Goal: Task Accomplishment & Management: Manage account settings

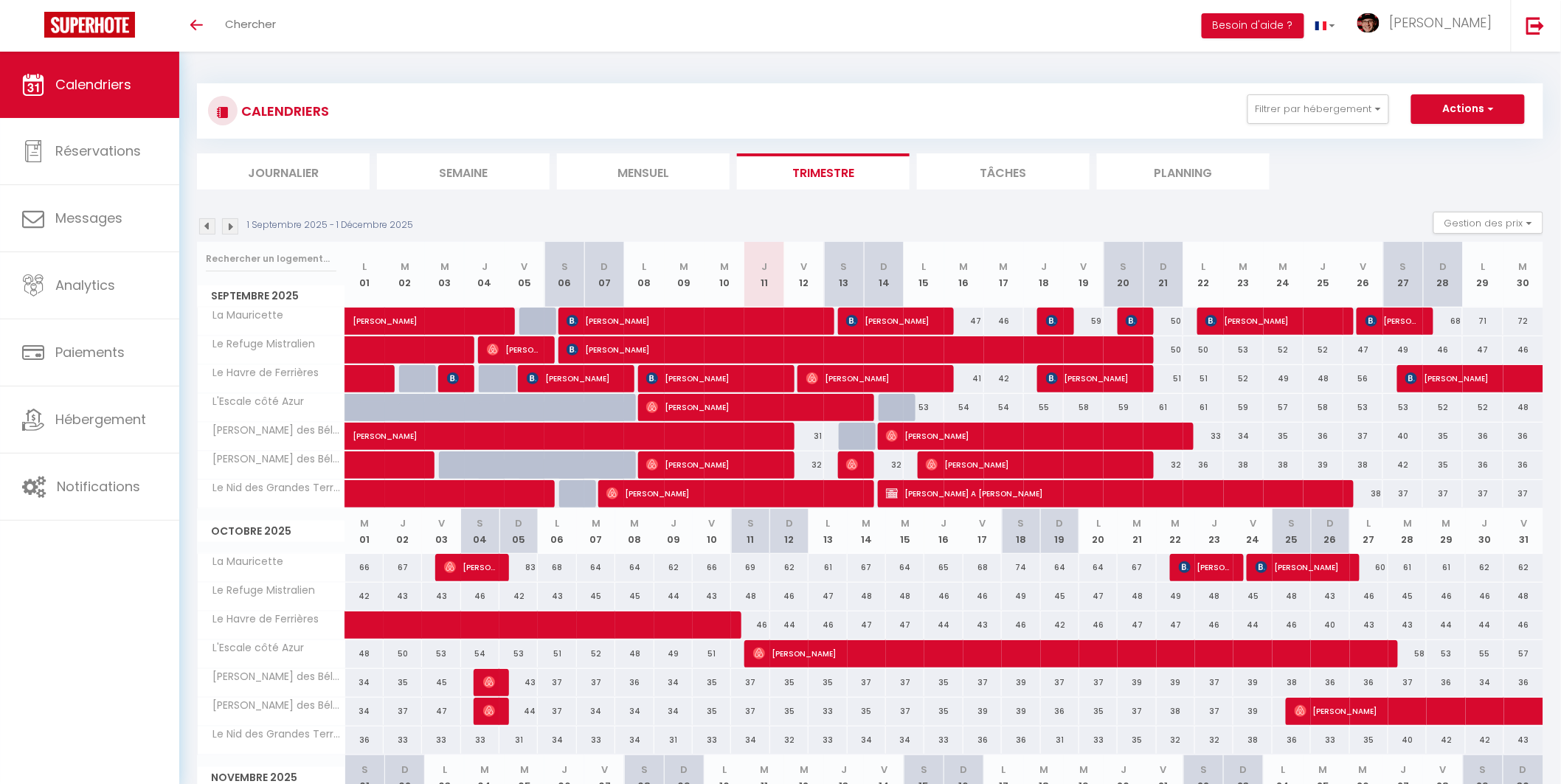
click at [890, 466] on div "32" at bounding box center [883, 465] width 40 height 28
type input "32"
type input "Dim 14 Septembre 2025"
type input "Lun 15 Septembre 2025"
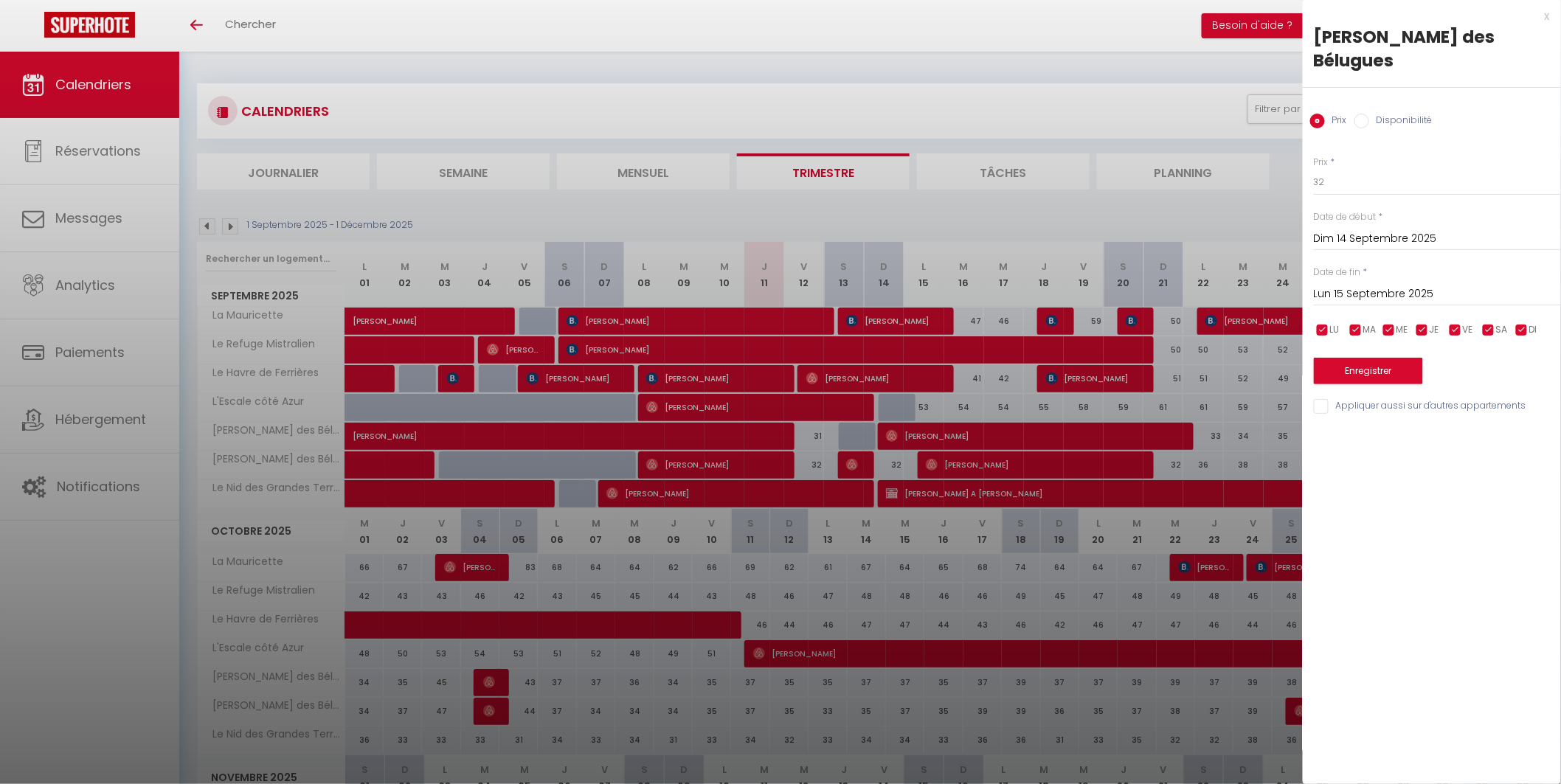
click at [1388, 114] on label "Disponibilité" at bounding box center [1401, 121] width 64 height 16
click at [1369, 114] on input "Disponibilité" at bounding box center [1361, 120] width 15 height 15
radio input "true"
radio input "false"
click at [1343, 169] on select "Disponible Indisponible" at bounding box center [1437, 183] width 247 height 28
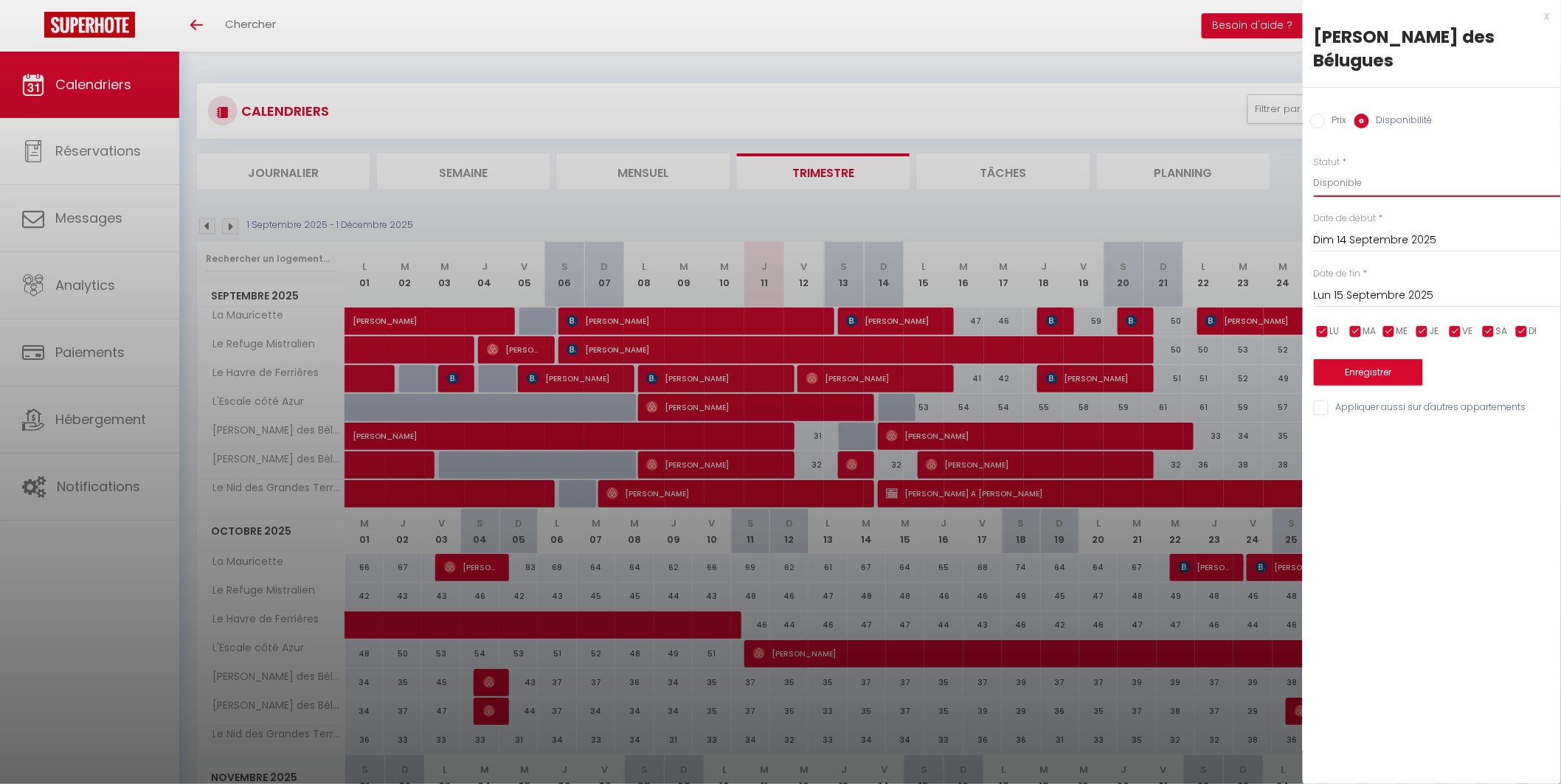
select select "0"
click at [1314, 169] on select "Disponible Indisponible" at bounding box center [1437, 183] width 247 height 28
click at [1361, 359] on button "Enregistrer" at bounding box center [1368, 372] width 109 height 27
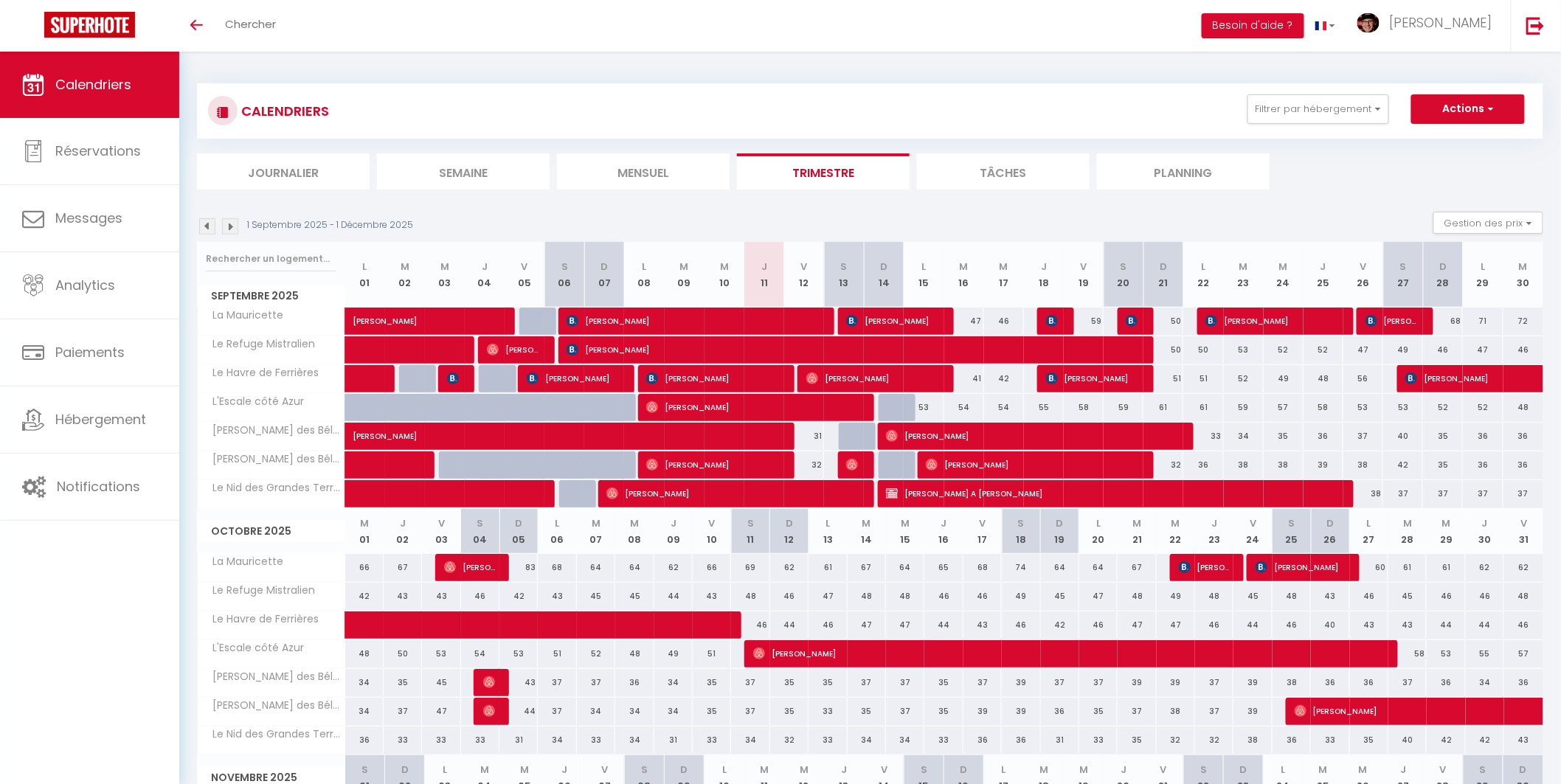
click at [809, 441] on div "31" at bounding box center [804, 436] width 40 height 28
select select "1"
type input "Ven 12 Septembre 2025"
type input "Sam 13 Septembre 2025"
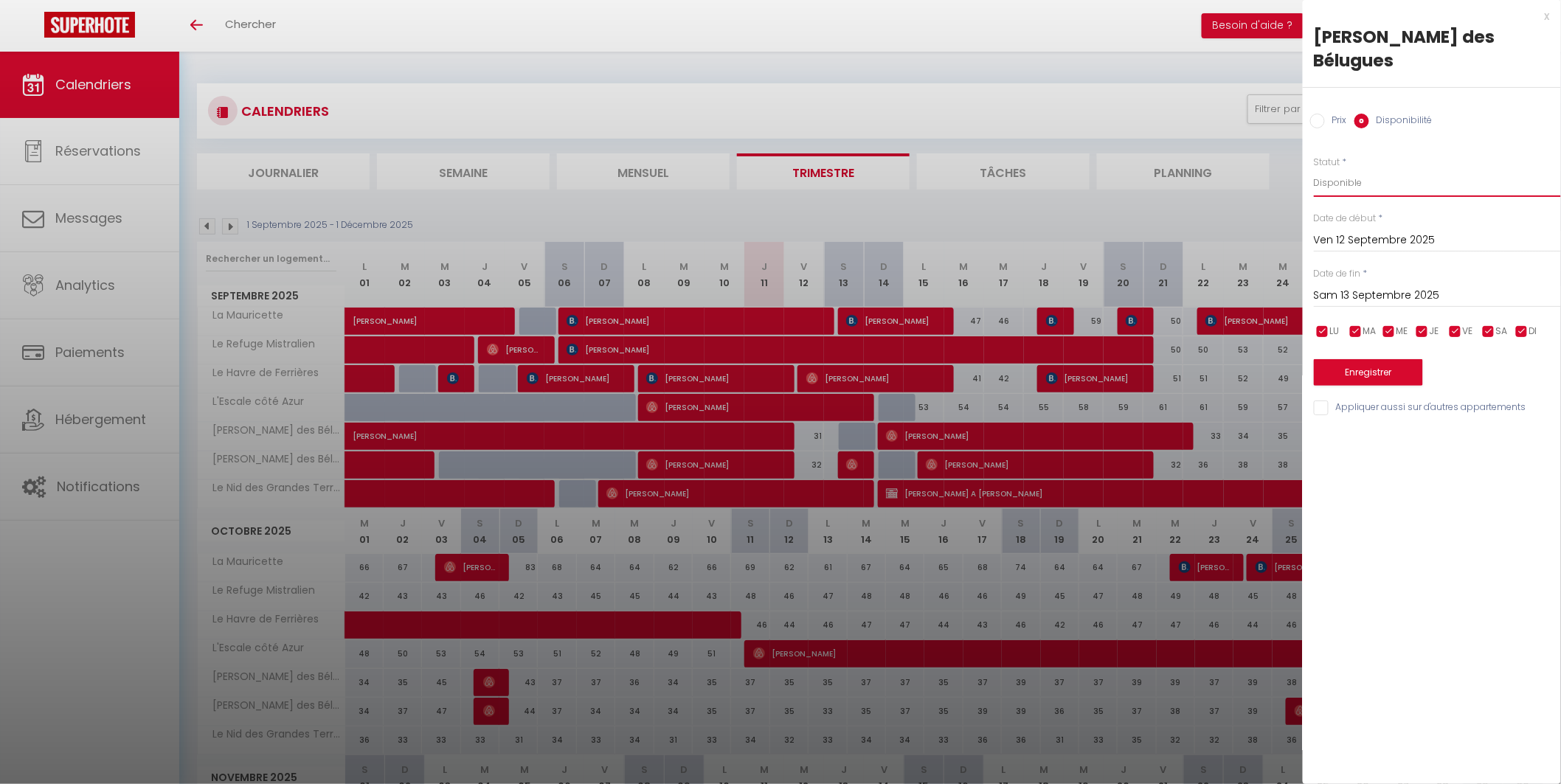
click at [1321, 169] on select "Disponible Indisponible" at bounding box center [1437, 183] width 247 height 28
select select "0"
click at [1314, 169] on select "Disponible Indisponible" at bounding box center [1437, 183] width 247 height 28
click at [1351, 359] on button "Enregistrer" at bounding box center [1368, 372] width 109 height 27
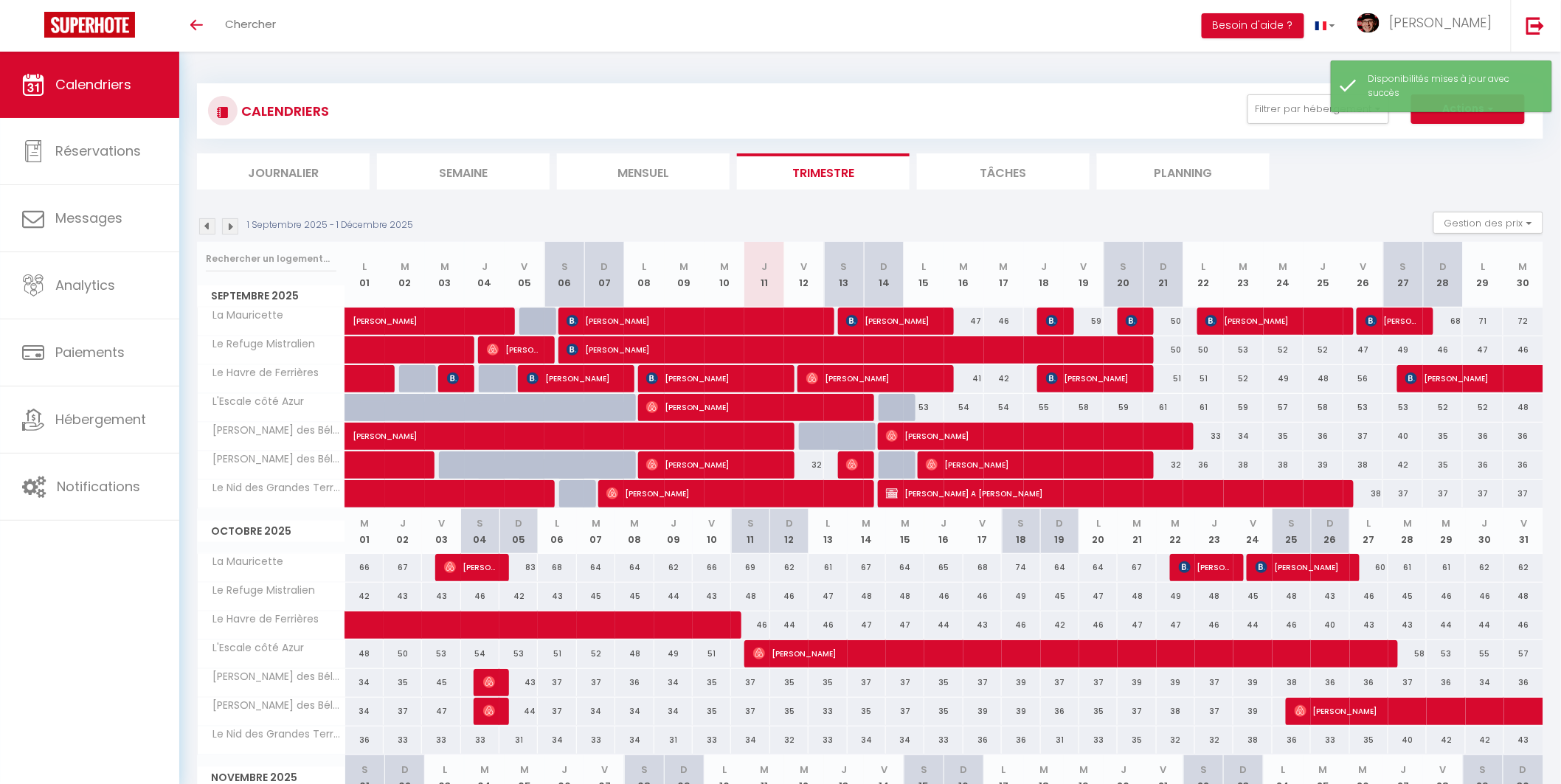
click at [814, 469] on div "32" at bounding box center [804, 465] width 40 height 28
select select "1"
type input "Ven 12 Septembre 2025"
type input "Sam 13 Septembre 2025"
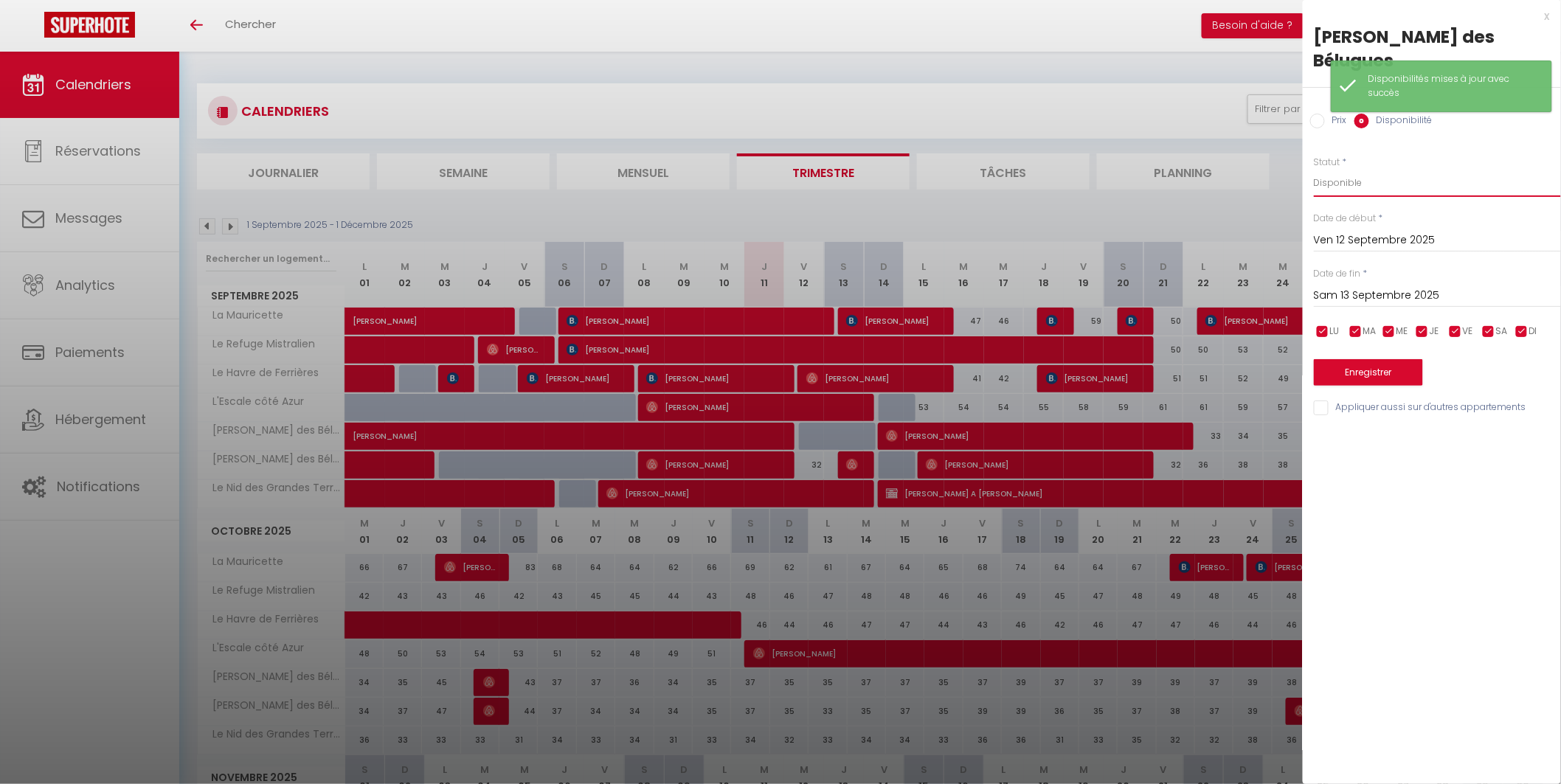
click at [1335, 169] on select "Disponible Indisponible" at bounding box center [1437, 183] width 247 height 28
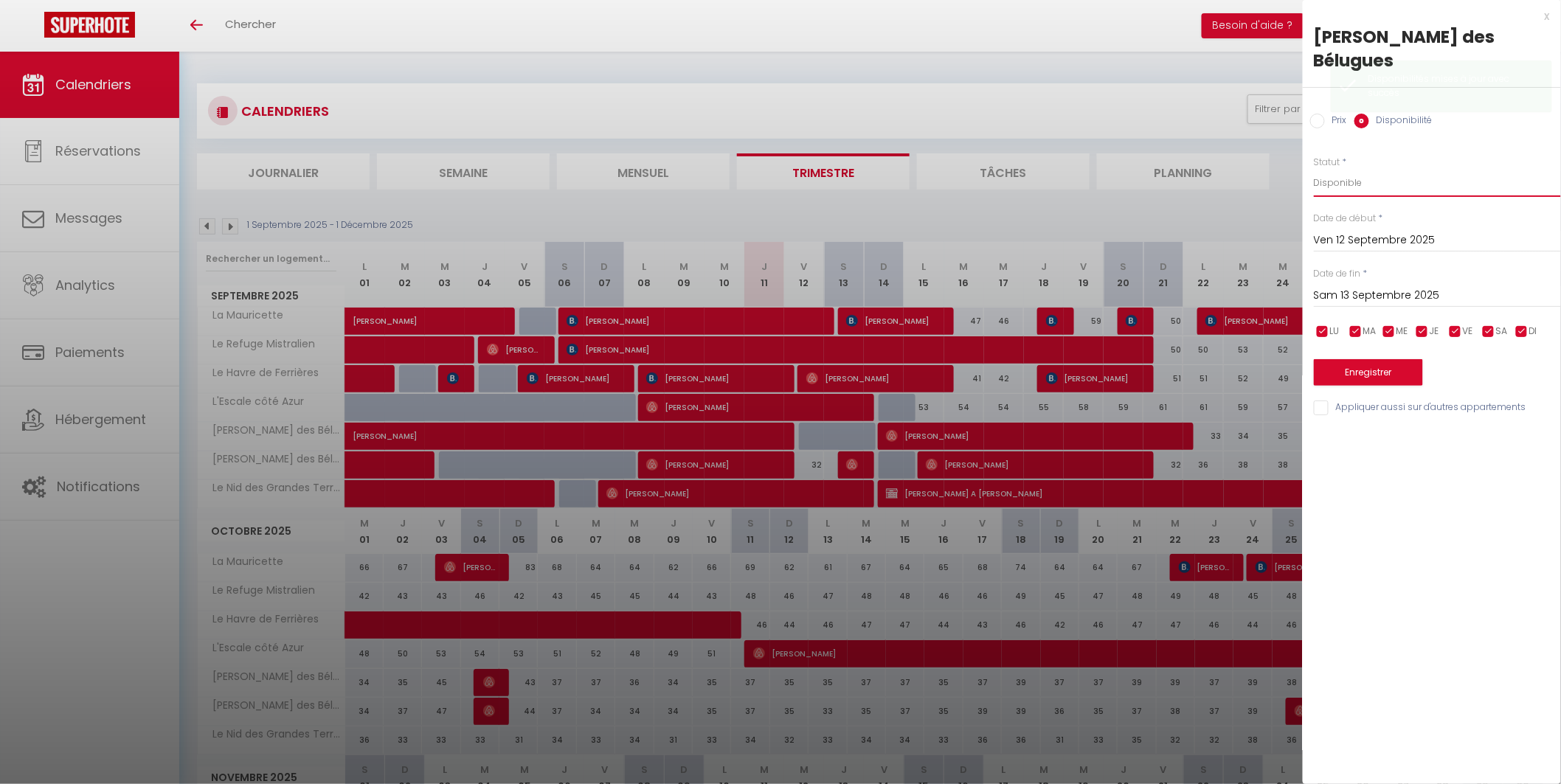
select select "0"
click at [1314, 169] on select "Disponible Indisponible" at bounding box center [1437, 183] width 247 height 28
click at [1377, 359] on button "Enregistrer" at bounding box center [1368, 372] width 109 height 27
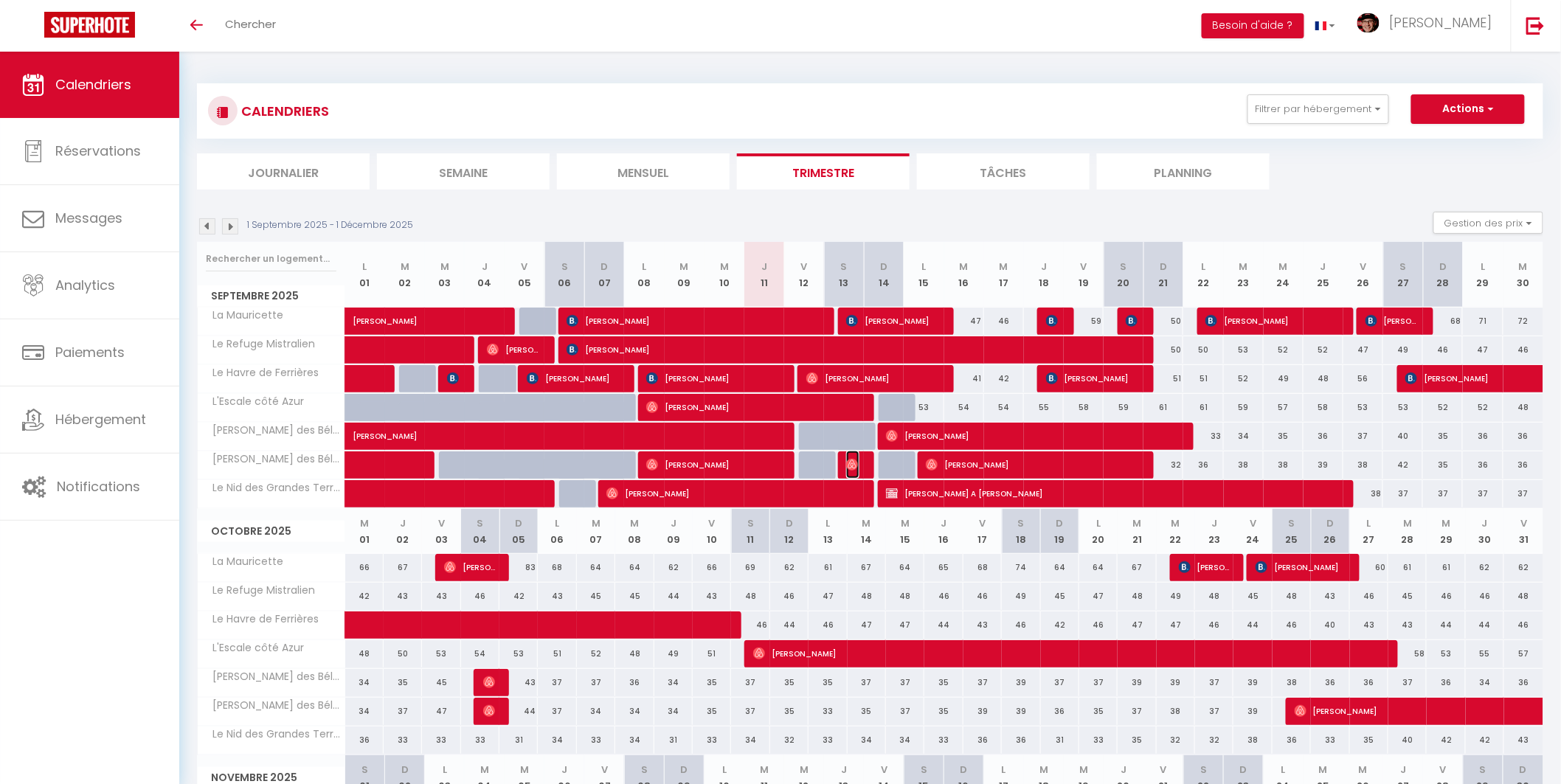
click at [859, 465] on span "[PERSON_NAME]" at bounding box center [852, 464] width 13 height 28
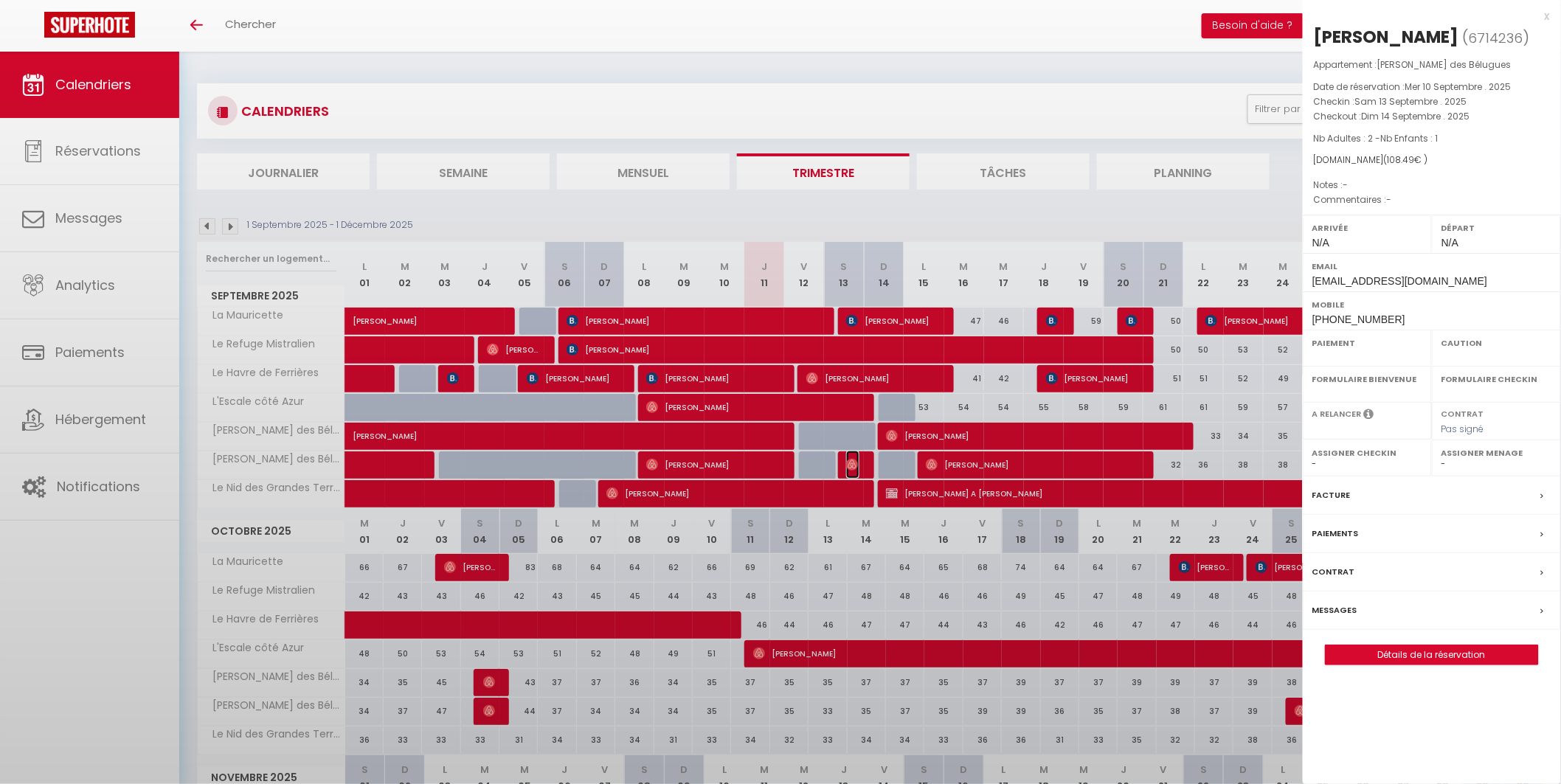
select select "OK"
select select "0"
select select "1"
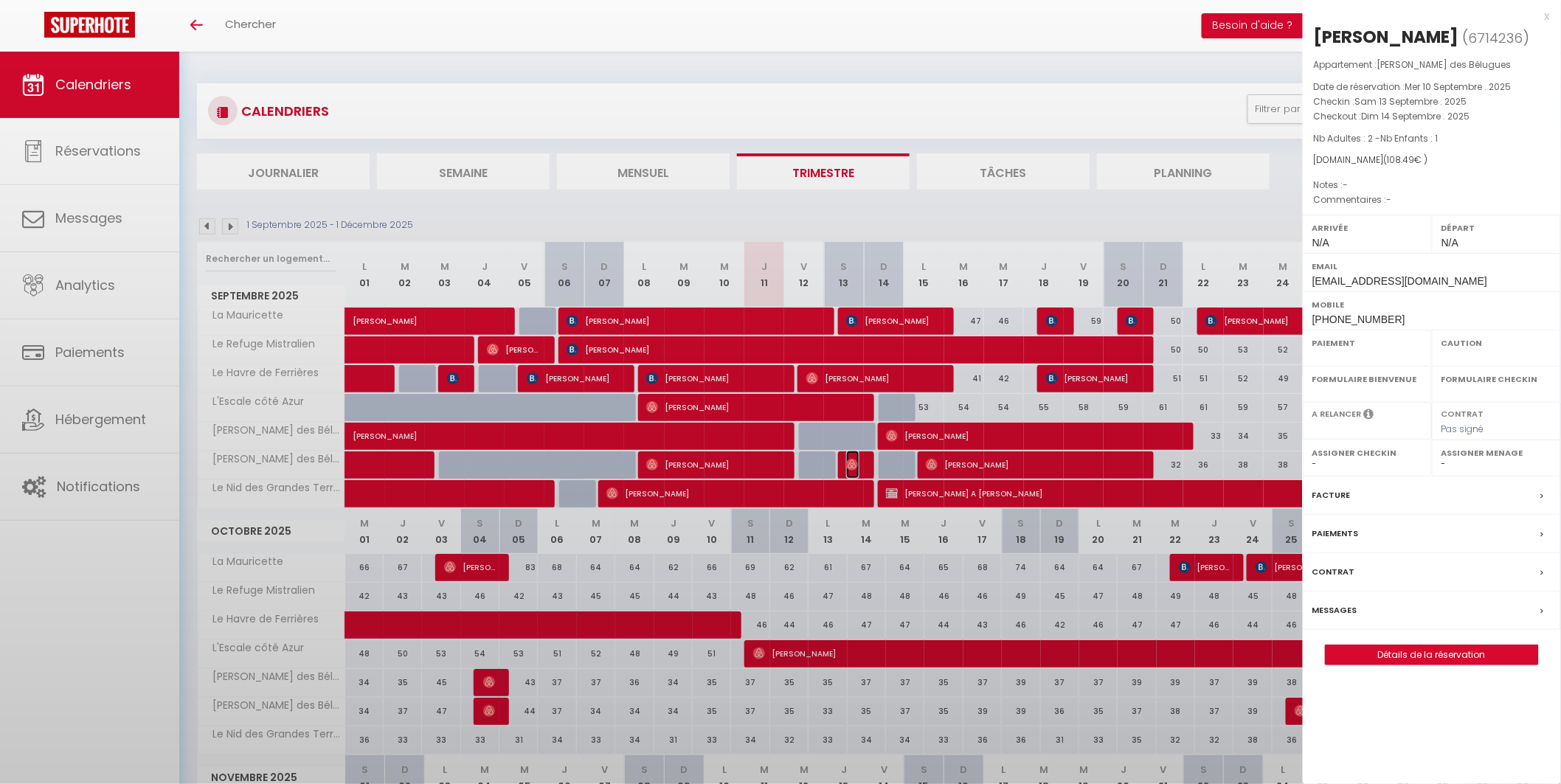
select select
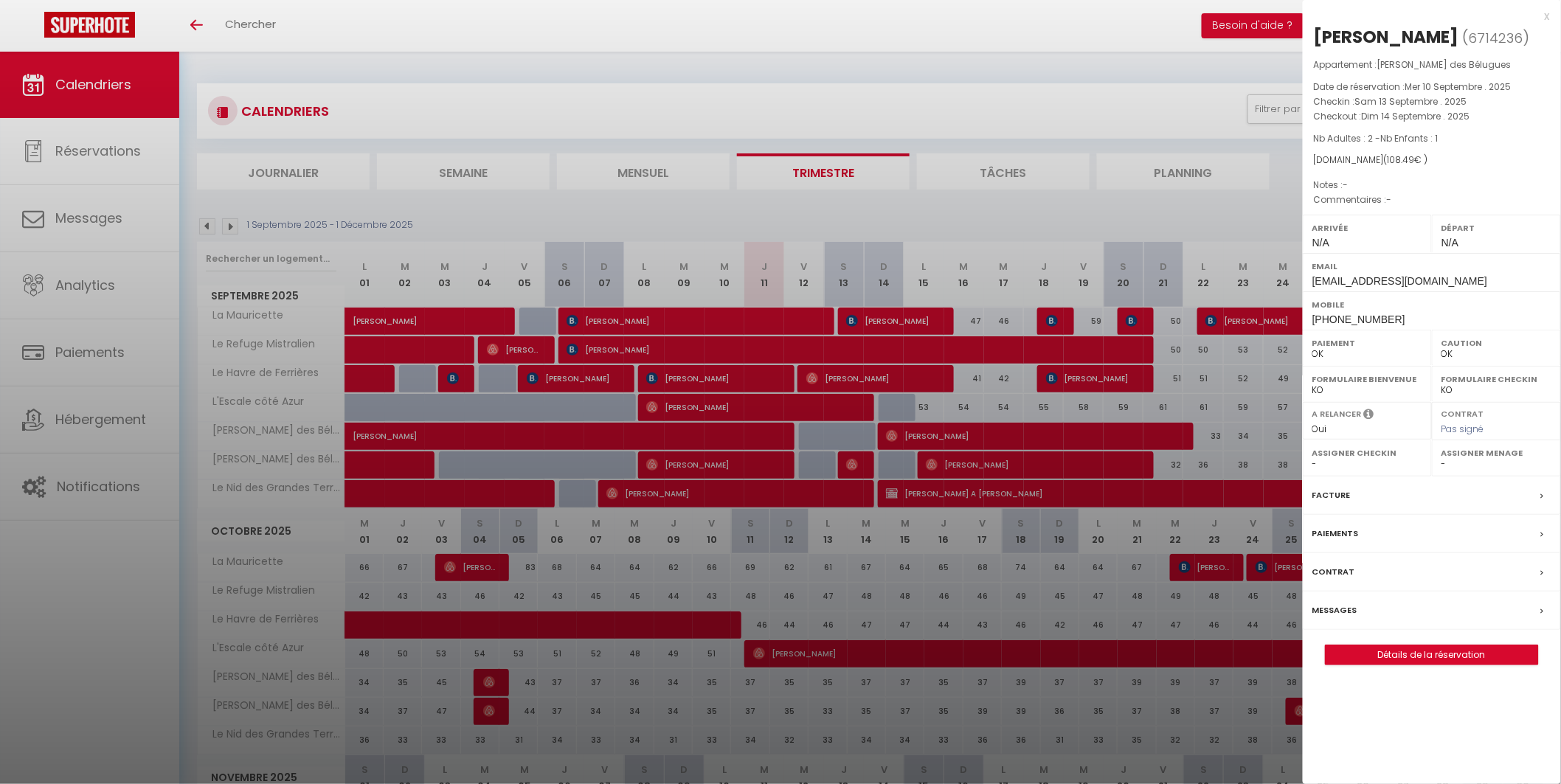
click at [1546, 23] on div "x" at bounding box center [1426, 16] width 247 height 18
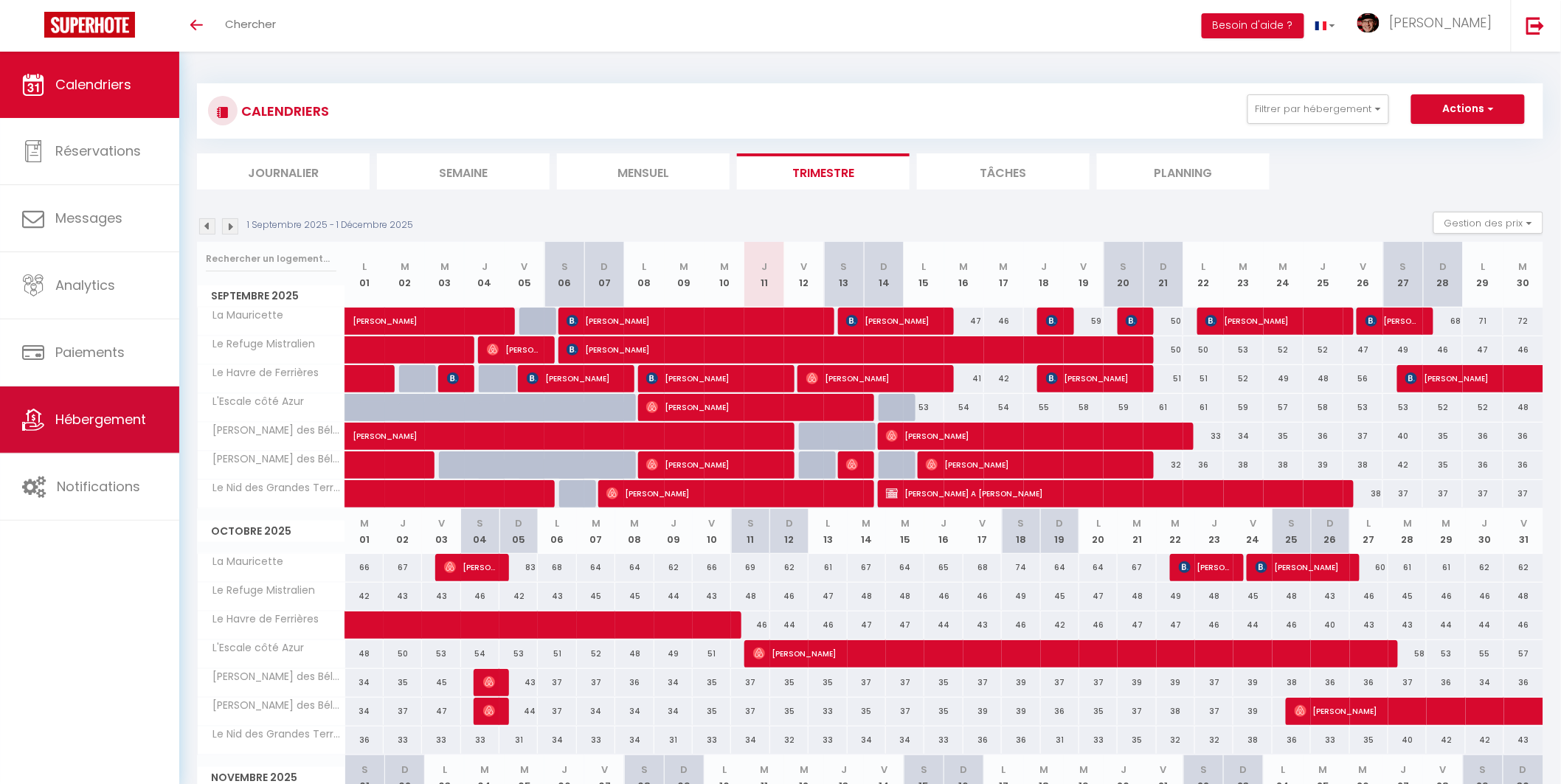
click at [85, 428] on span "Hébergement" at bounding box center [101, 419] width 91 height 18
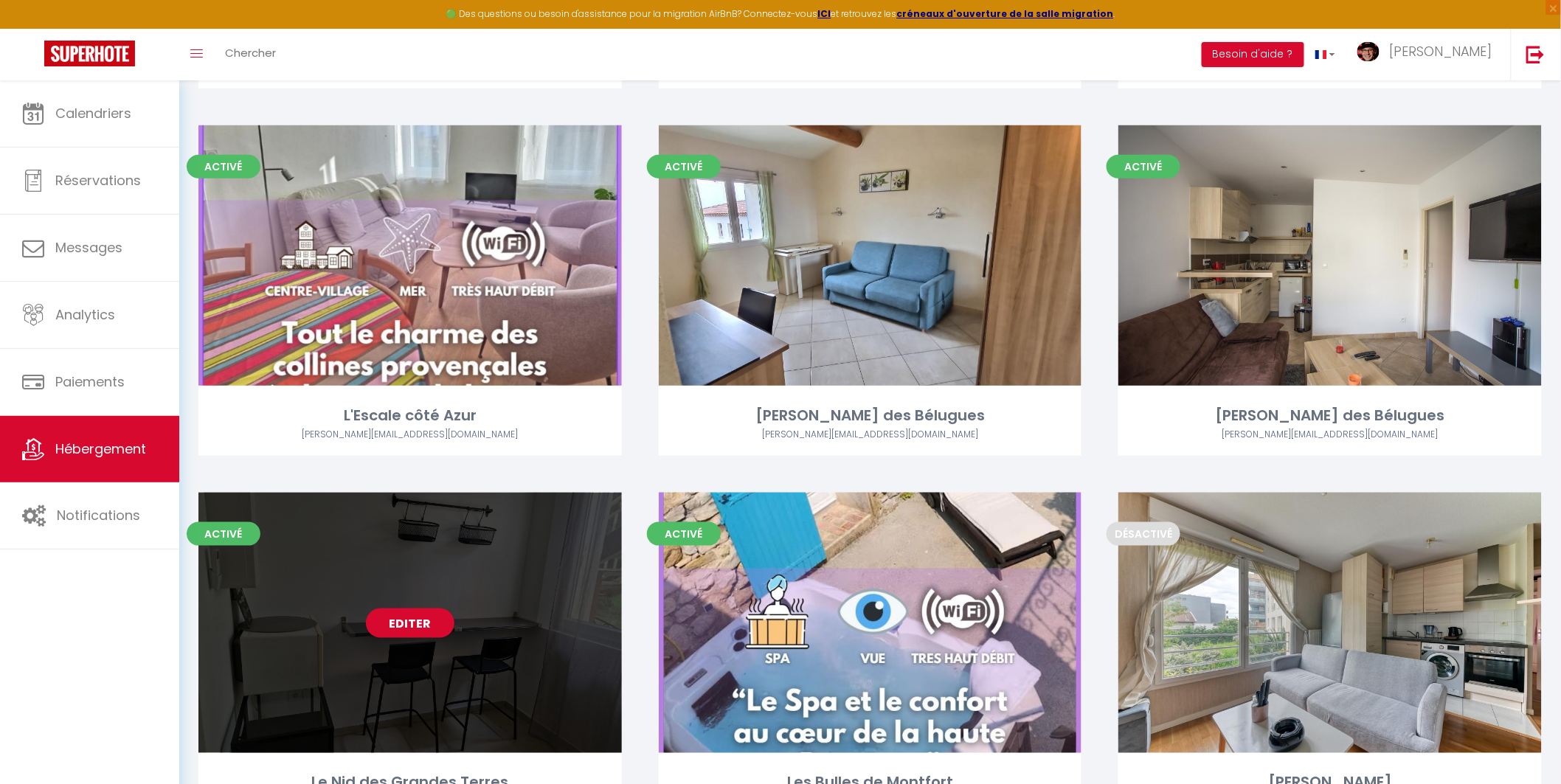
scroll to position [409, 0]
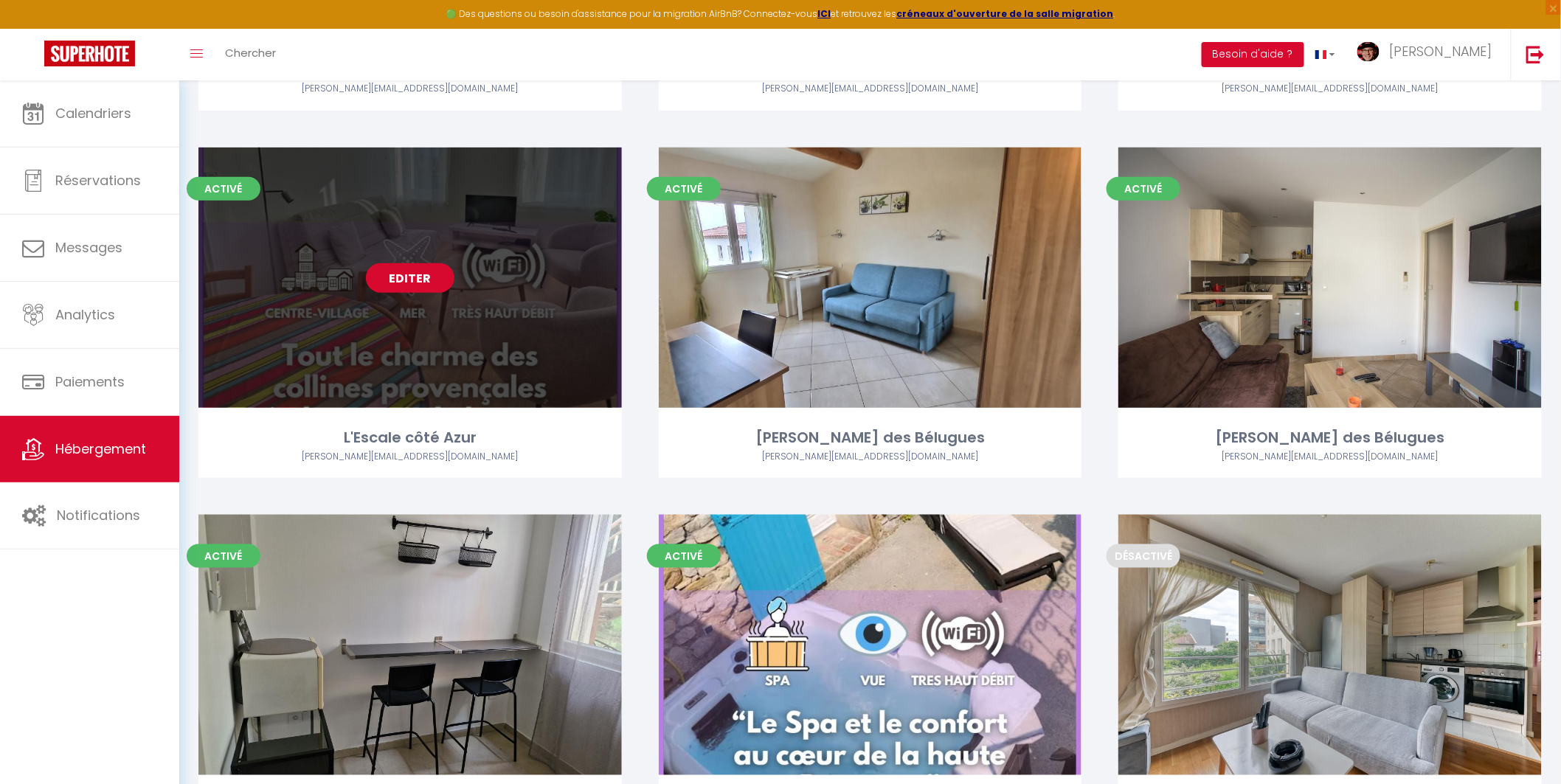
click at [416, 282] on link "Editer" at bounding box center [410, 278] width 88 height 29
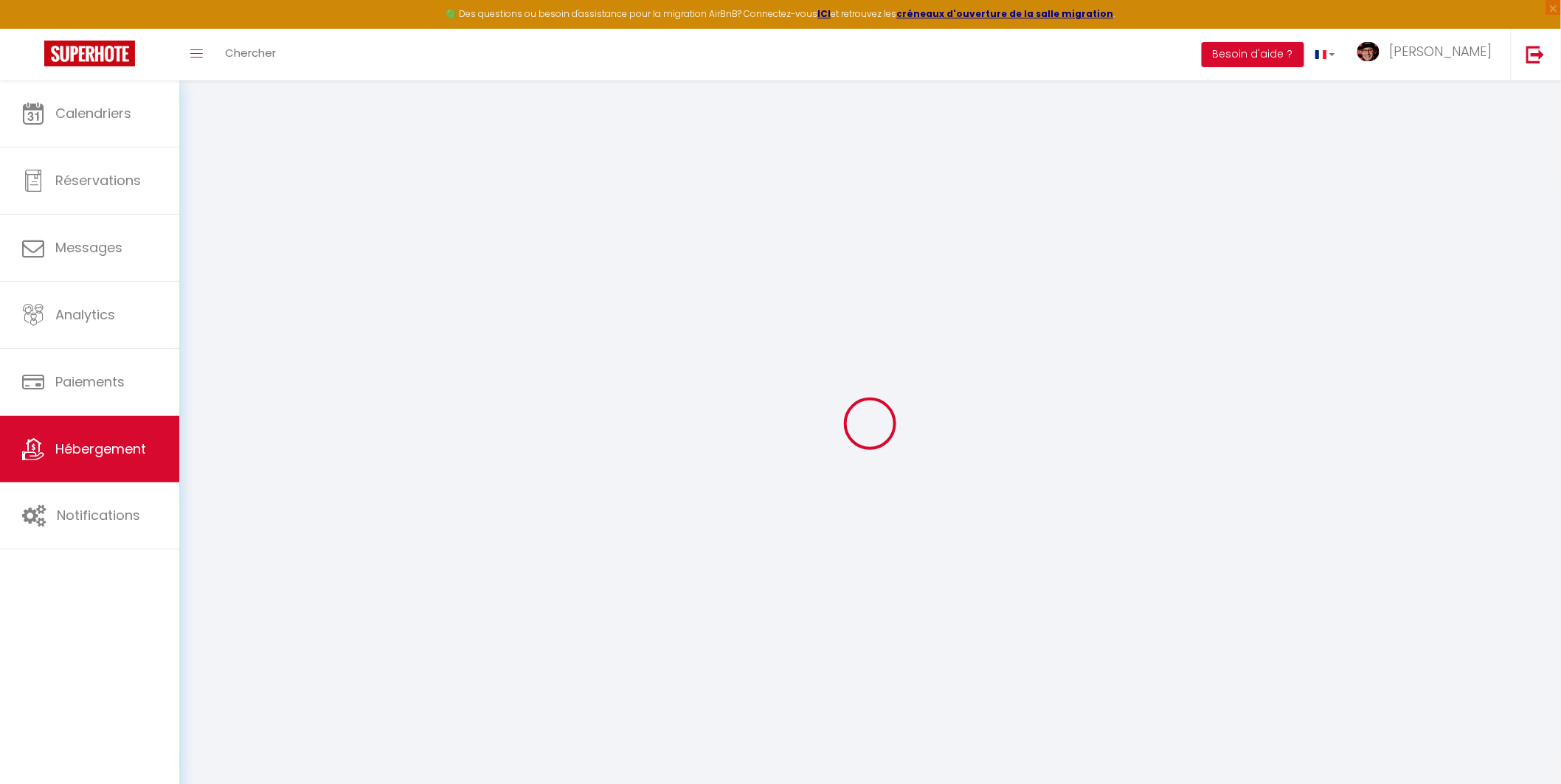
select select
type input "[PERSON_NAME][EMAIL_ADDRESS][DOMAIN_NAME]"
checkbox input "true"
select select
checkbox input "false"
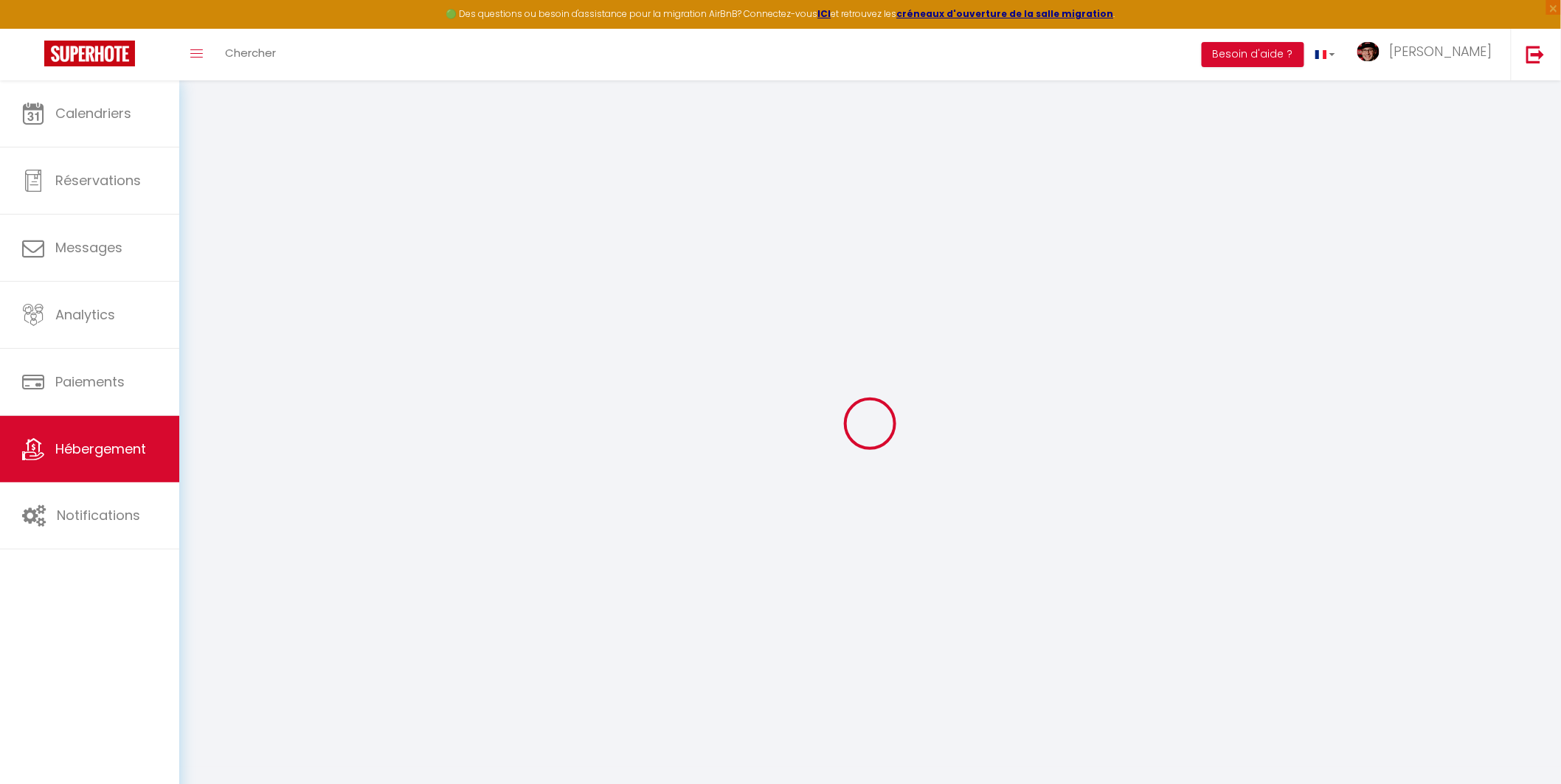
checkbox input "false"
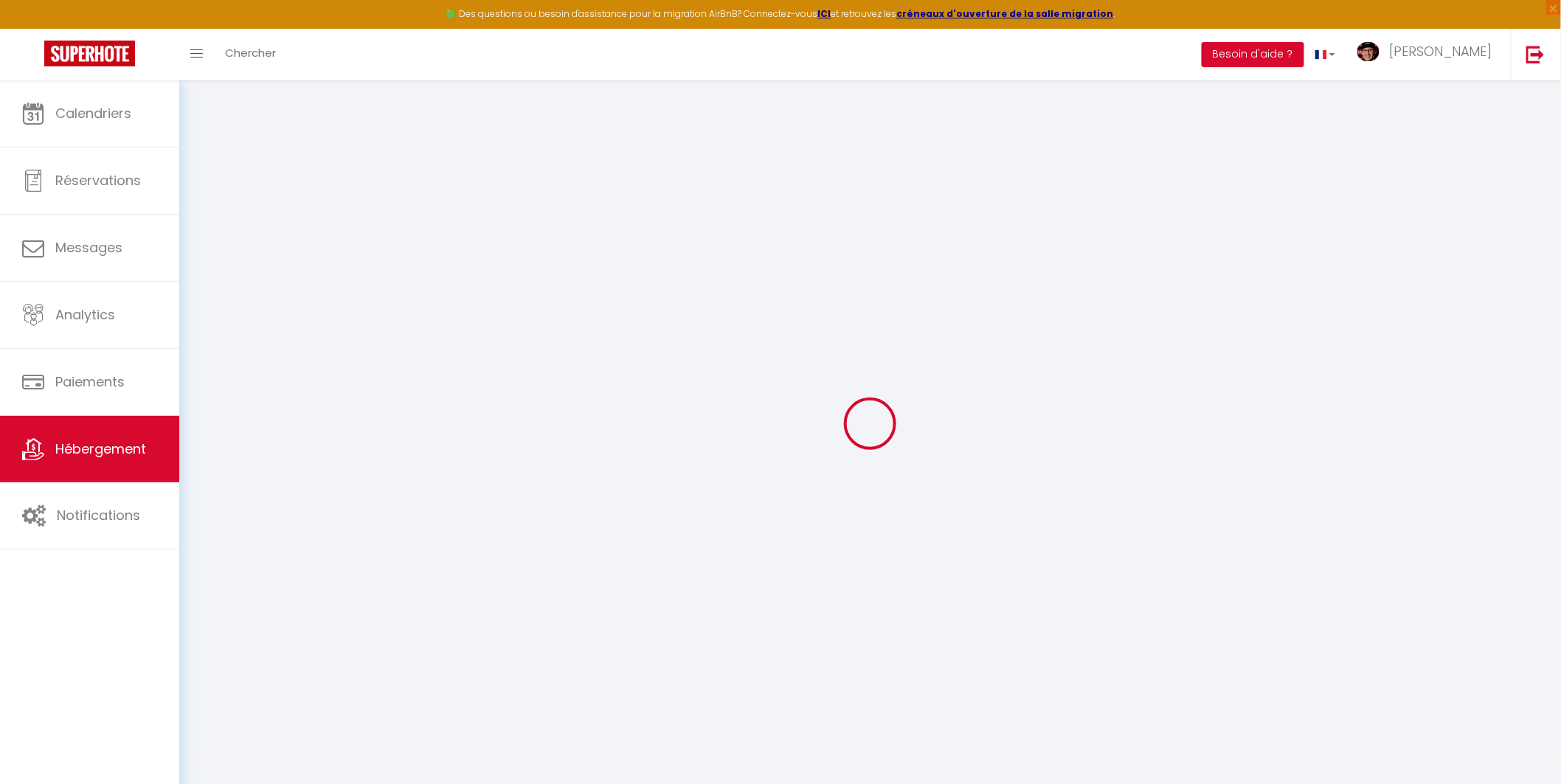
checkbox input "false"
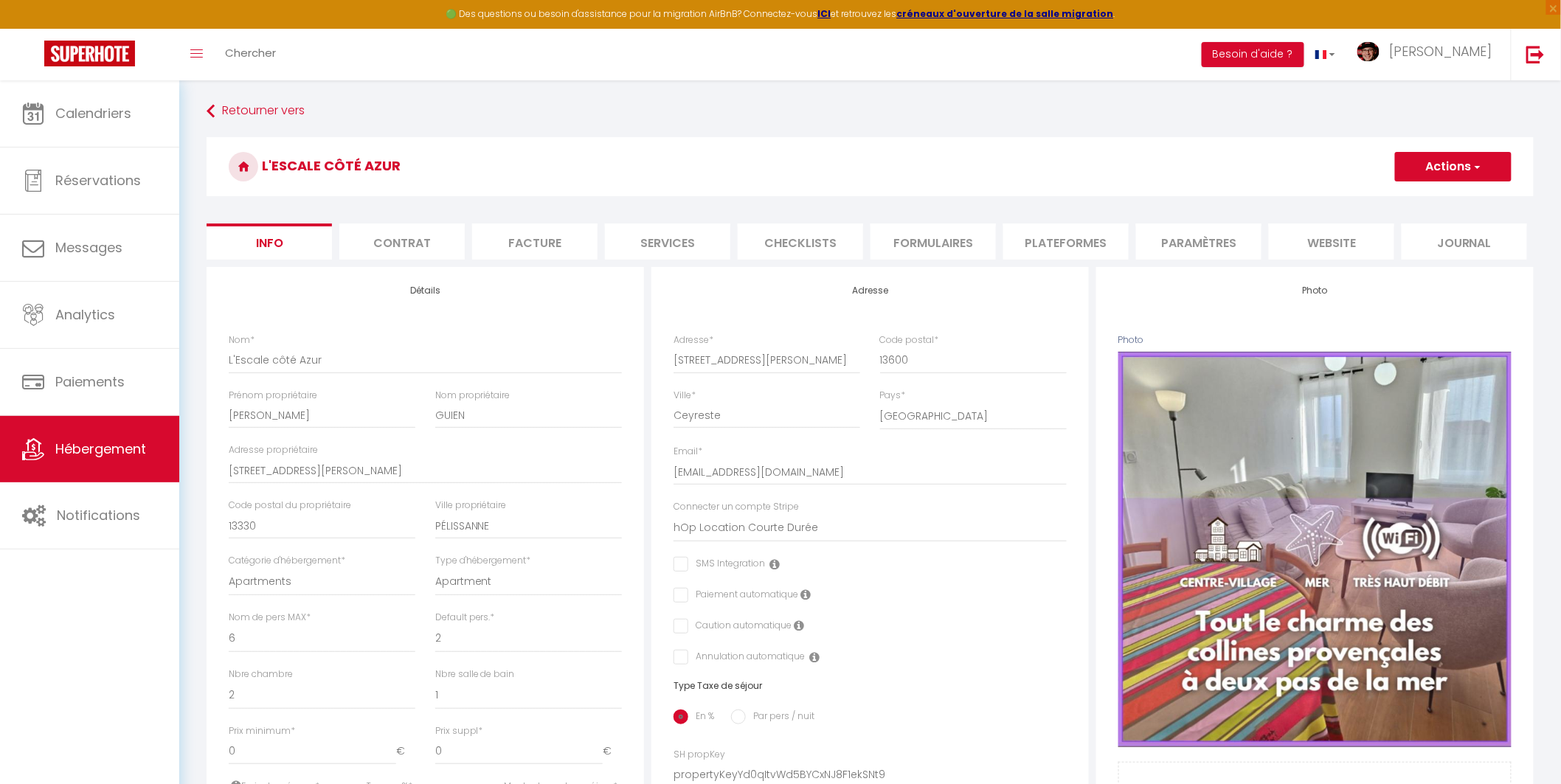
click at [609, 255] on li "Services" at bounding box center [667, 241] width 125 height 36
select select
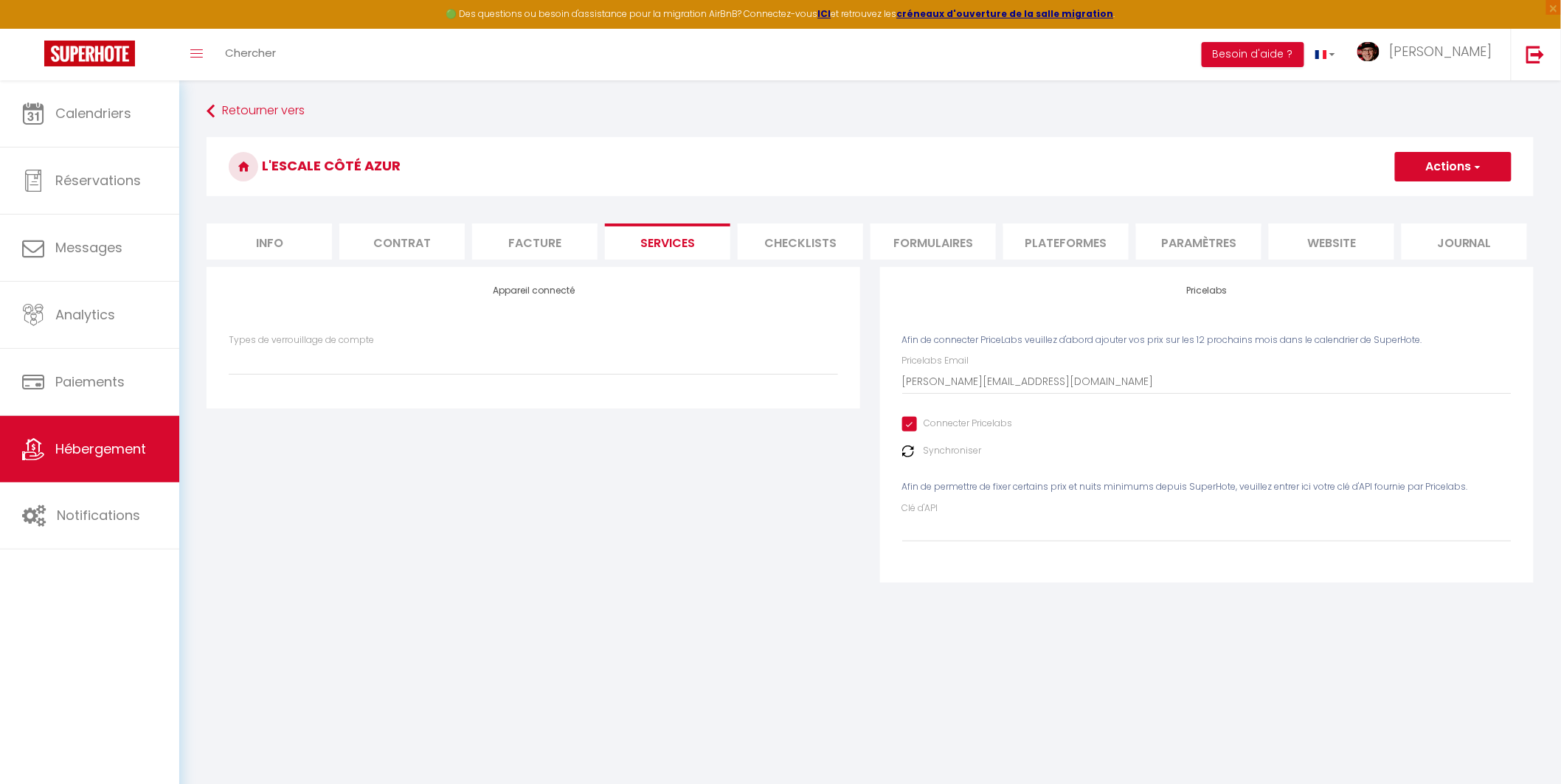
click at [909, 446] on img at bounding box center [907, 451] width 12 height 12
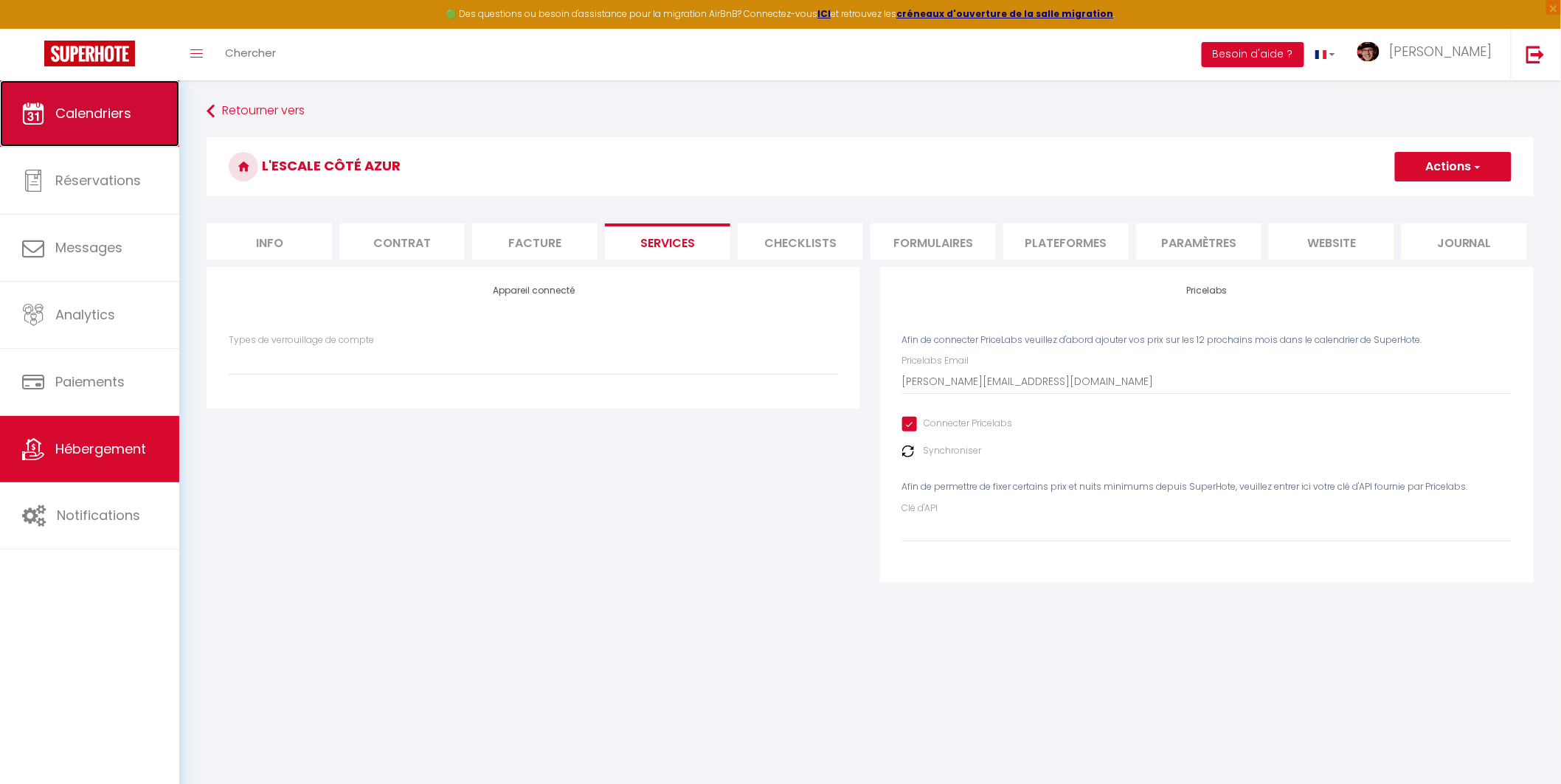
click at [96, 112] on span "Calendriers" at bounding box center [93, 114] width 76 height 18
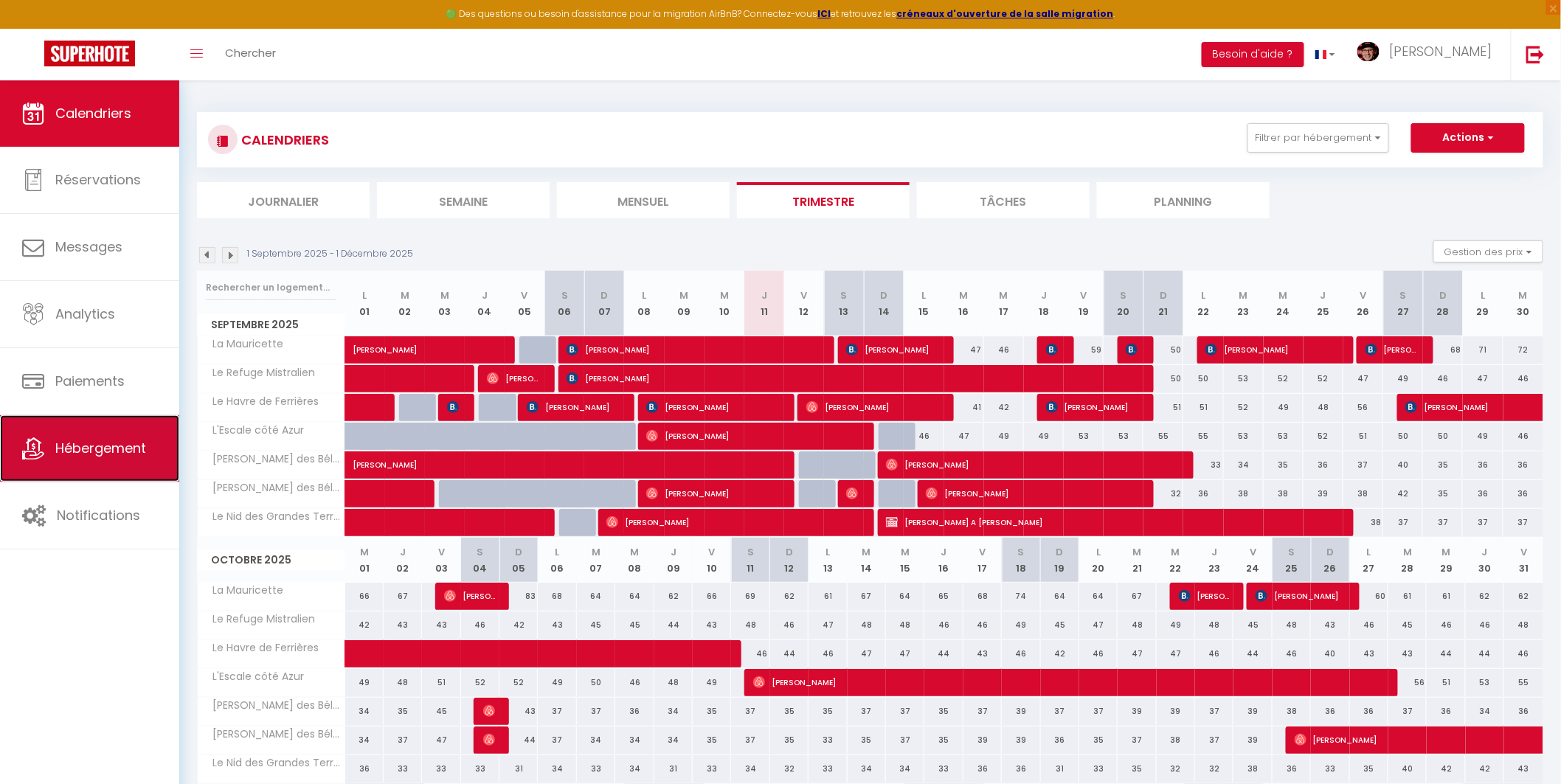
click at [107, 438] on link "Hébergement" at bounding box center [90, 448] width 180 height 67
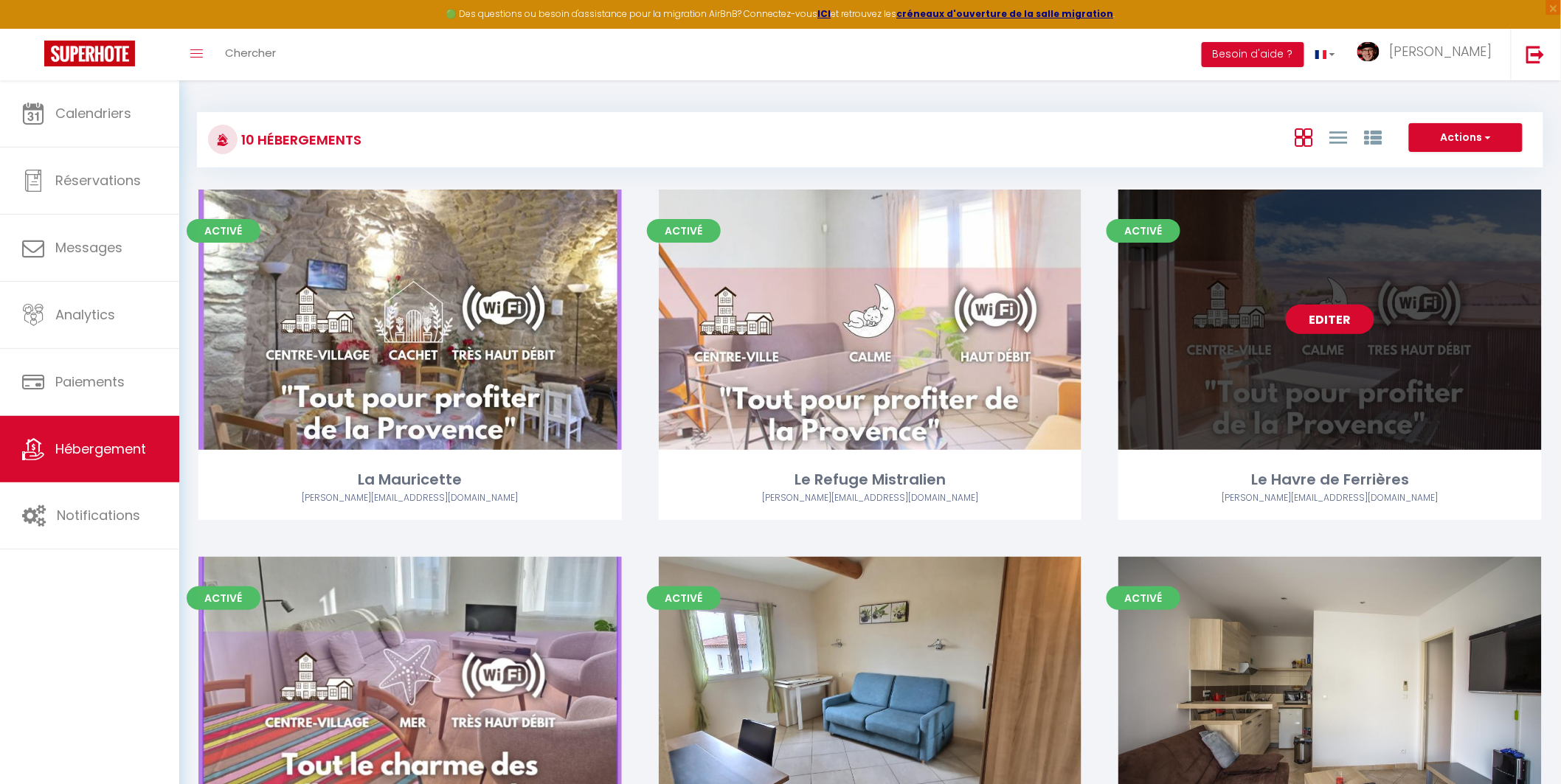
click at [1350, 311] on link "Editer" at bounding box center [1329, 319] width 88 height 29
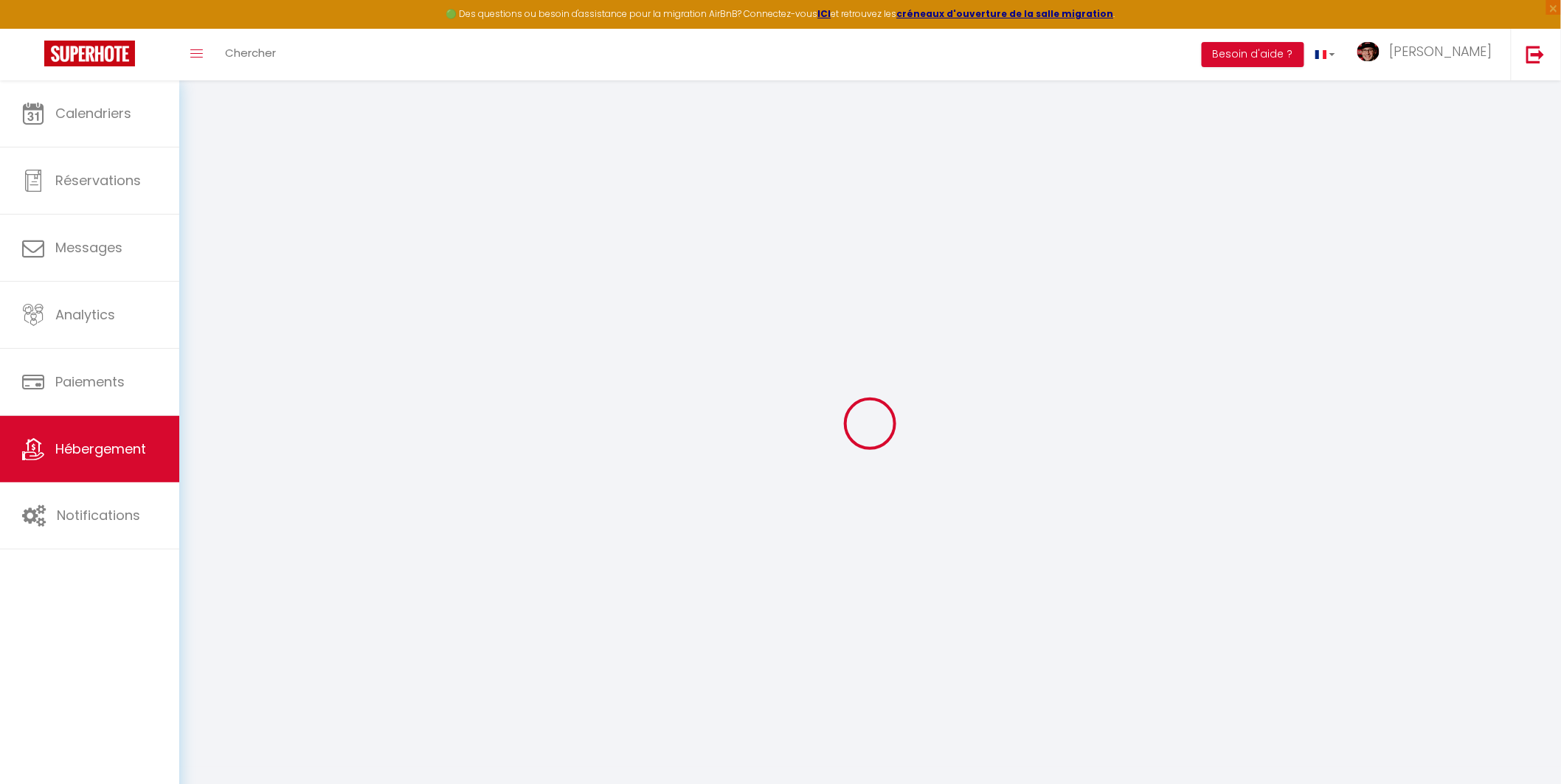
select select "SuperCheckin"
type input "[PERSON_NAME][EMAIL_ADDRESS][DOMAIN_NAME]"
checkbox input "true"
select select
checkbox input "false"
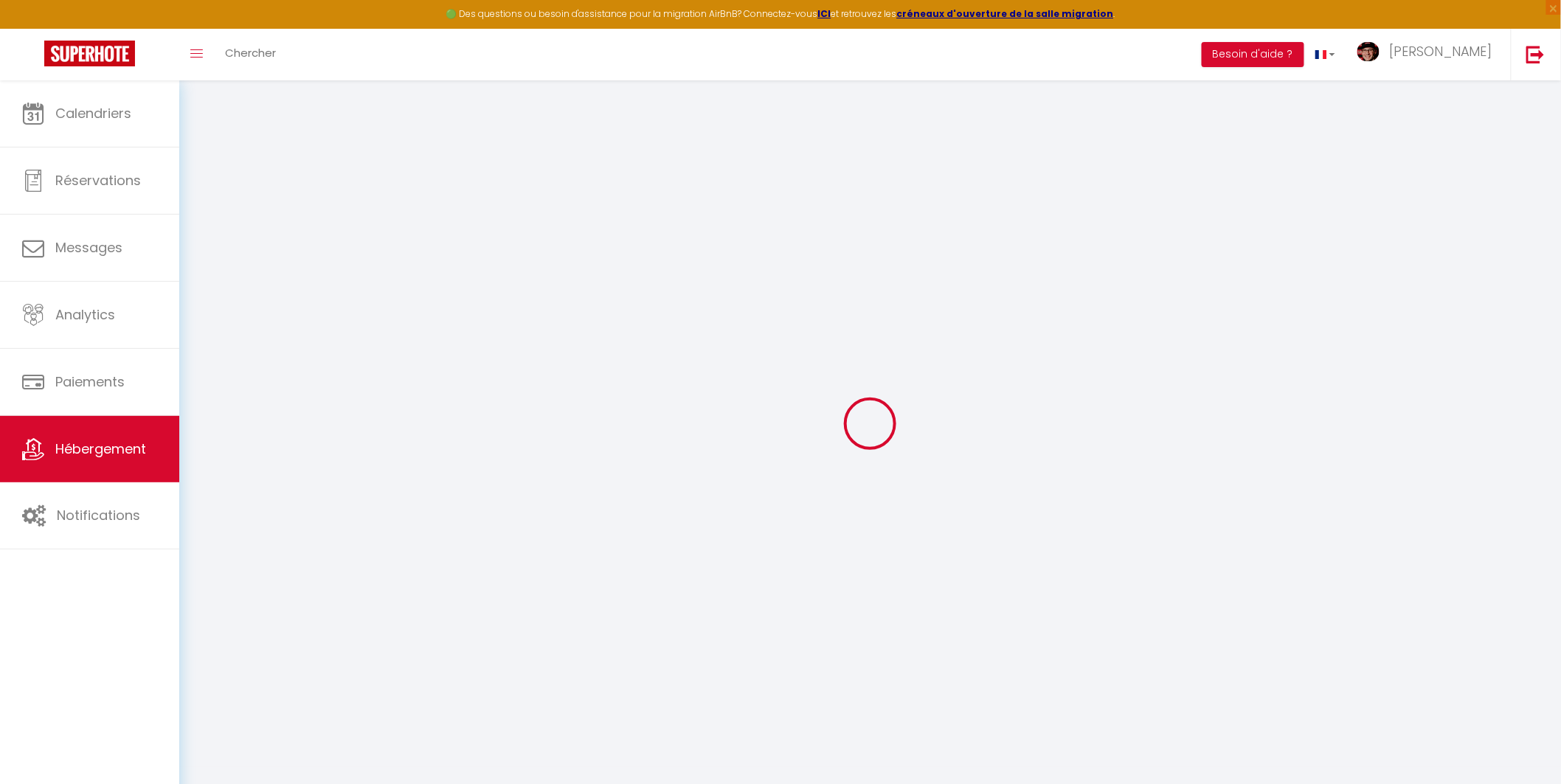
checkbox input "true"
checkbox input "false"
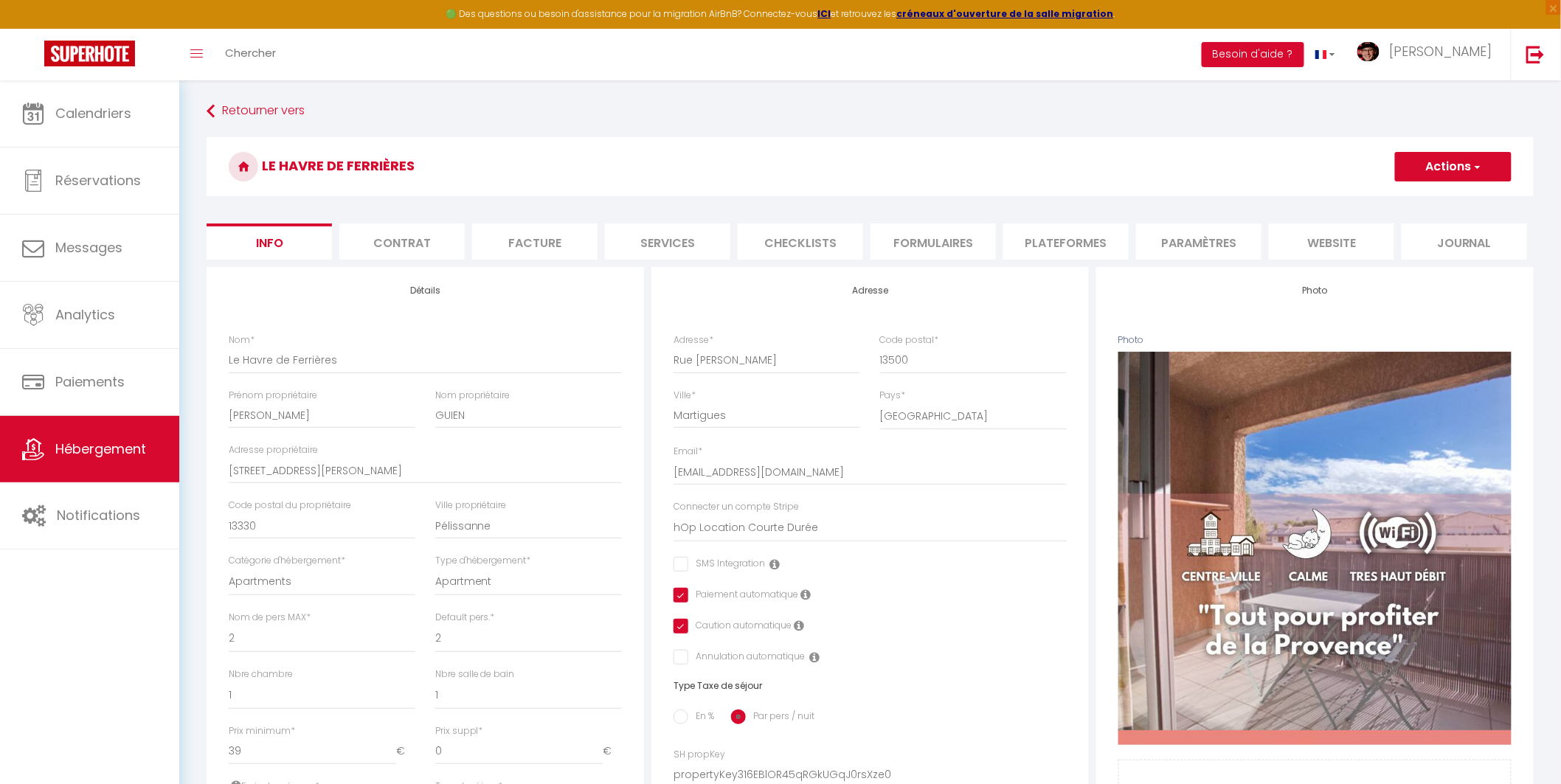
click at [697, 226] on li "Services" at bounding box center [667, 241] width 125 height 36
checkbox input "true"
select select
checkbox input "false"
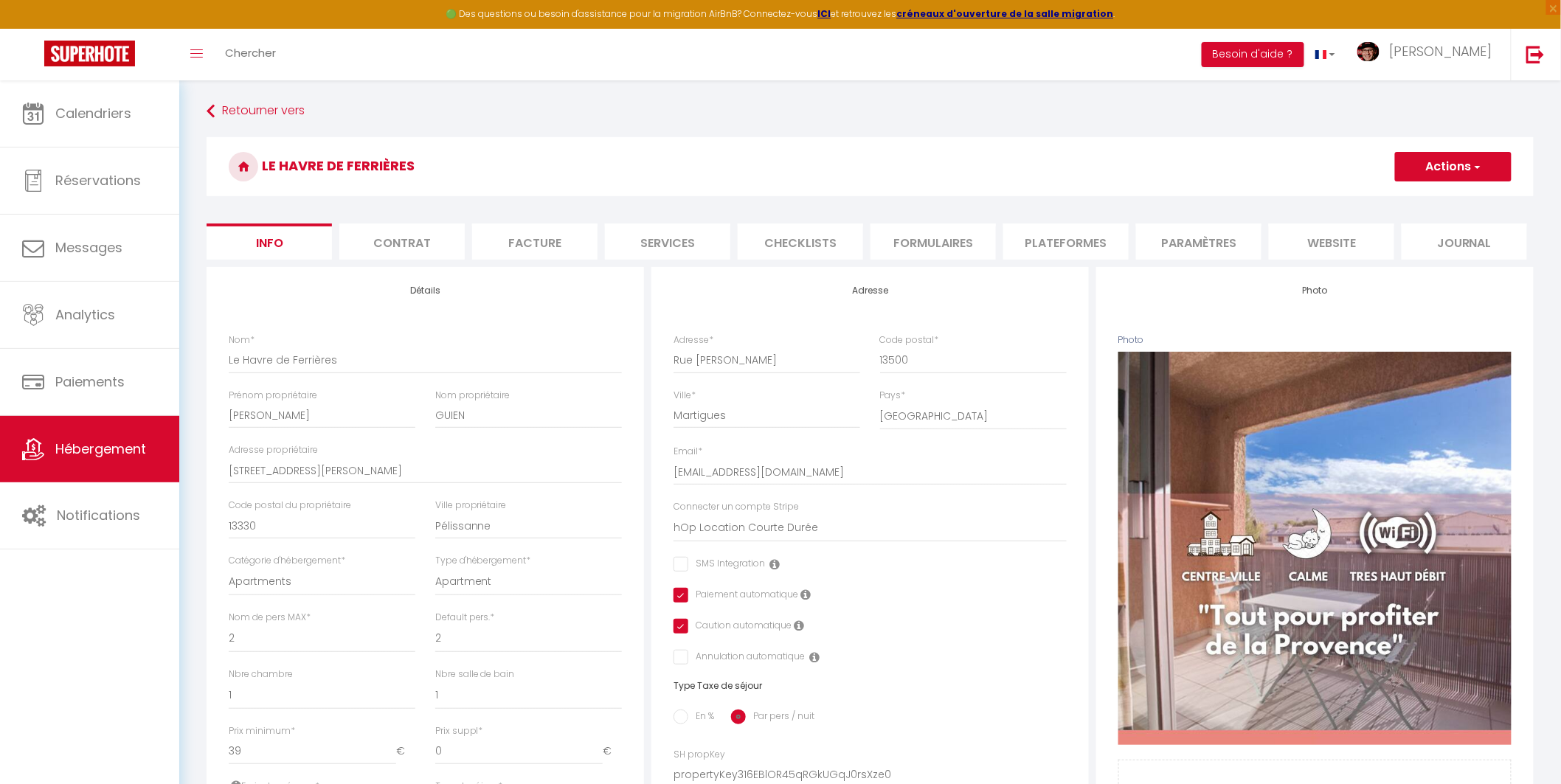
checkbox input "false"
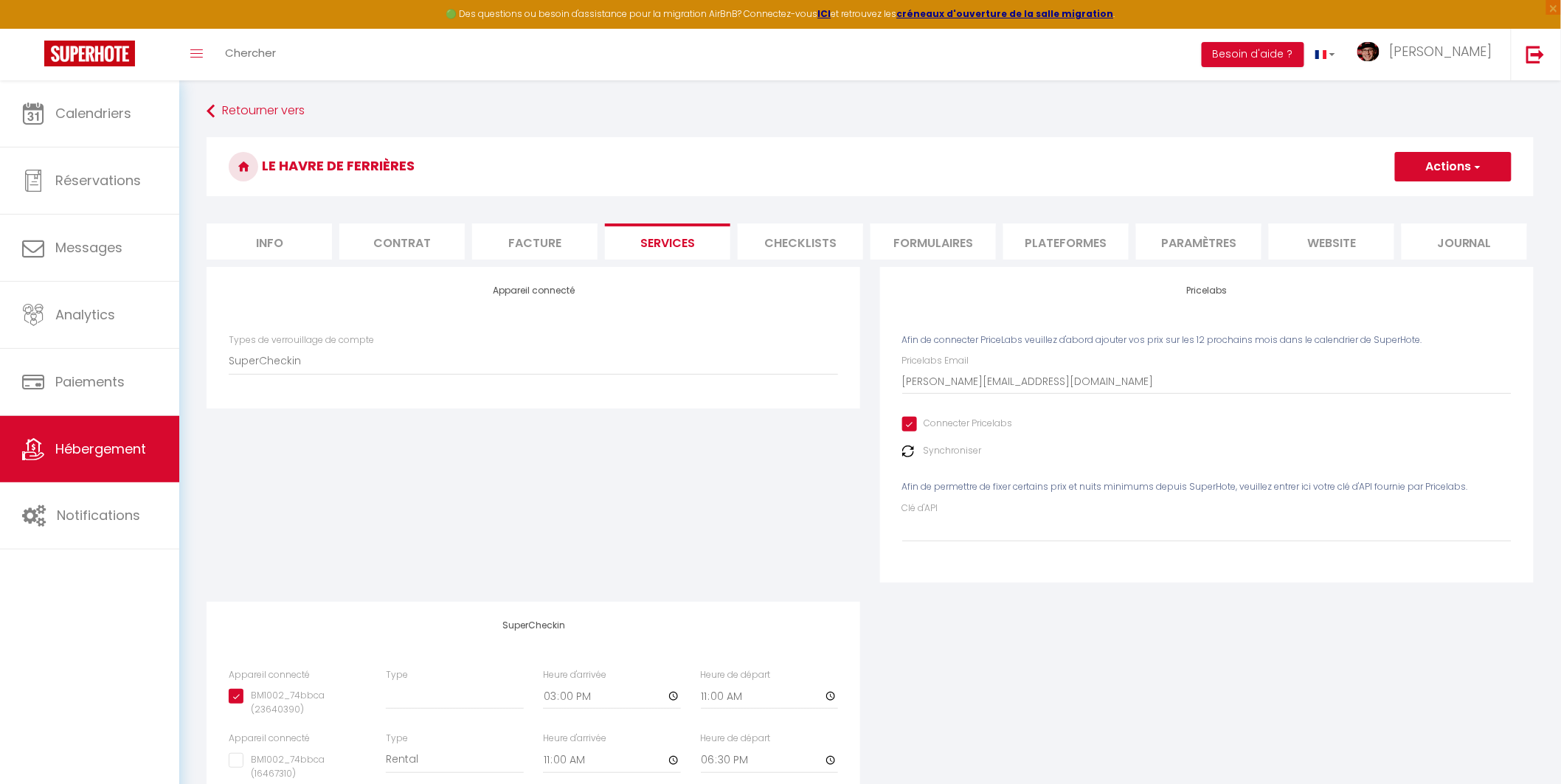
click at [903, 448] on img at bounding box center [907, 451] width 12 height 12
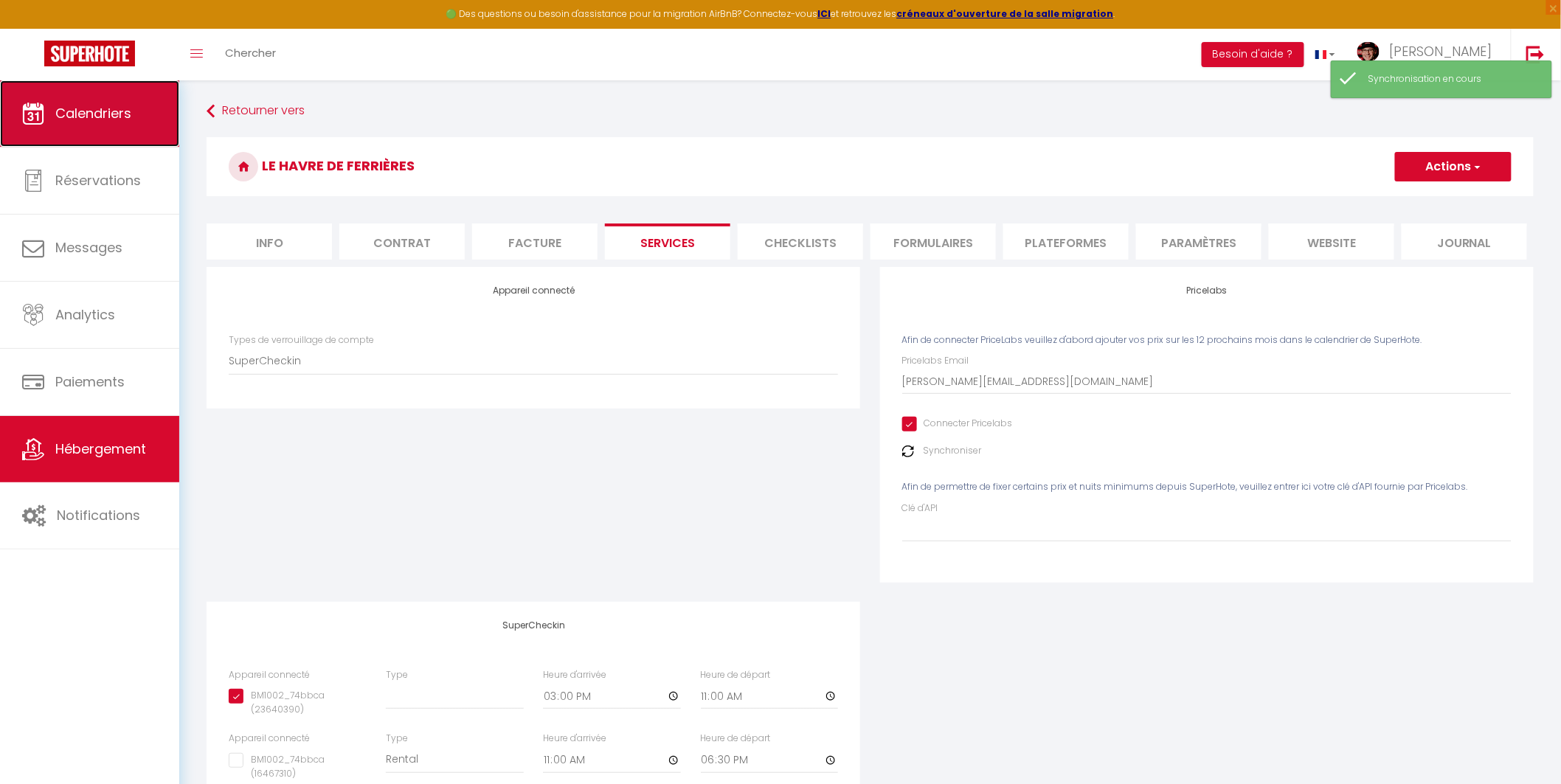
click at [79, 107] on span "Calendriers" at bounding box center [93, 114] width 76 height 18
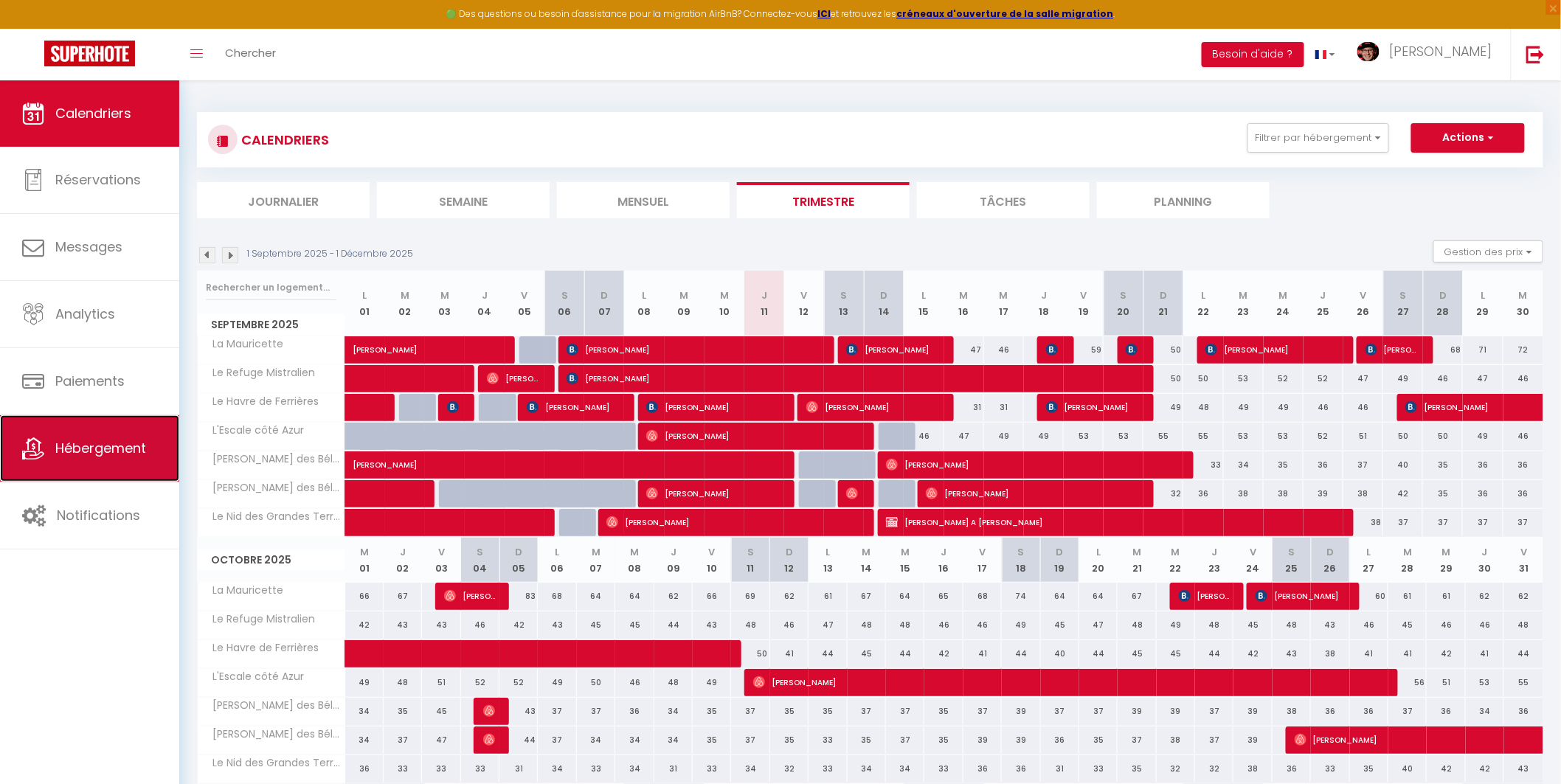
click at [64, 450] on span "Hébergement" at bounding box center [101, 448] width 91 height 18
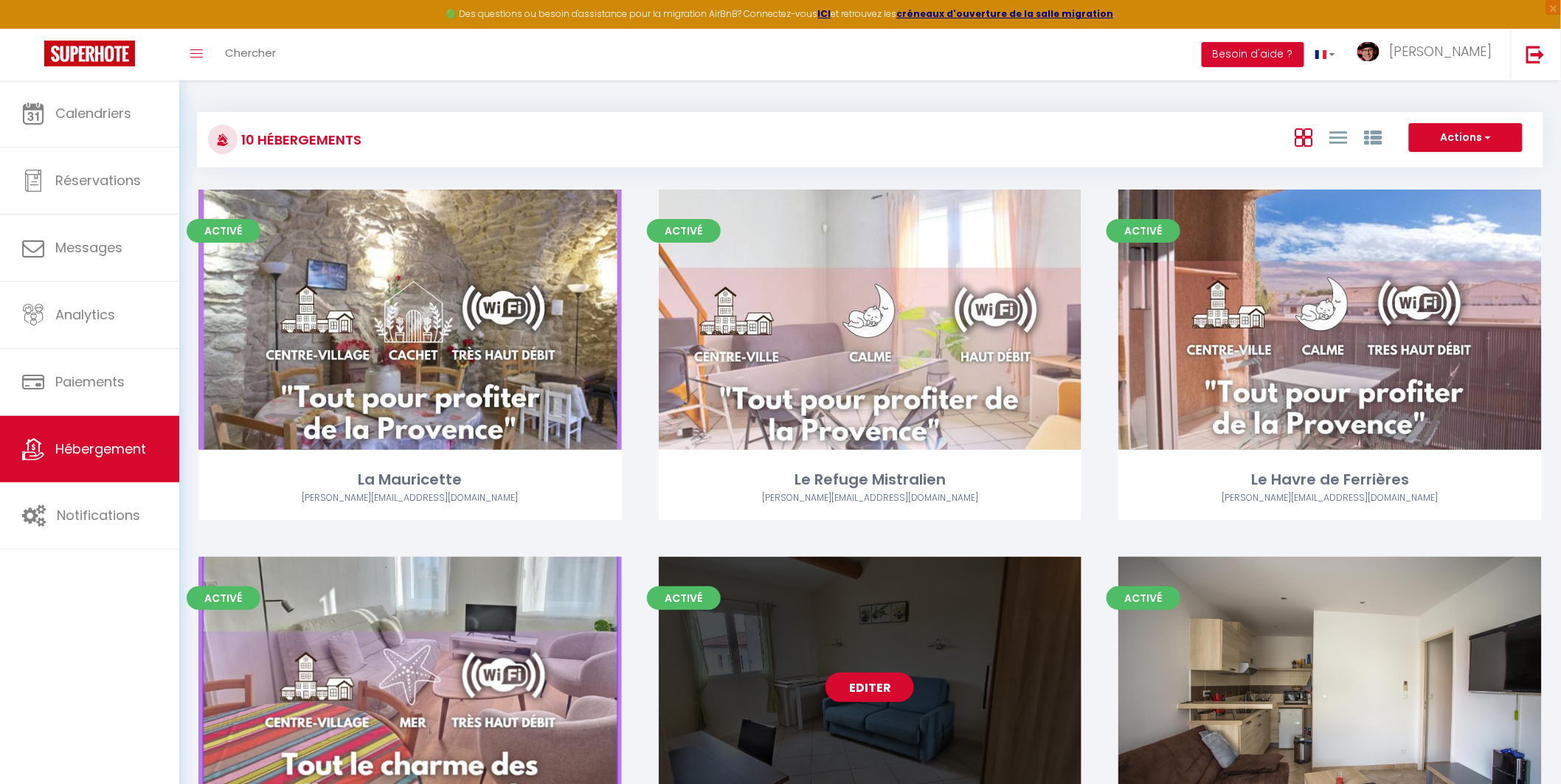
click at [861, 683] on link "Editer" at bounding box center [870, 687] width 88 height 29
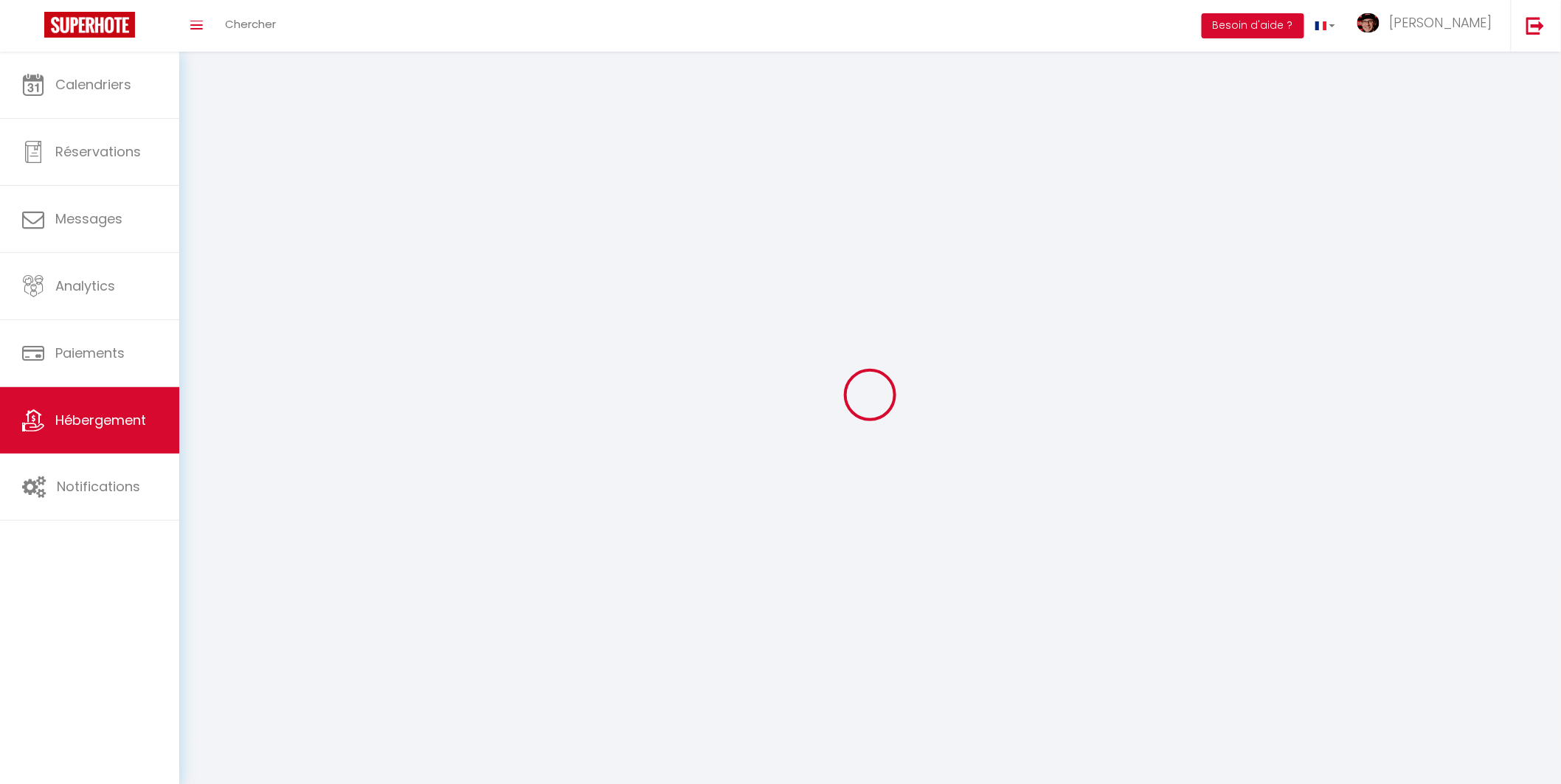
select select "1"
select select
select select "28"
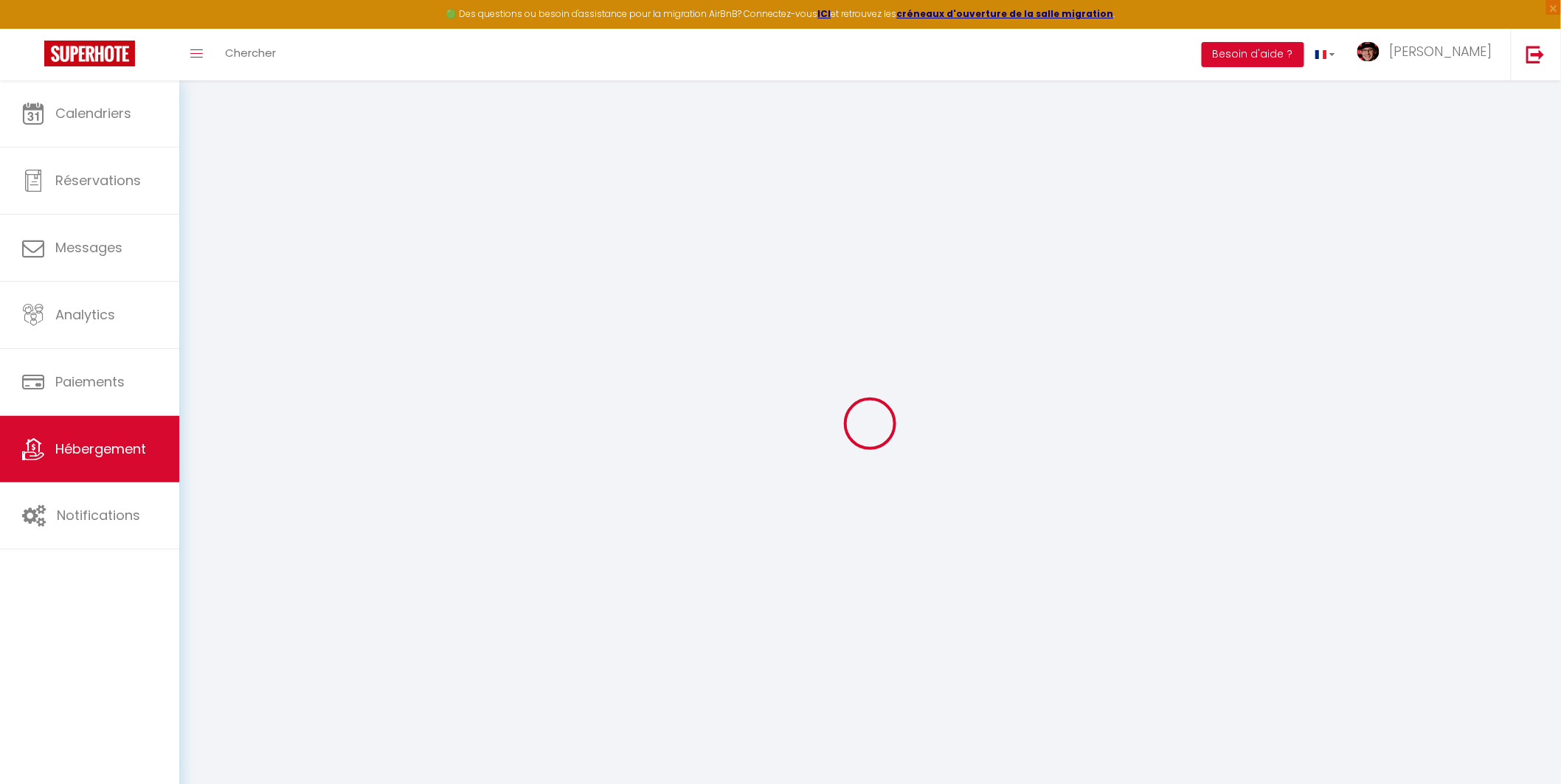
select select
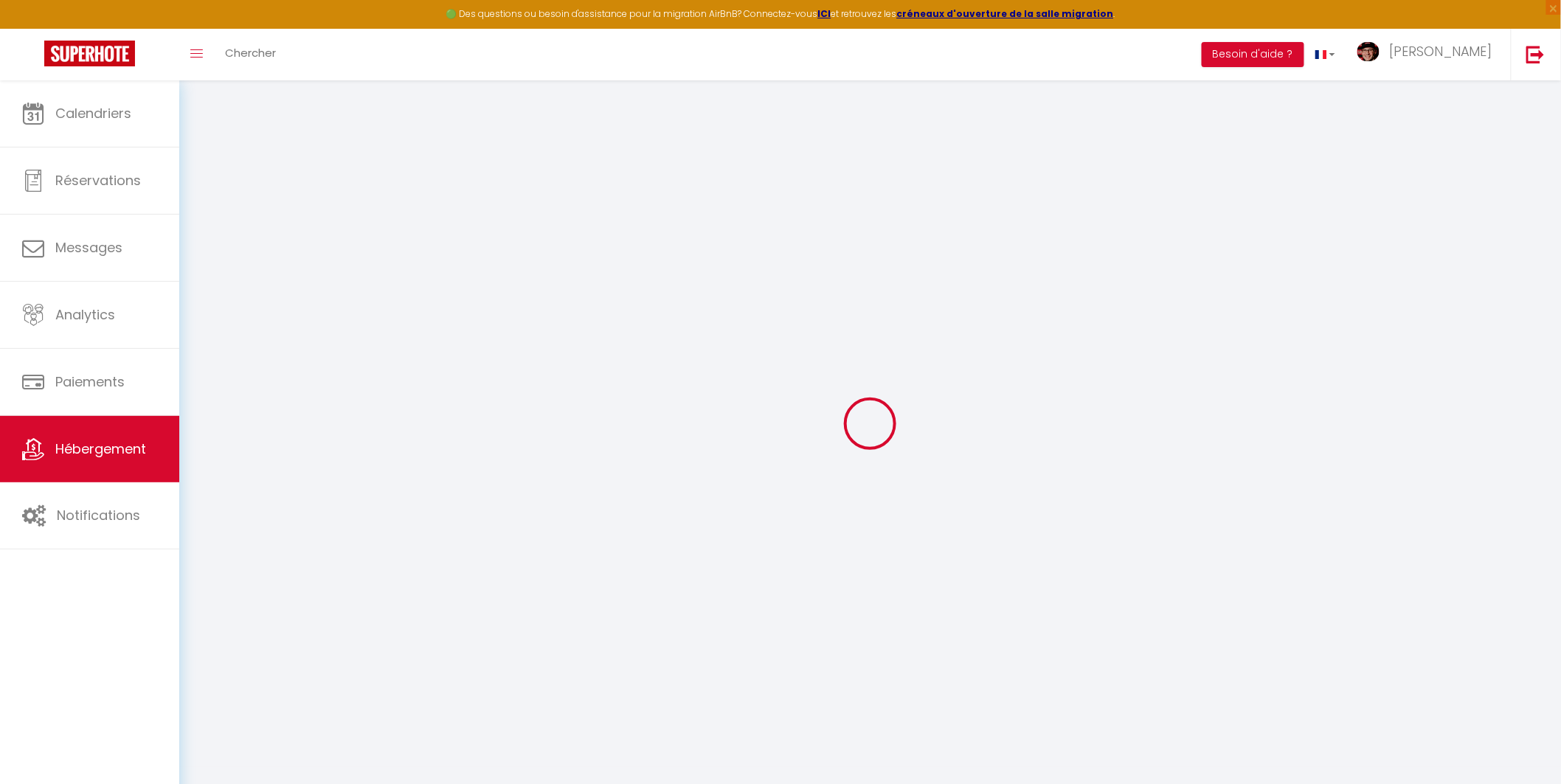
select select
checkbox input "false"
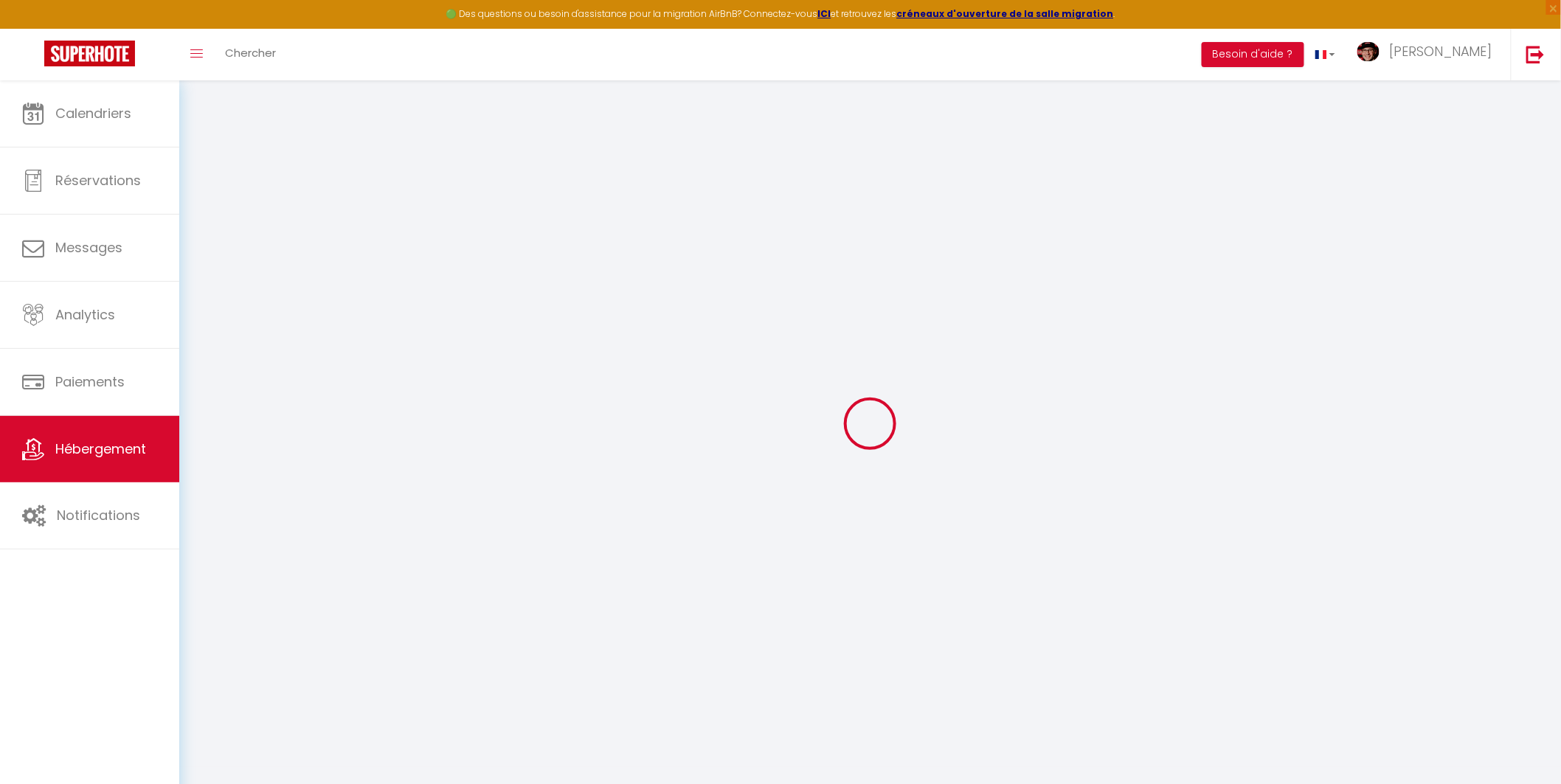
select select
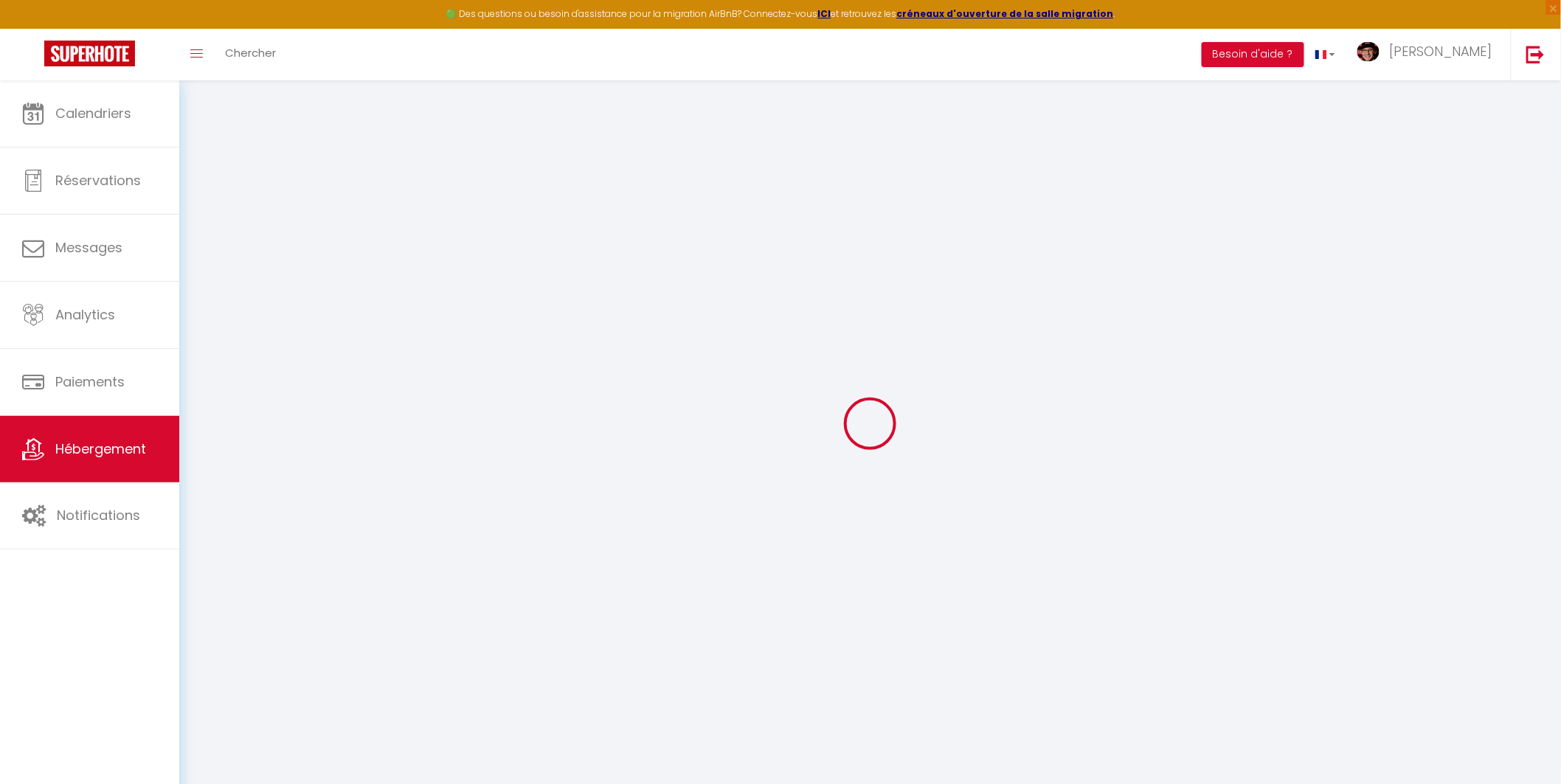
select select
checkbox input "false"
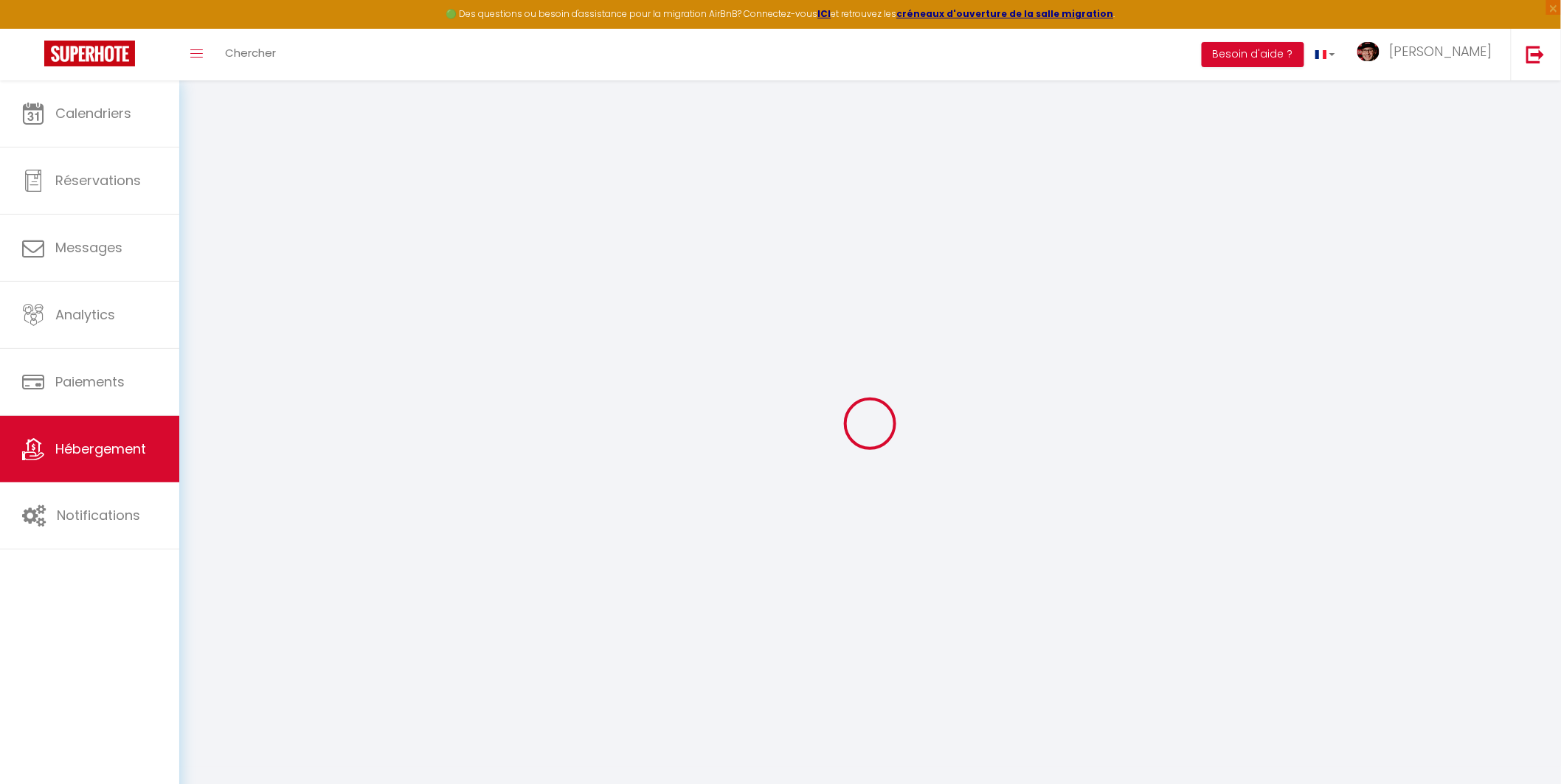
checkbox input "false"
select select
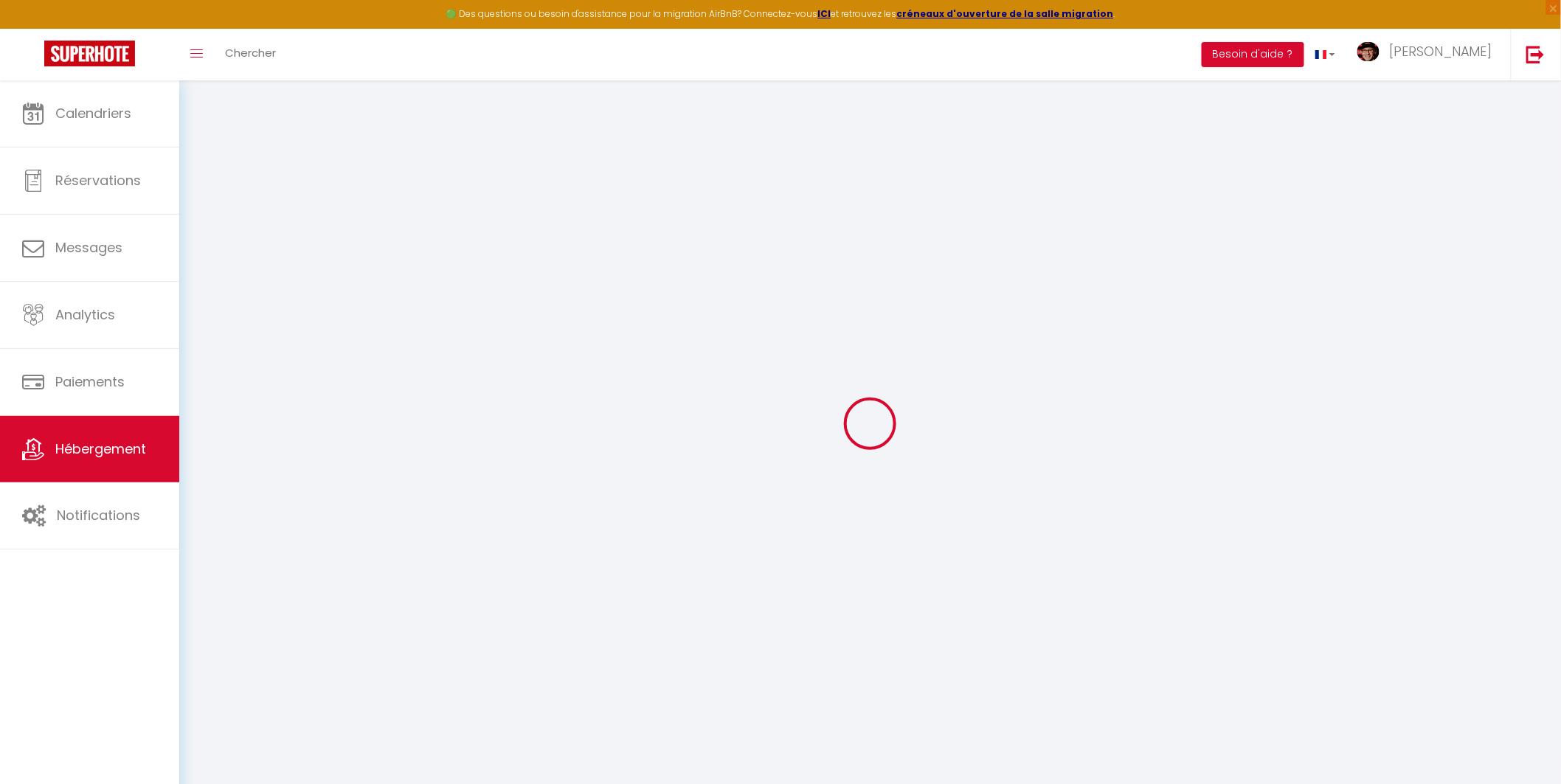
select select
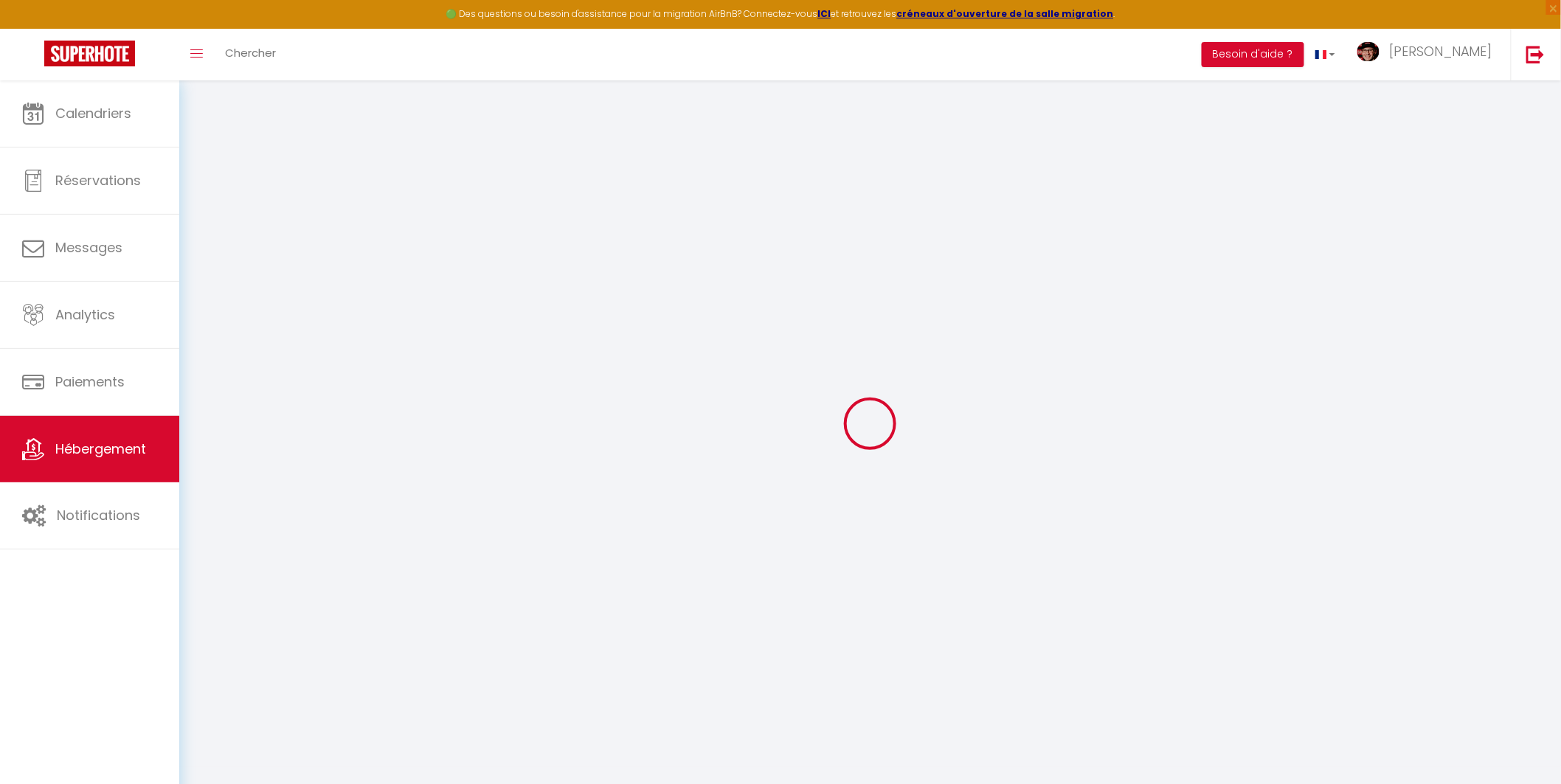
checkbox input "false"
select select
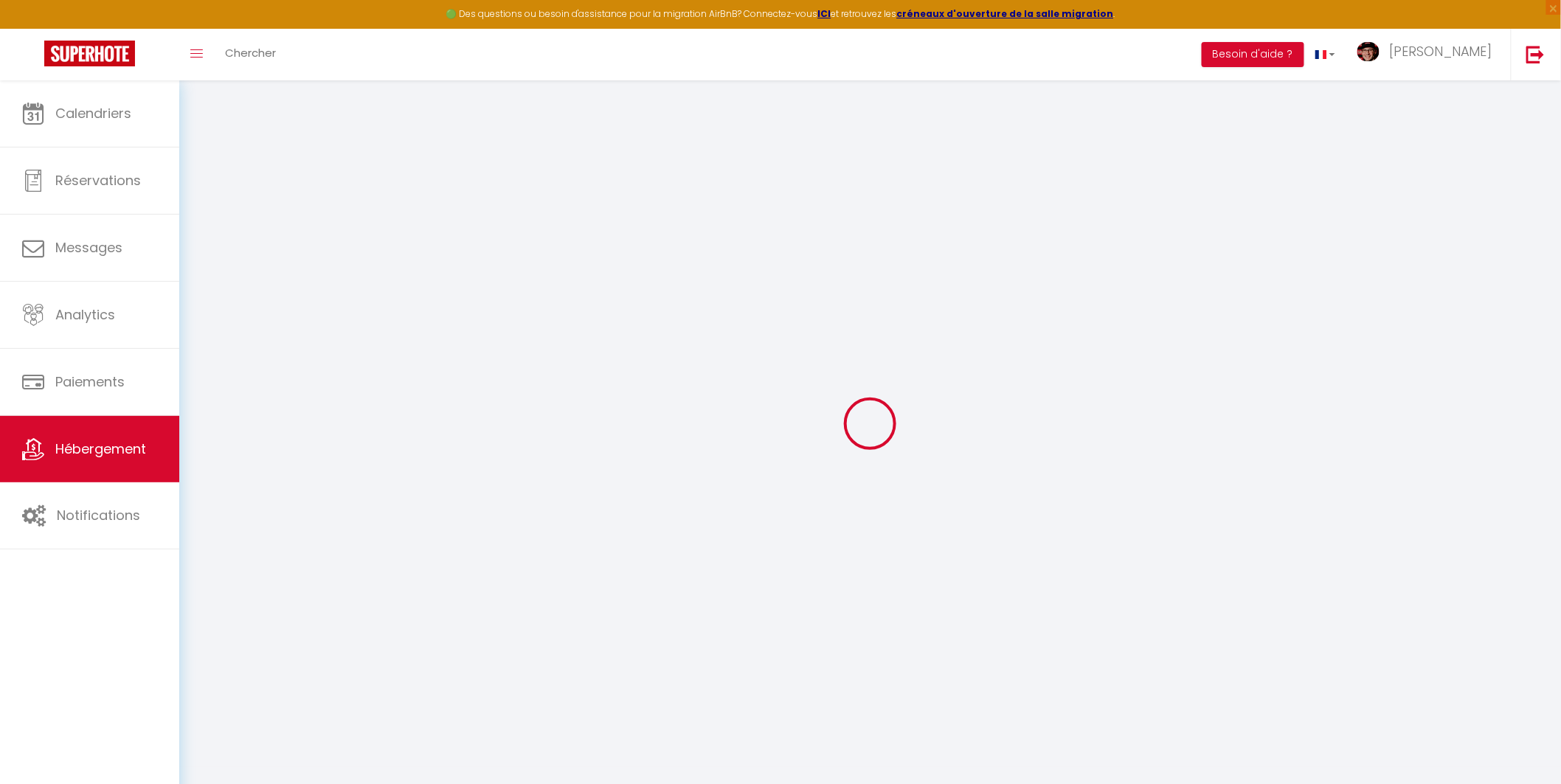
select select
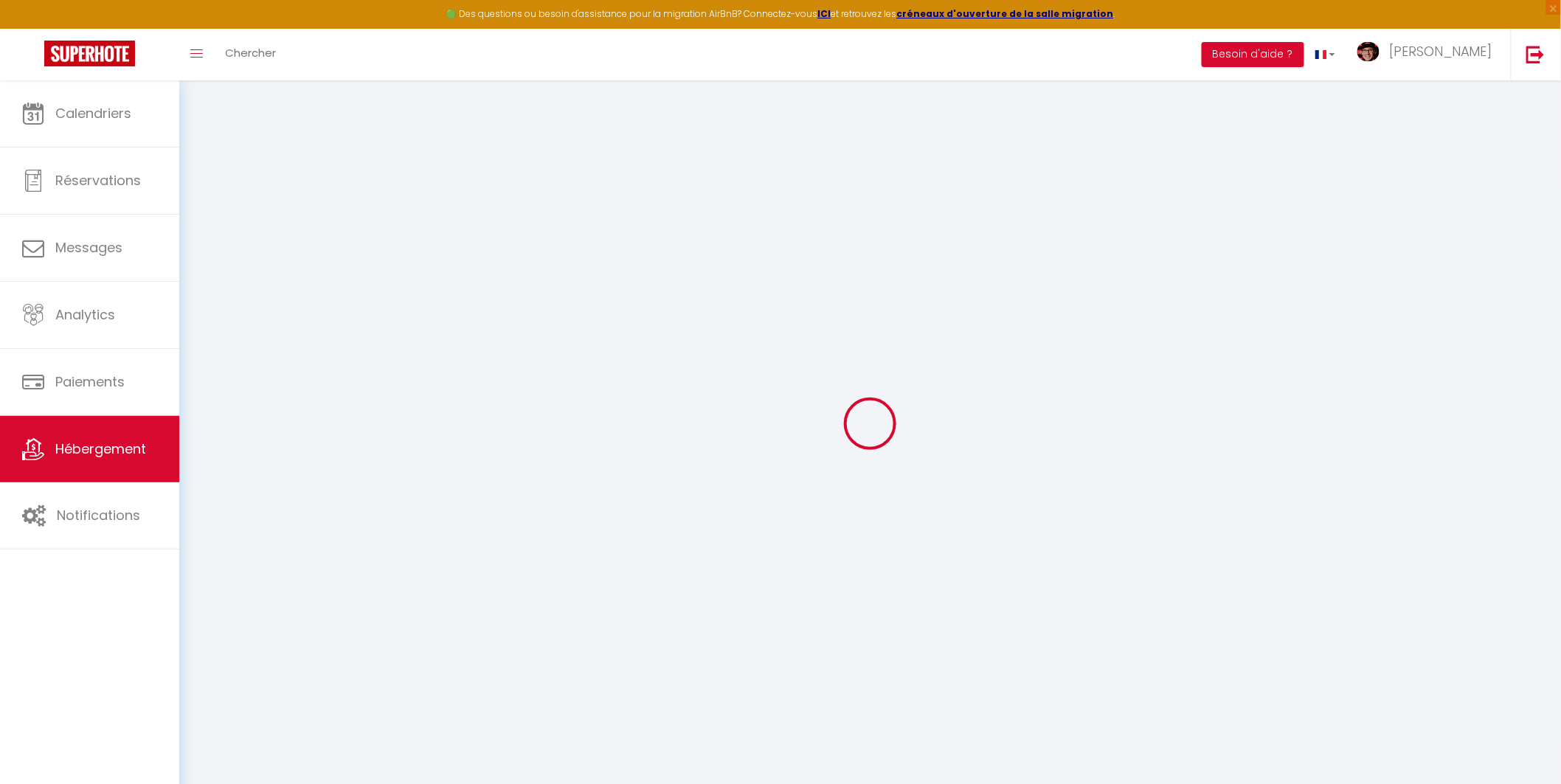
select select
checkbox input "false"
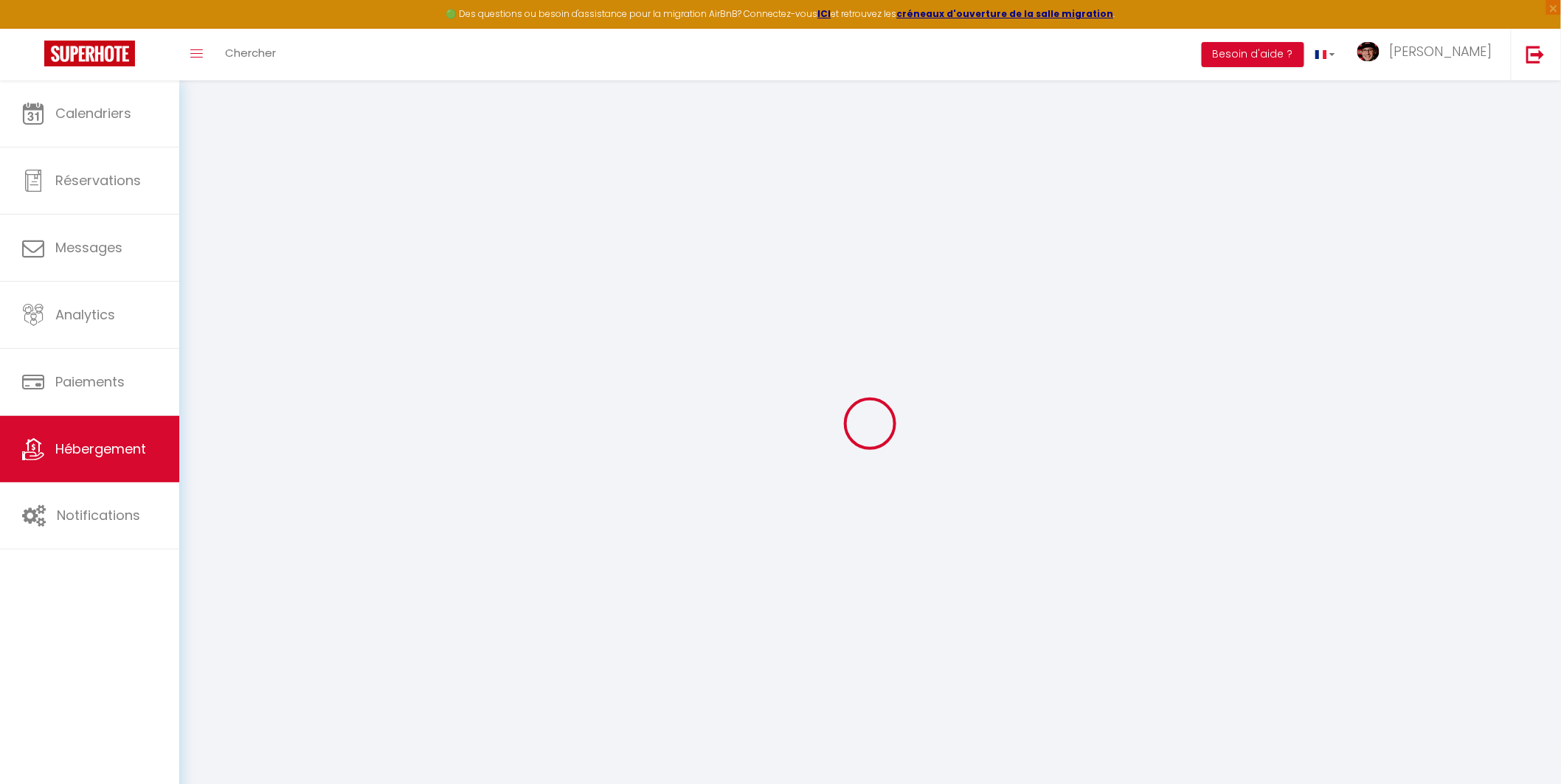
checkbox input "false"
select select
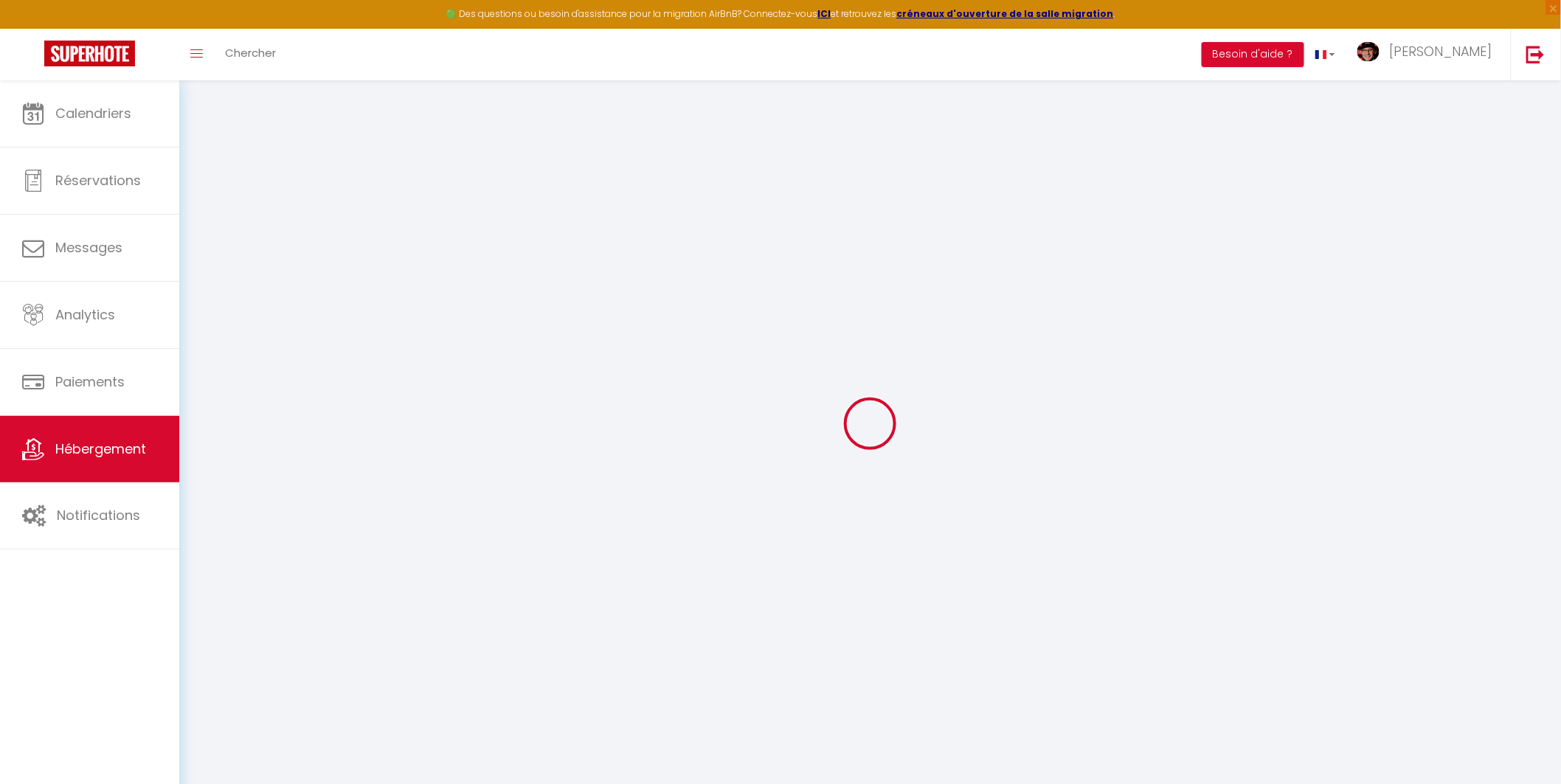
select select
checkbox input "false"
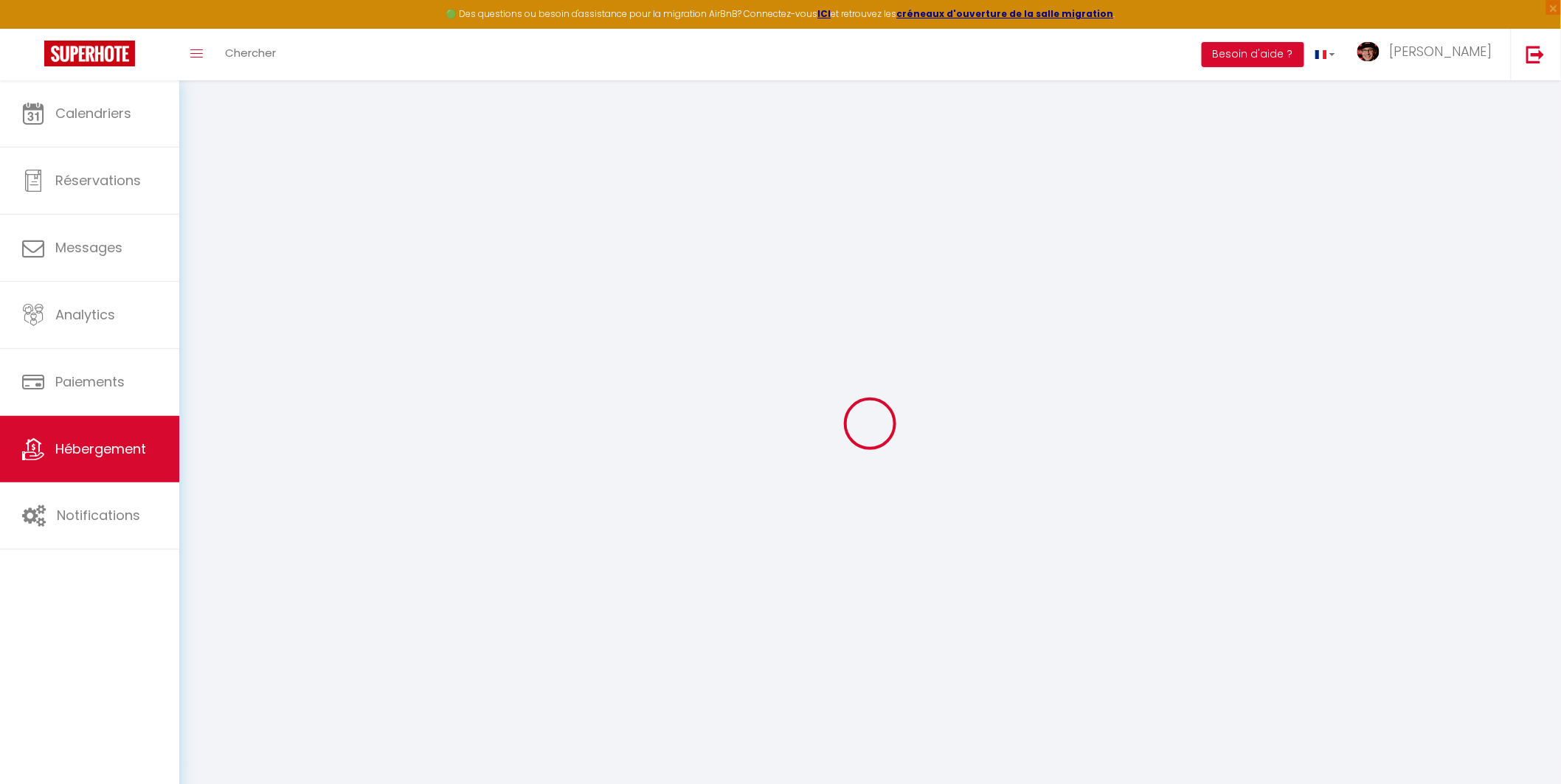
checkbox input "false"
select select
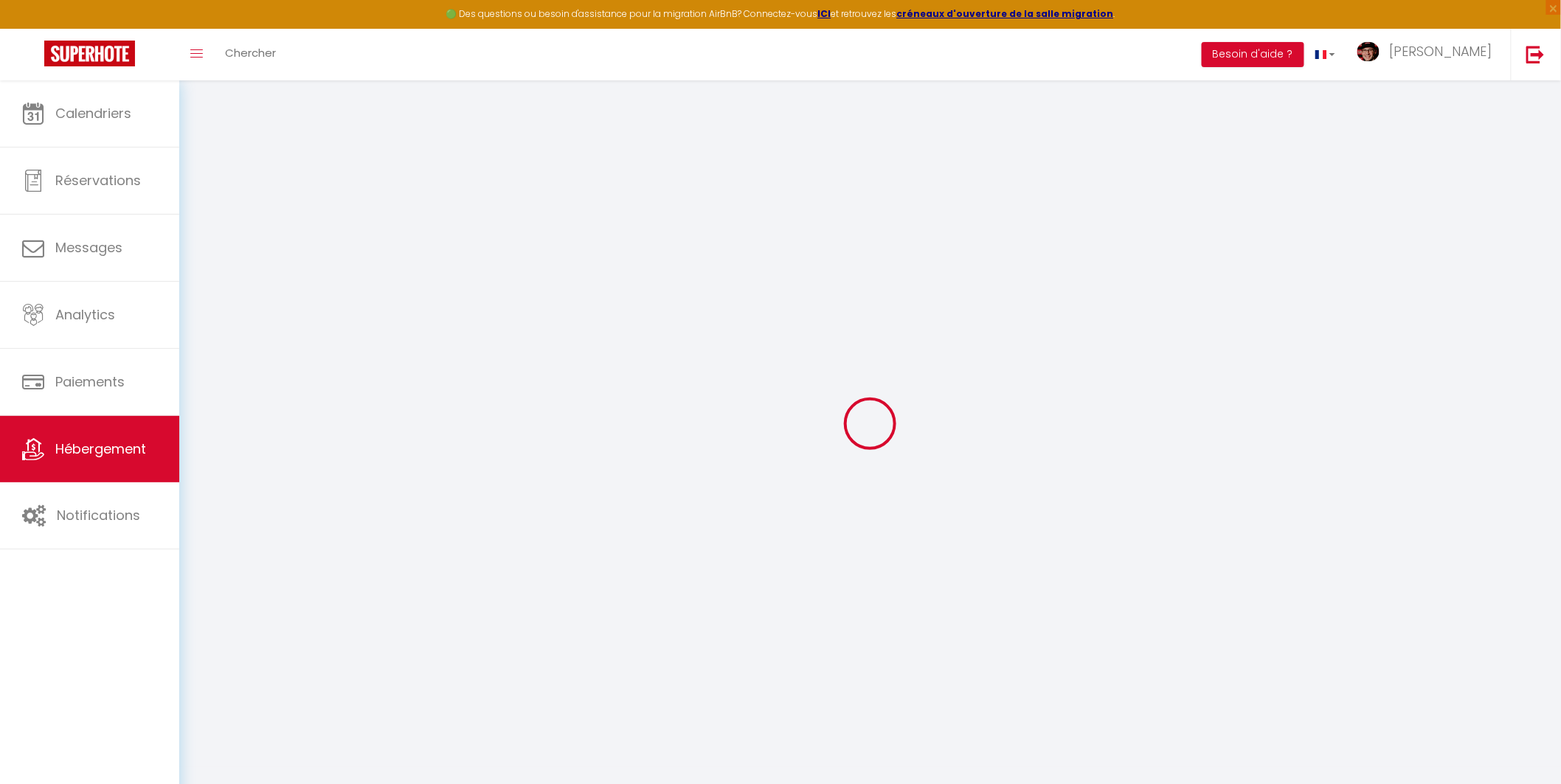
select select
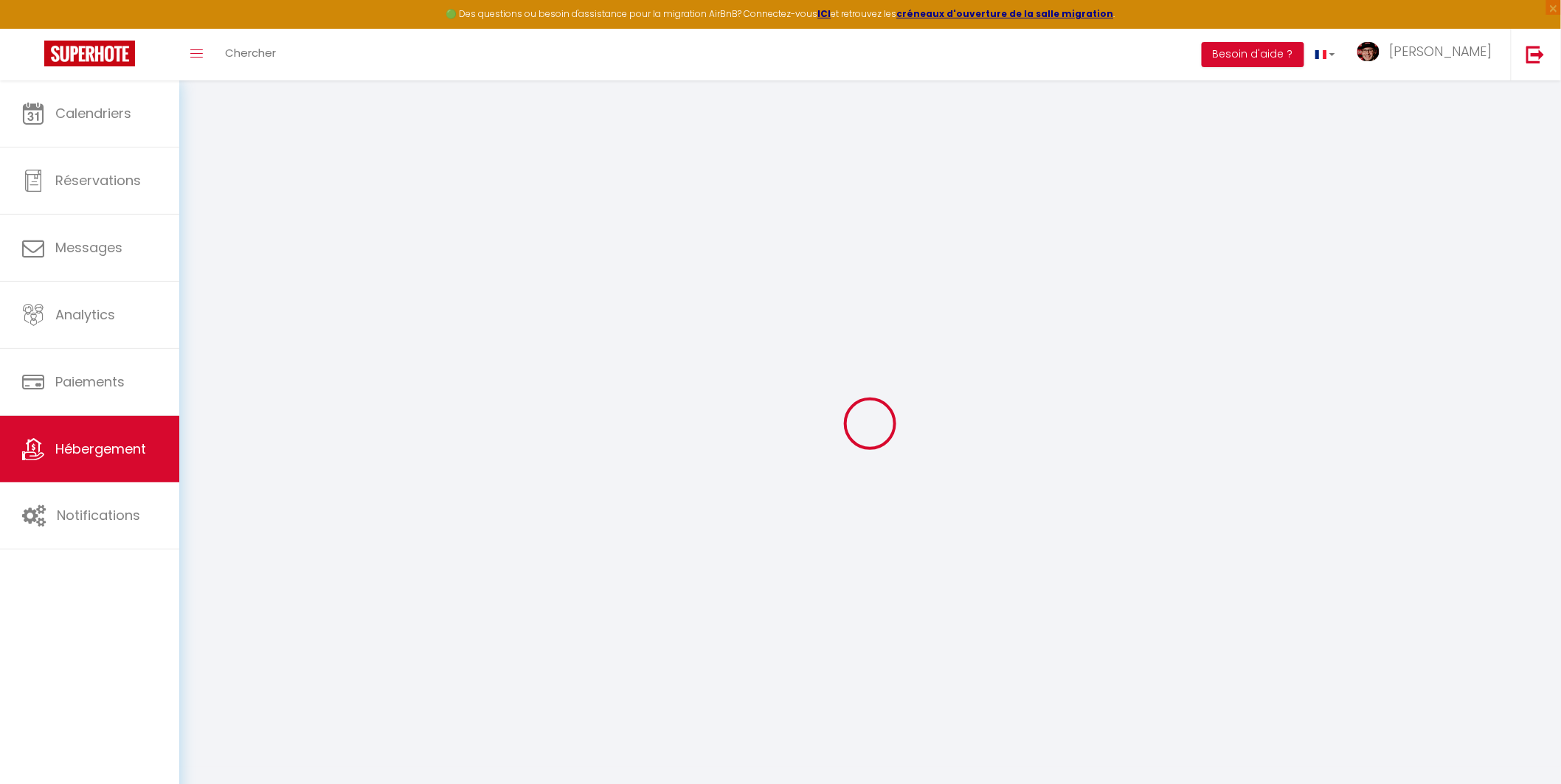
select select
checkbox input "false"
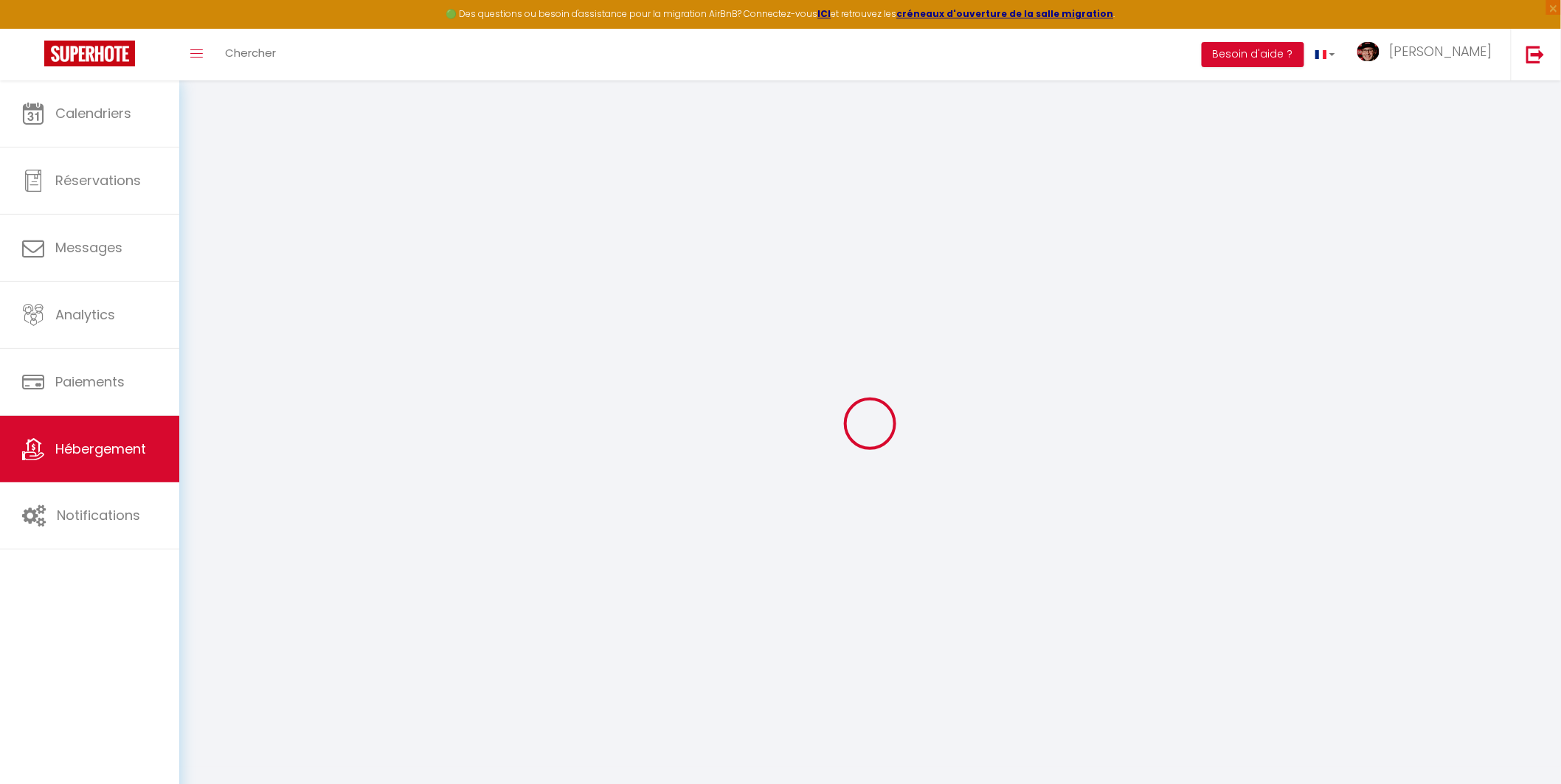
select select
type input "[PERSON_NAME] des Bélugues"
type input "[PERSON_NAME]"
type input "GUIEN"
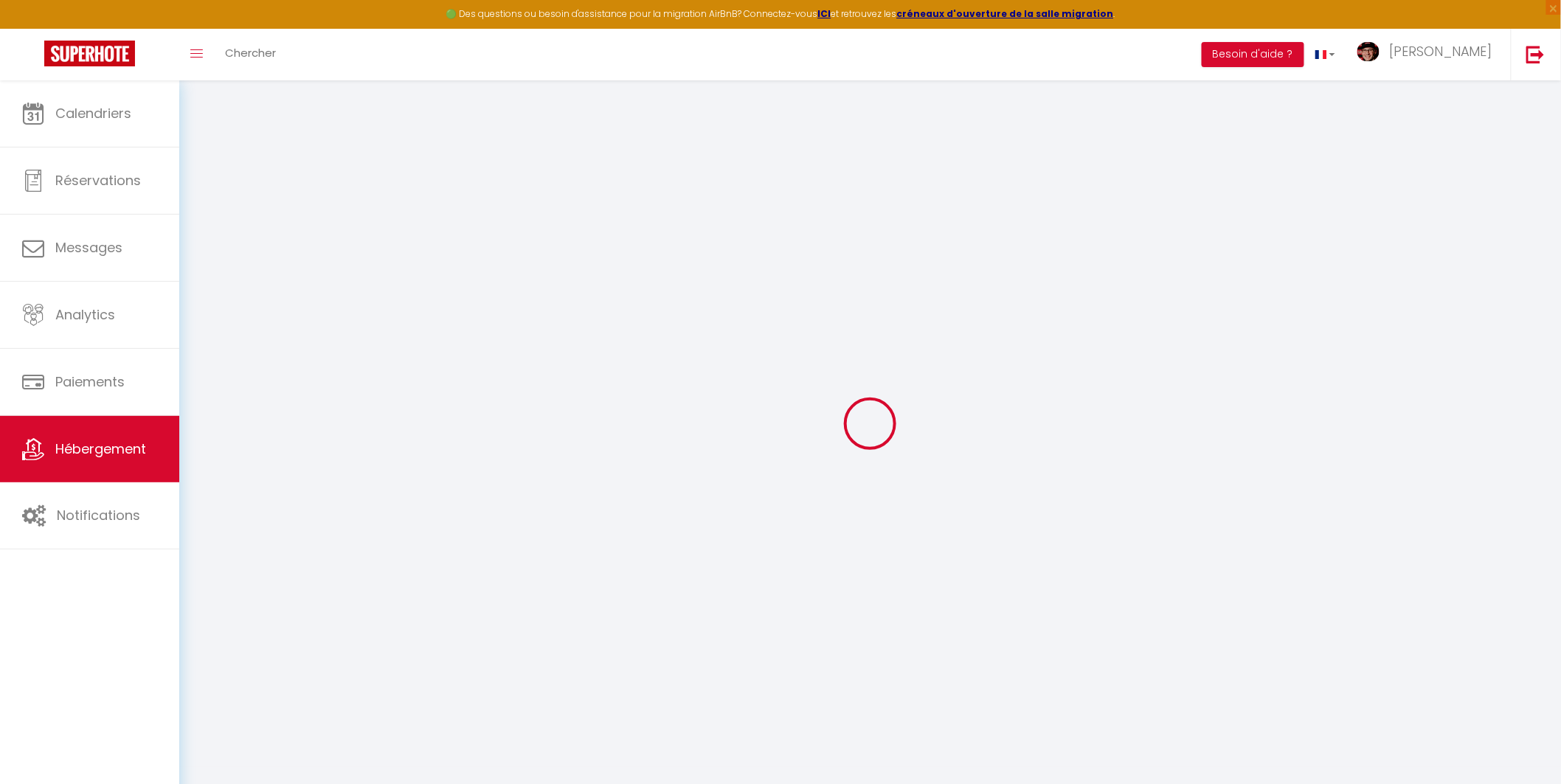
type input "[STREET_ADDRESS][PERSON_NAME]"
type input "13330"
type input "PÉLISSANNE"
select select "2"
select select "0"
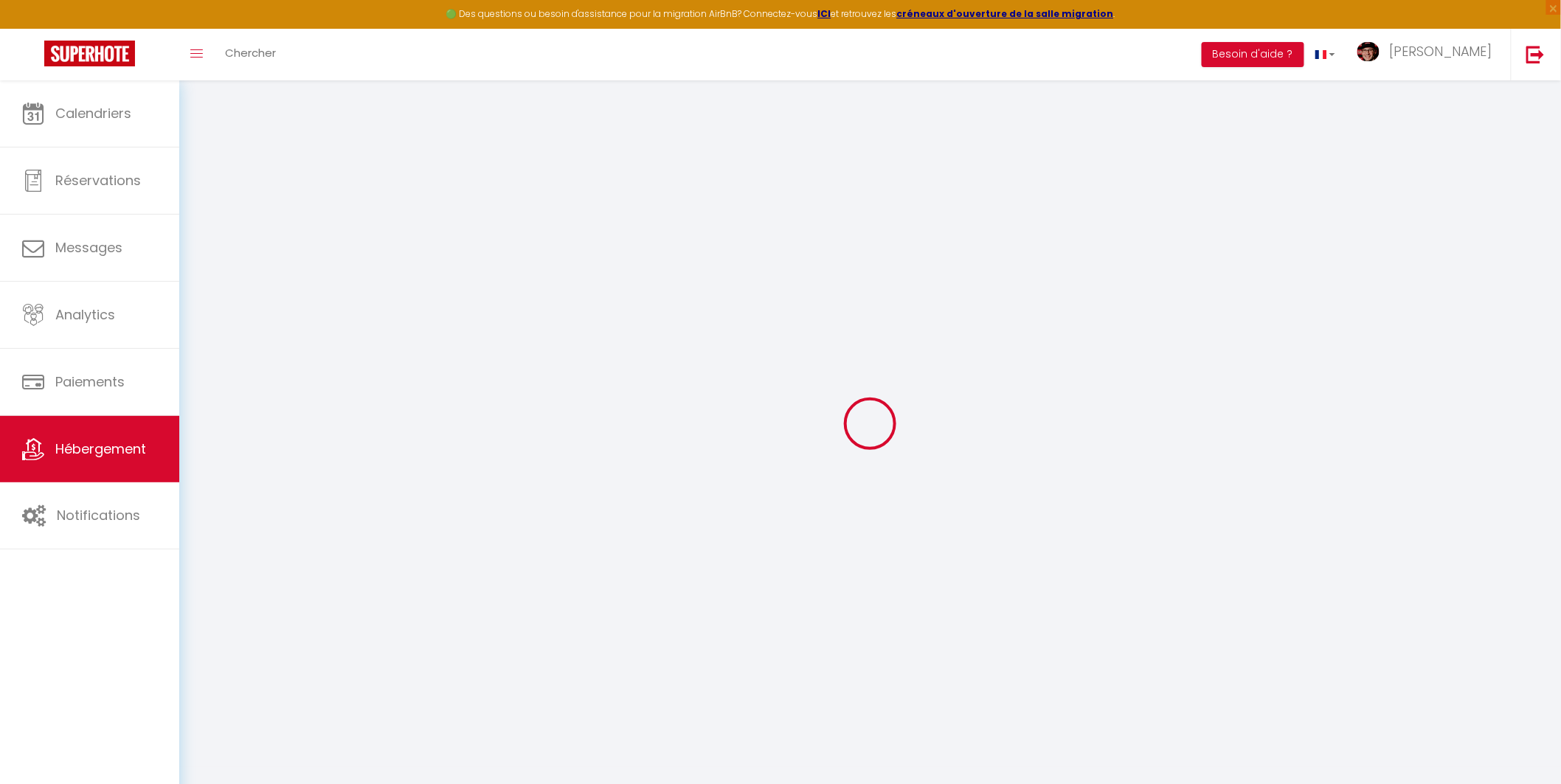
type input "31"
type input "47"
type input "7.2"
type input "6.91"
type input "500"
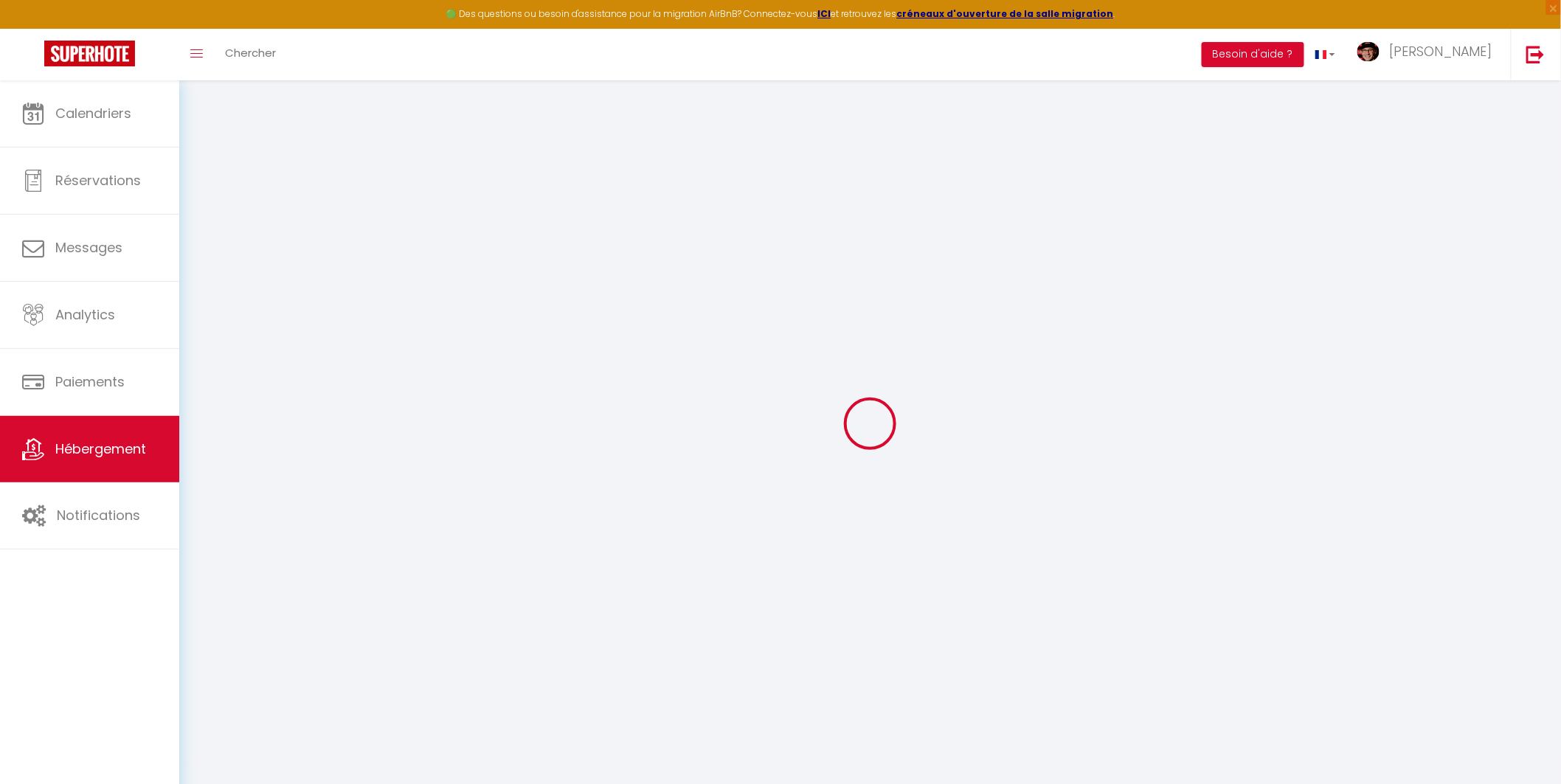
select select
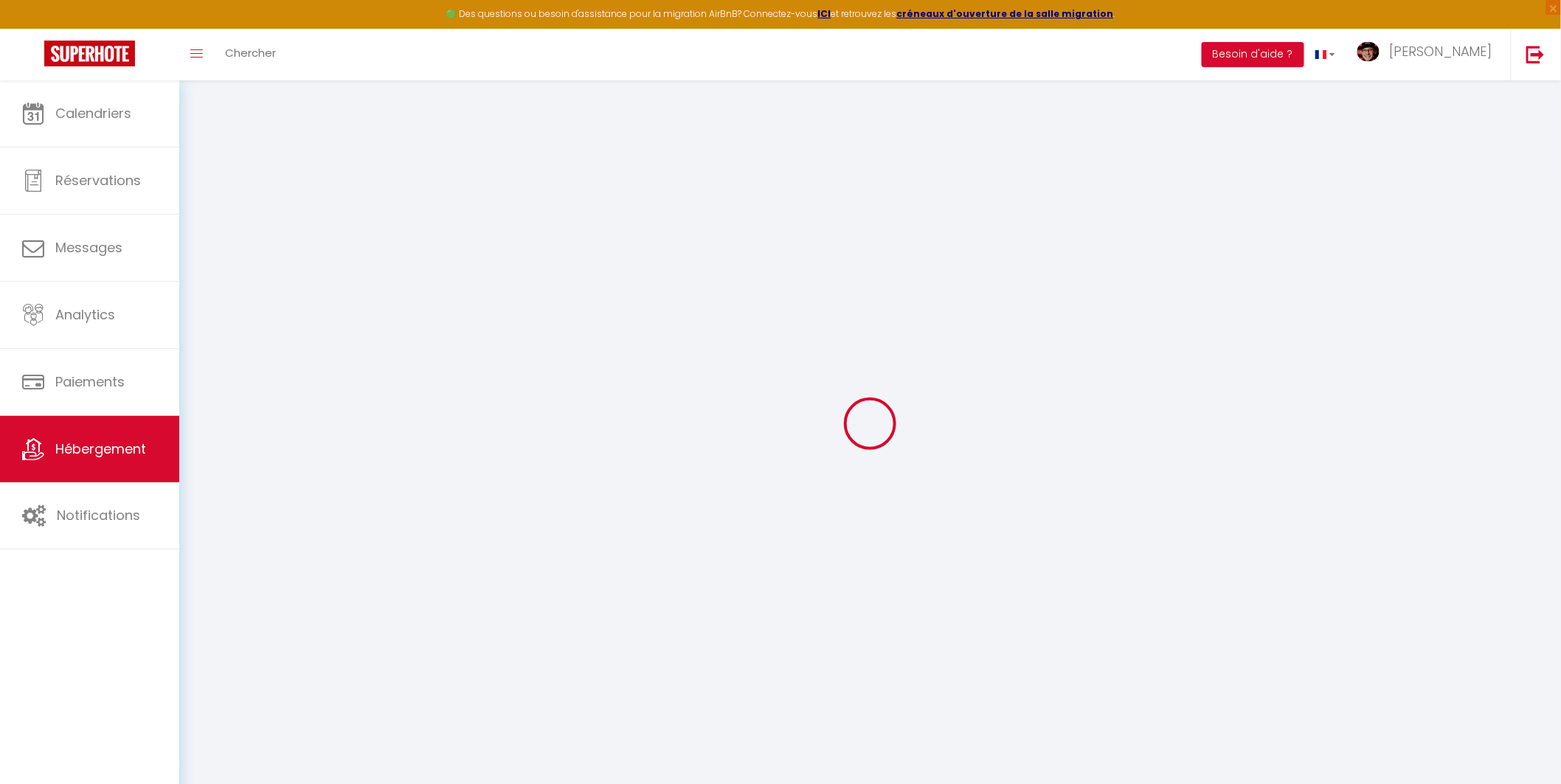
select select
type input "[STREET_ADDRESS]"
type input "13300"
type input "Salon-de-Provence"
type input "[EMAIL_ADDRESS][DOMAIN_NAME]"
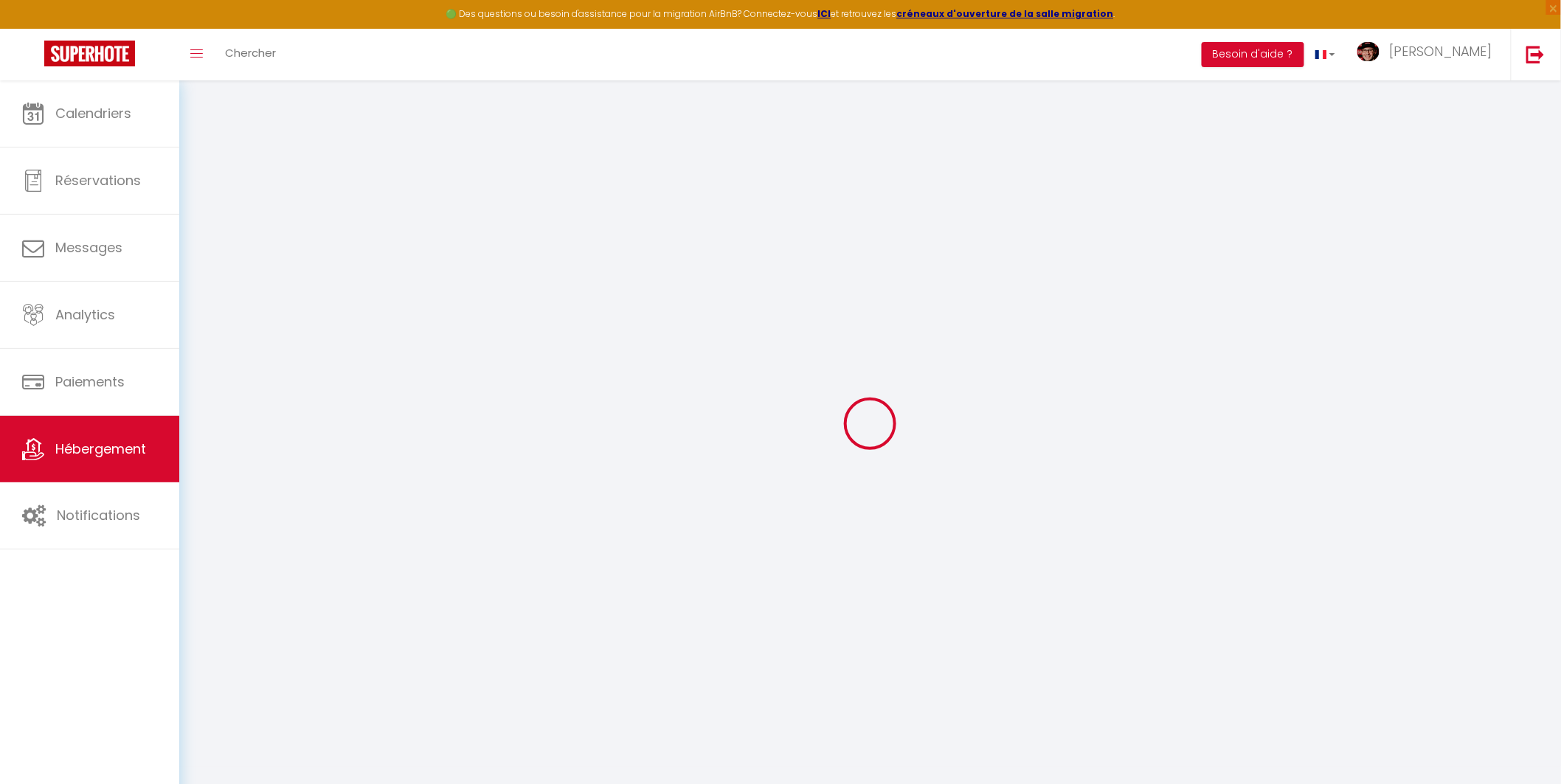
select select "6102"
checkbox input "false"
checkbox input "true"
checkbox input "false"
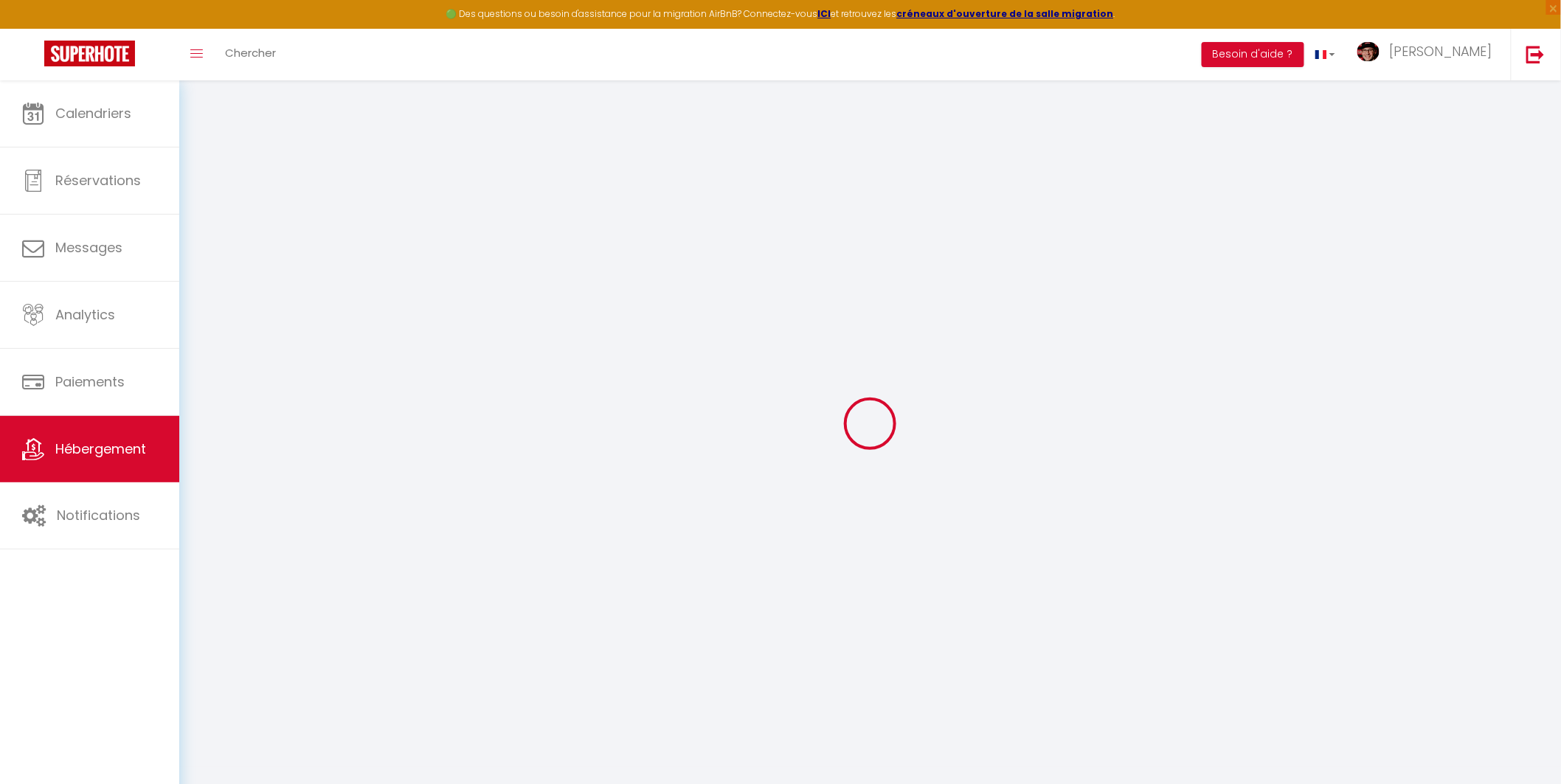
radio input "true"
type input "0"
select select
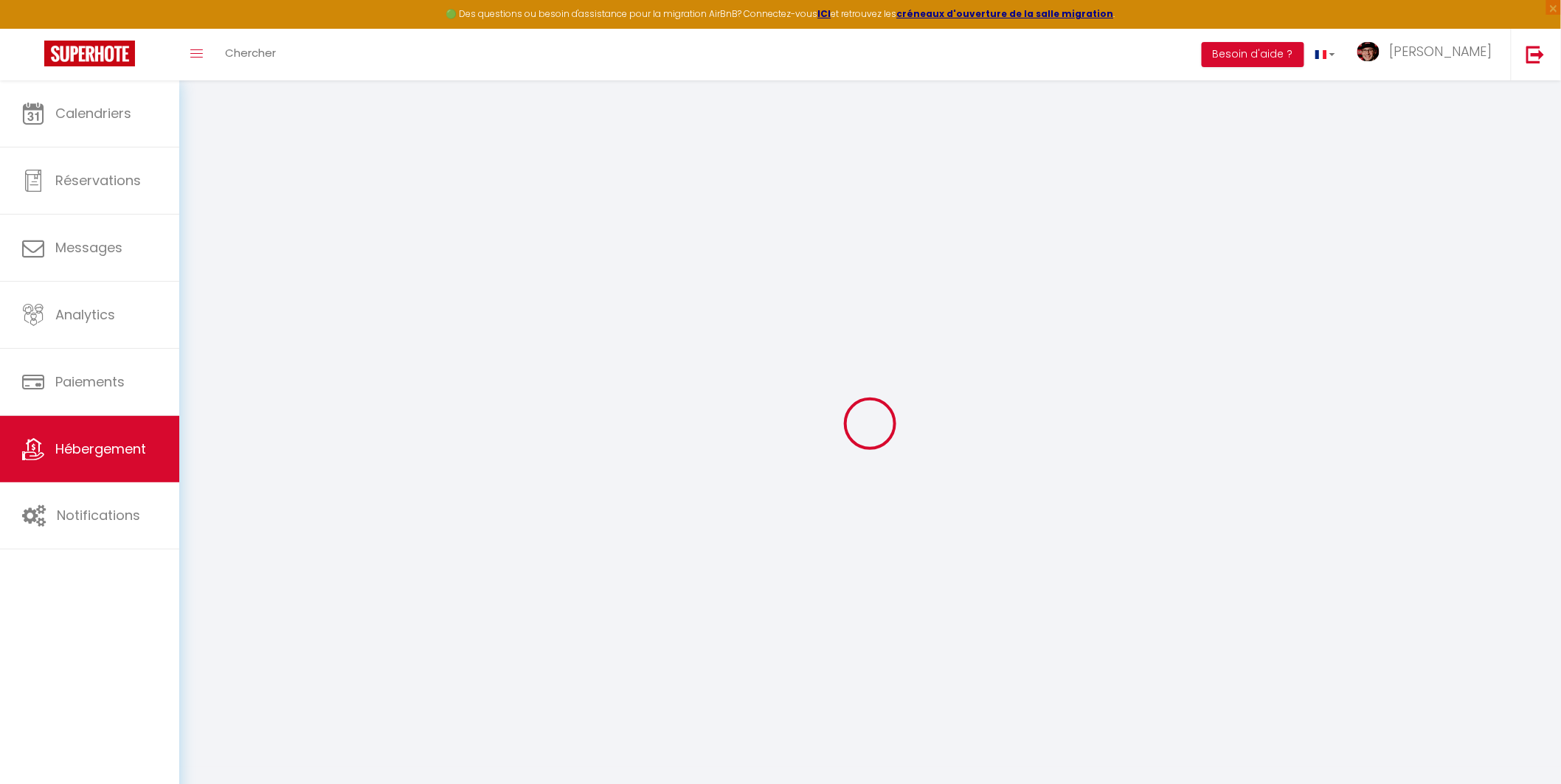
select select
checkbox input "false"
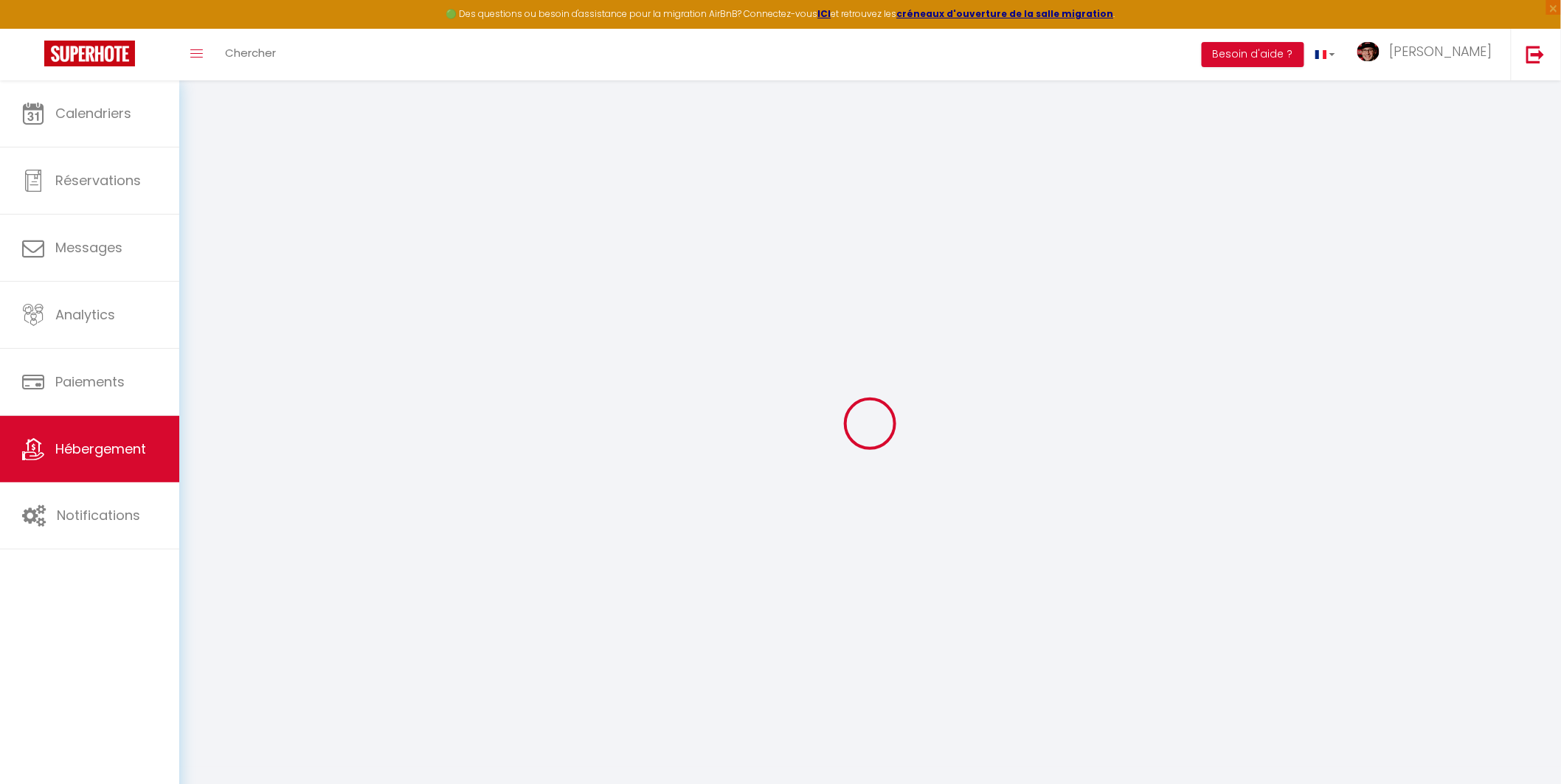
checkbox input "true"
checkbox input "false"
select select
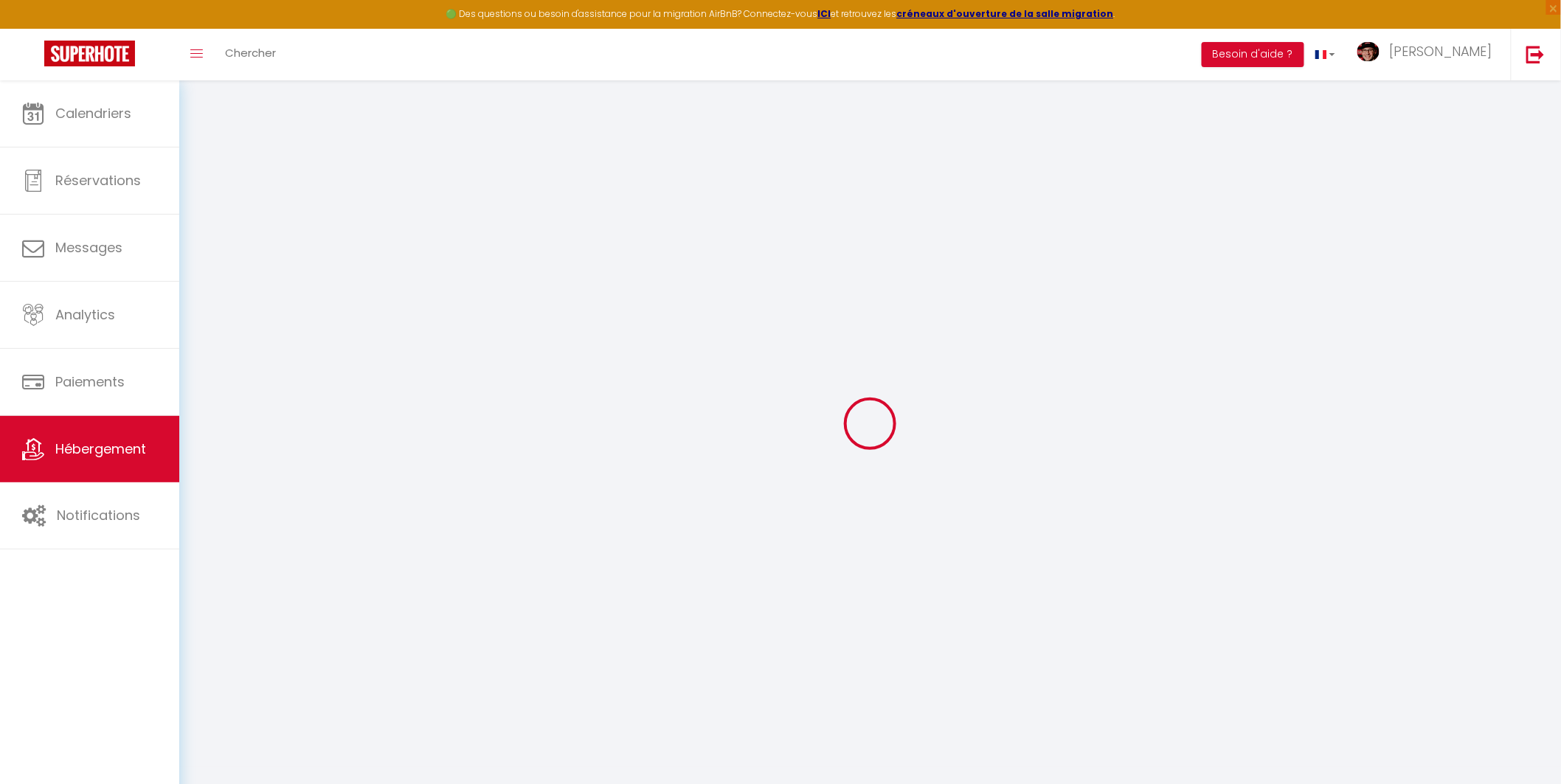
select select
checkbox input "false"
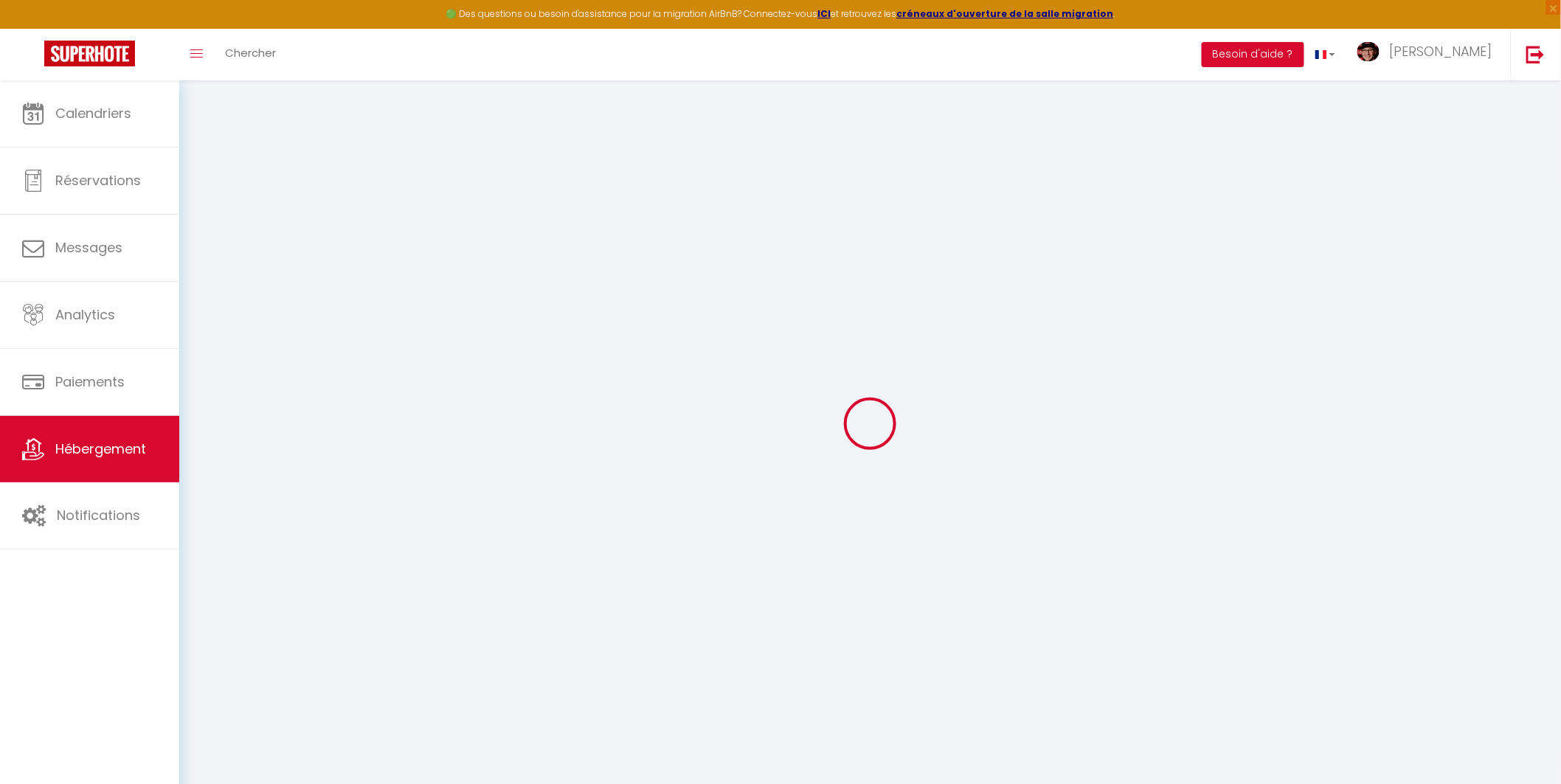
checkbox input "true"
checkbox input "false"
checkbox input "true"
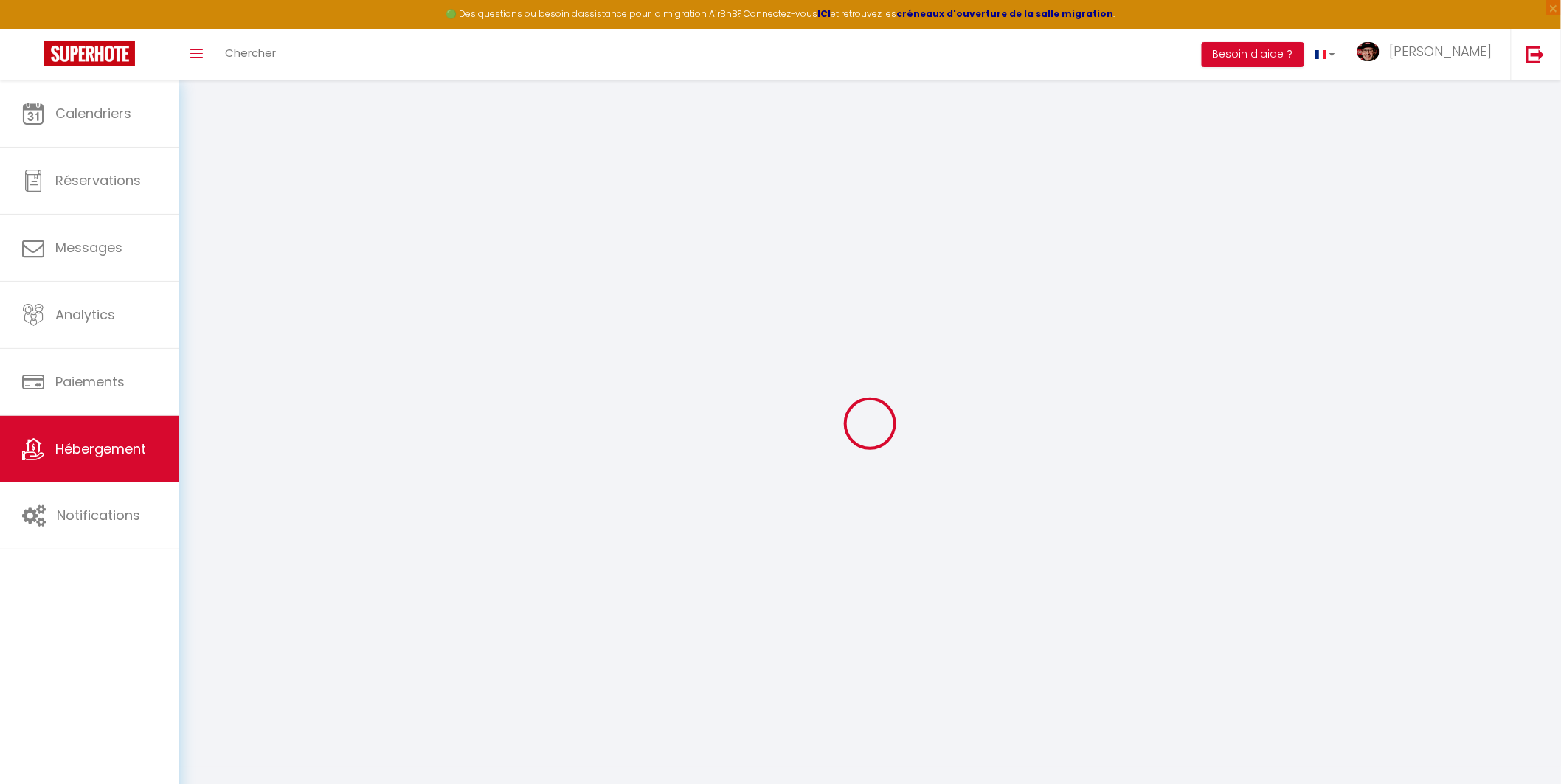
checkbox input "true"
checkbox input "false"
checkbox input "true"
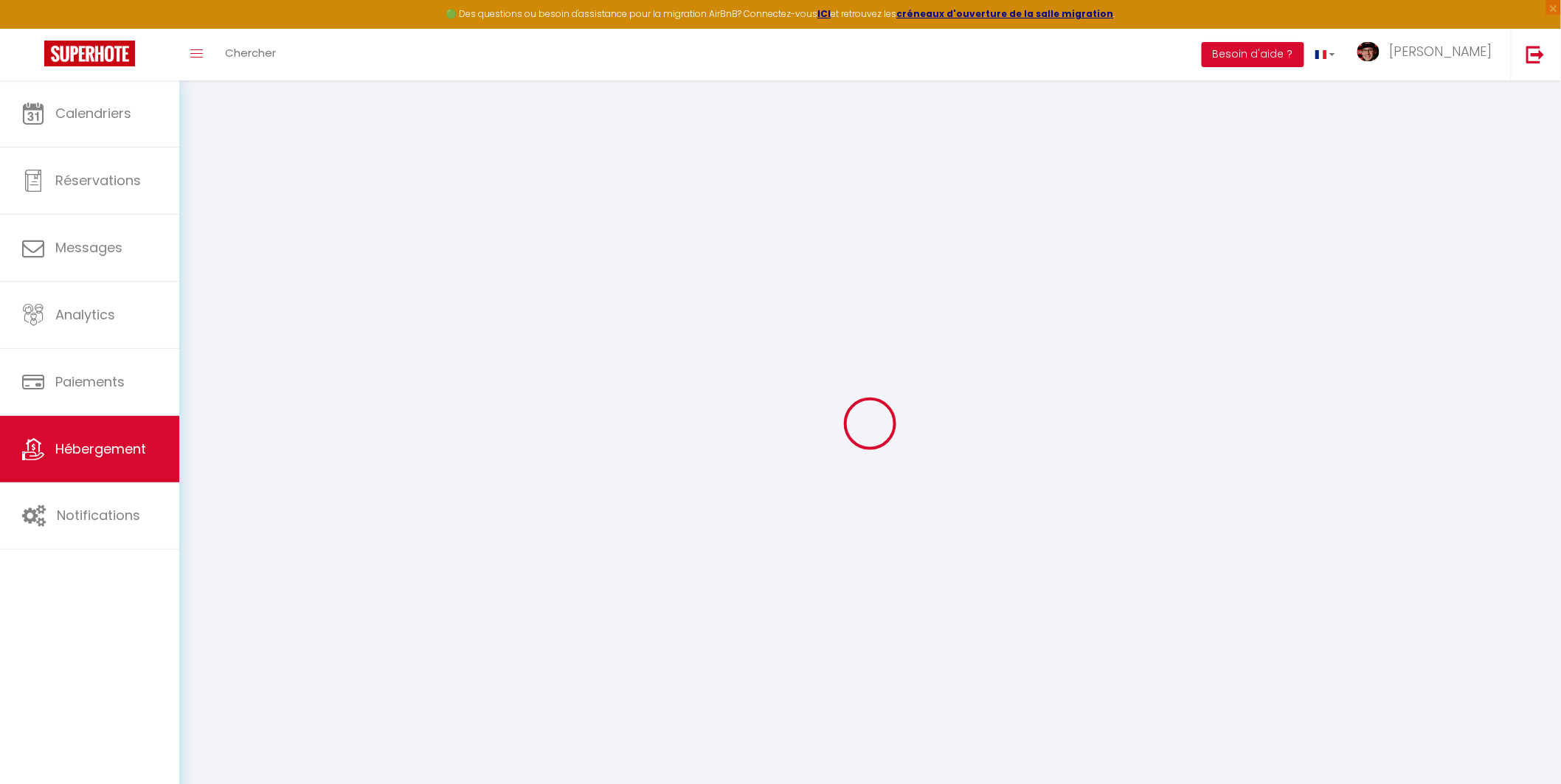
checkbox input "false"
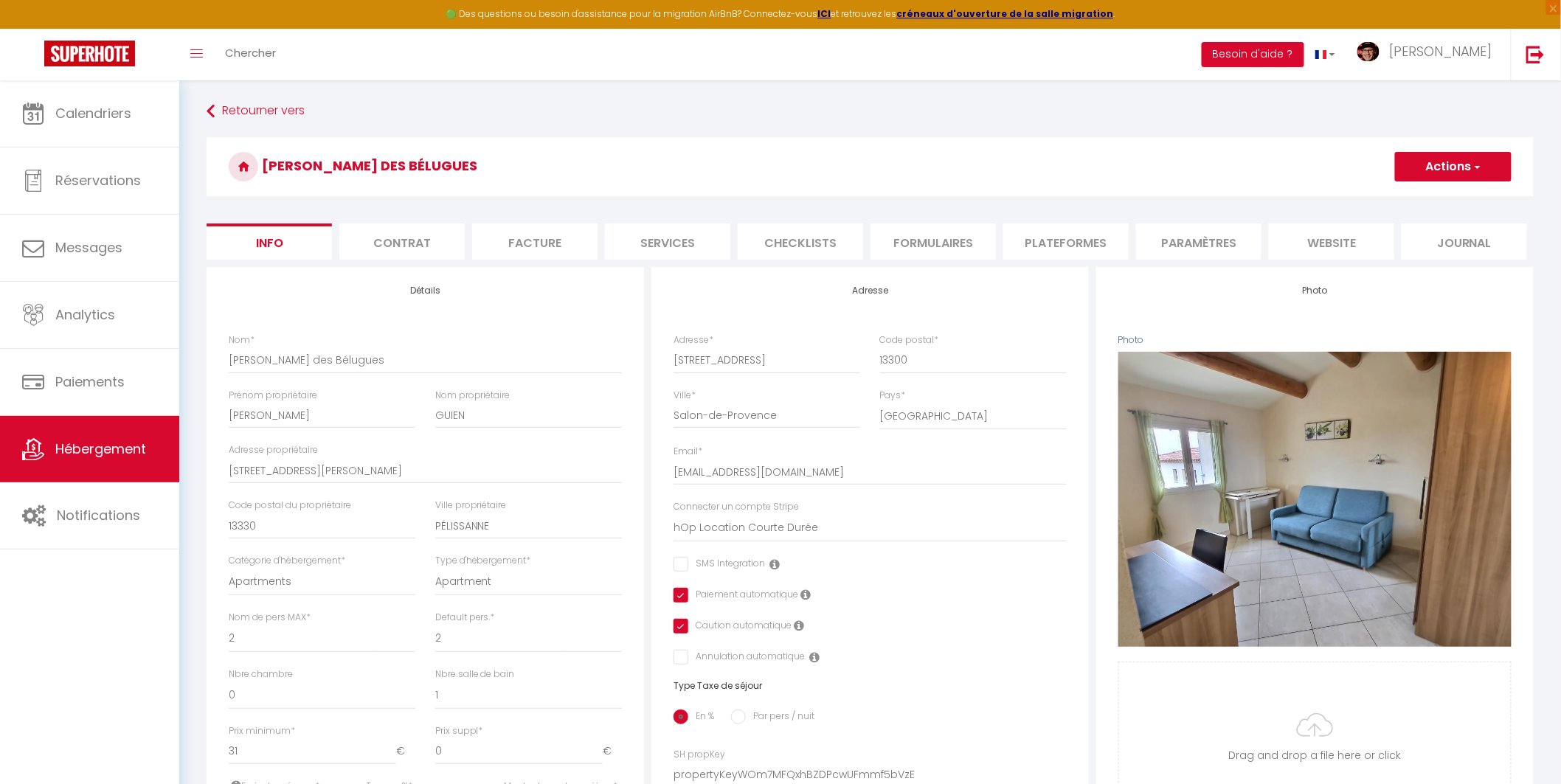
click at [688, 244] on li "Services" at bounding box center [667, 241] width 125 height 36
select select
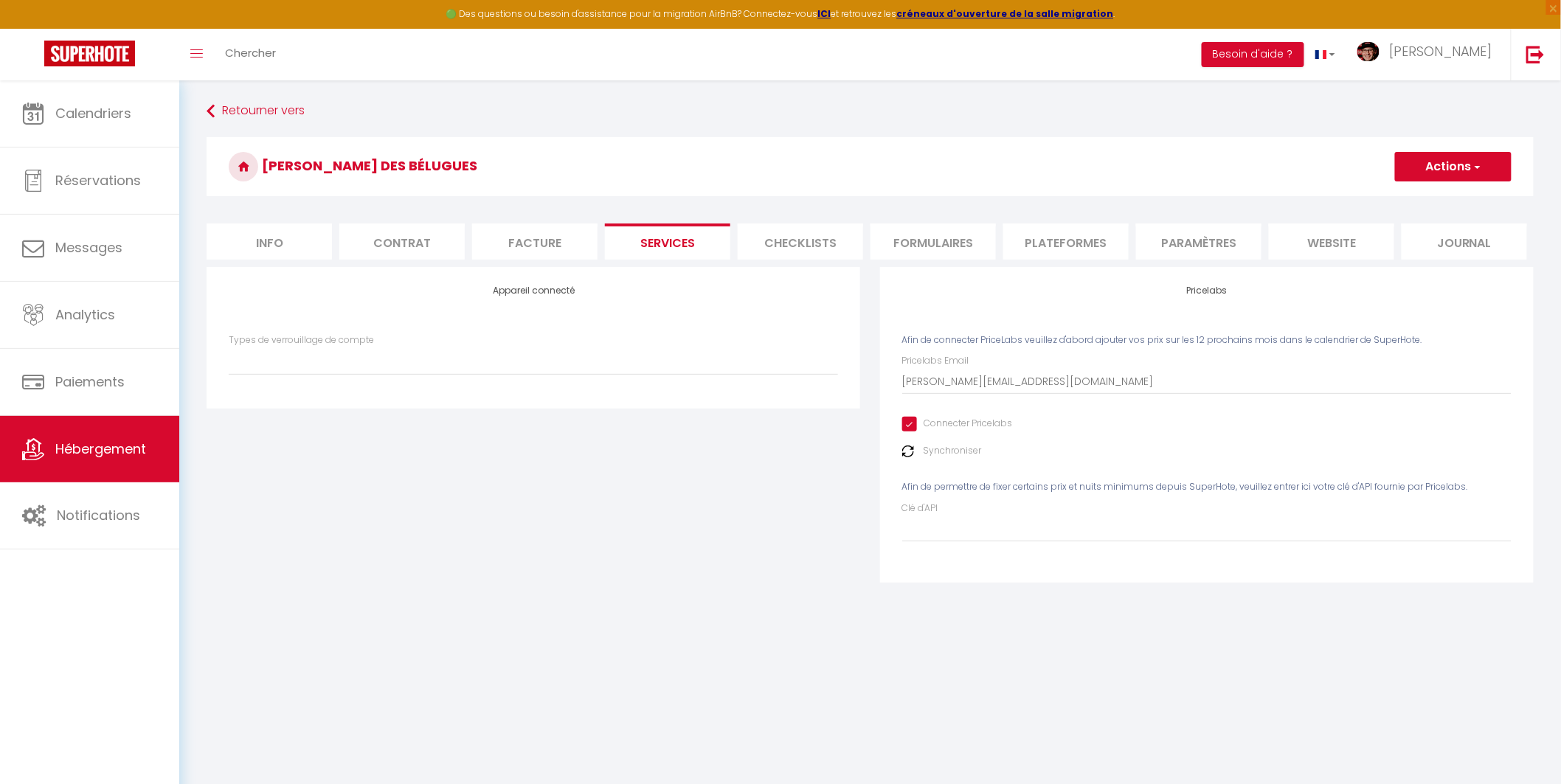
click at [910, 448] on img at bounding box center [907, 451] width 12 height 12
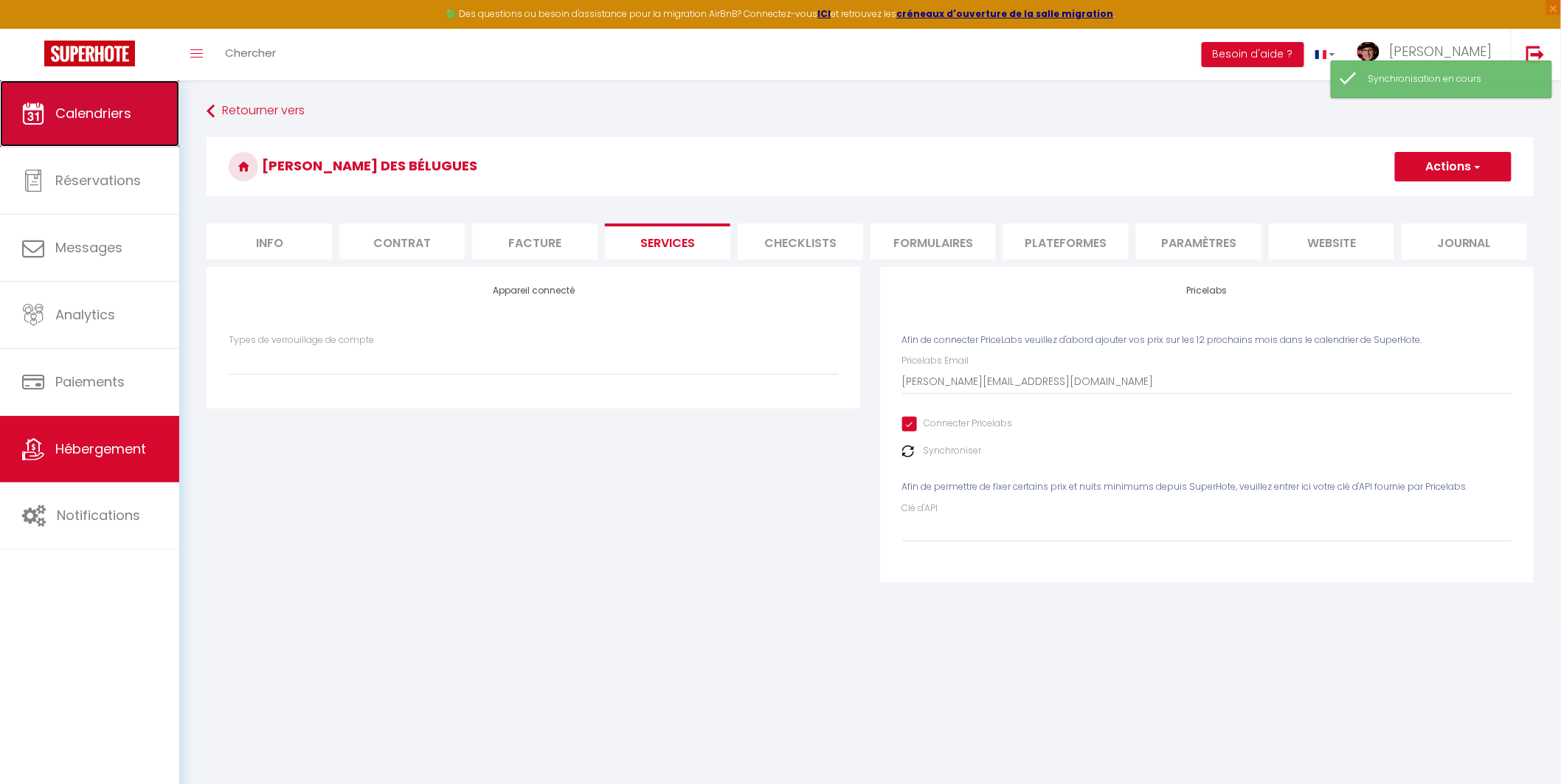
click at [97, 111] on span "Calendriers" at bounding box center [93, 114] width 76 height 18
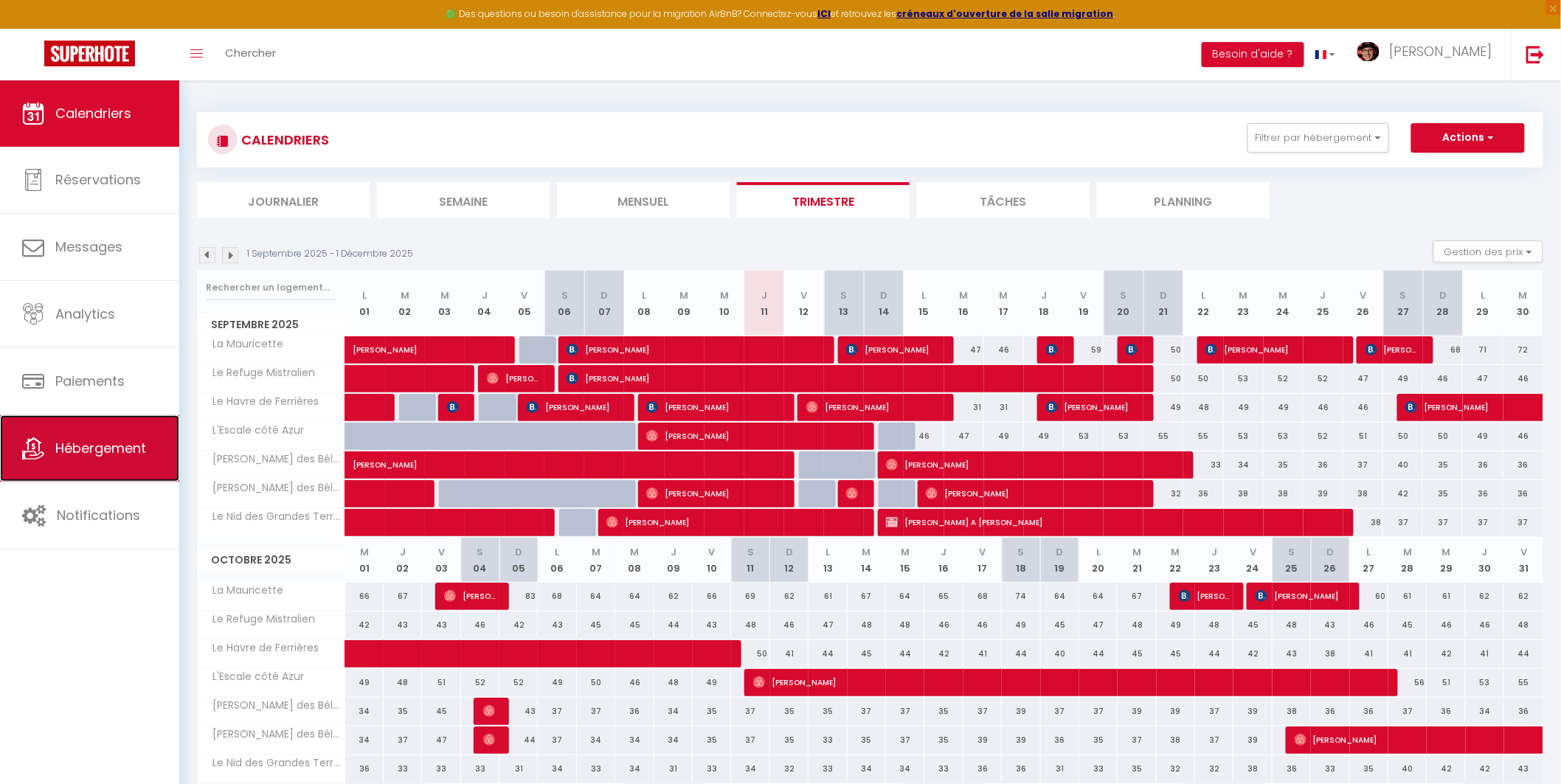
click at [97, 446] on span "Hébergement" at bounding box center [101, 448] width 91 height 18
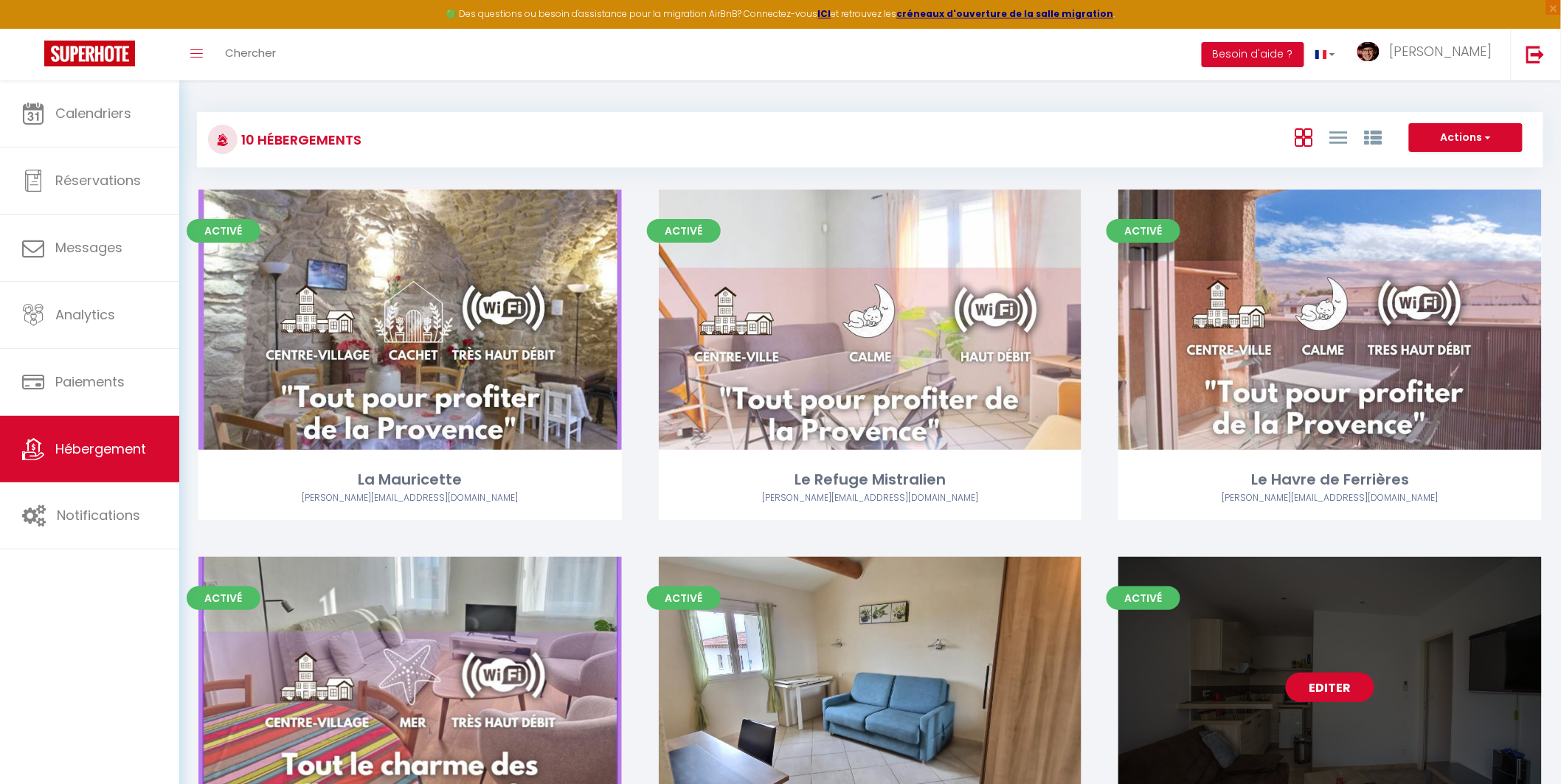
click at [1326, 693] on link "Editer" at bounding box center [1329, 687] width 88 height 29
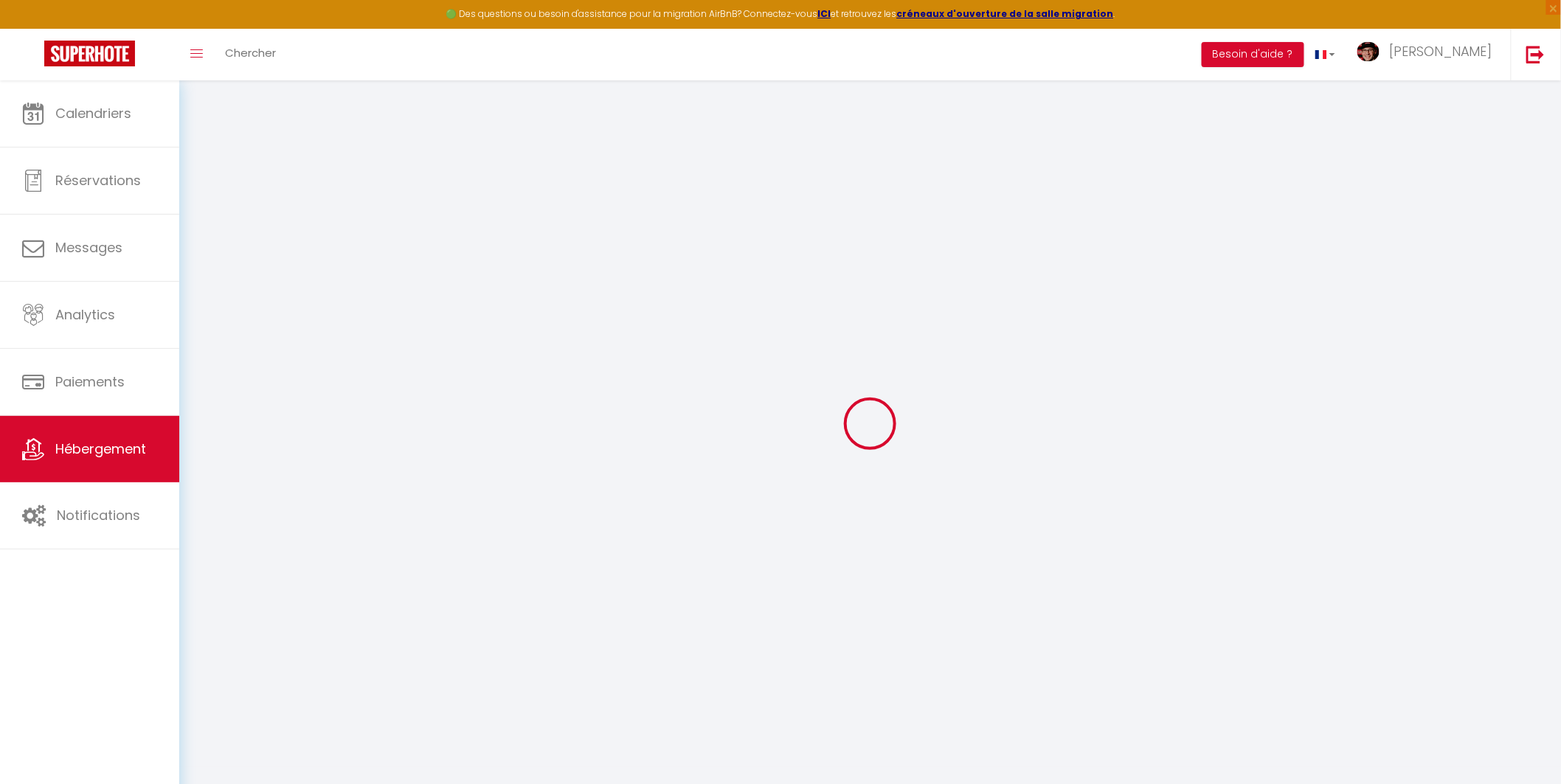
select select
type input "[PERSON_NAME][EMAIL_ADDRESS][DOMAIN_NAME]"
checkbox input "true"
select select
checkbox input "false"
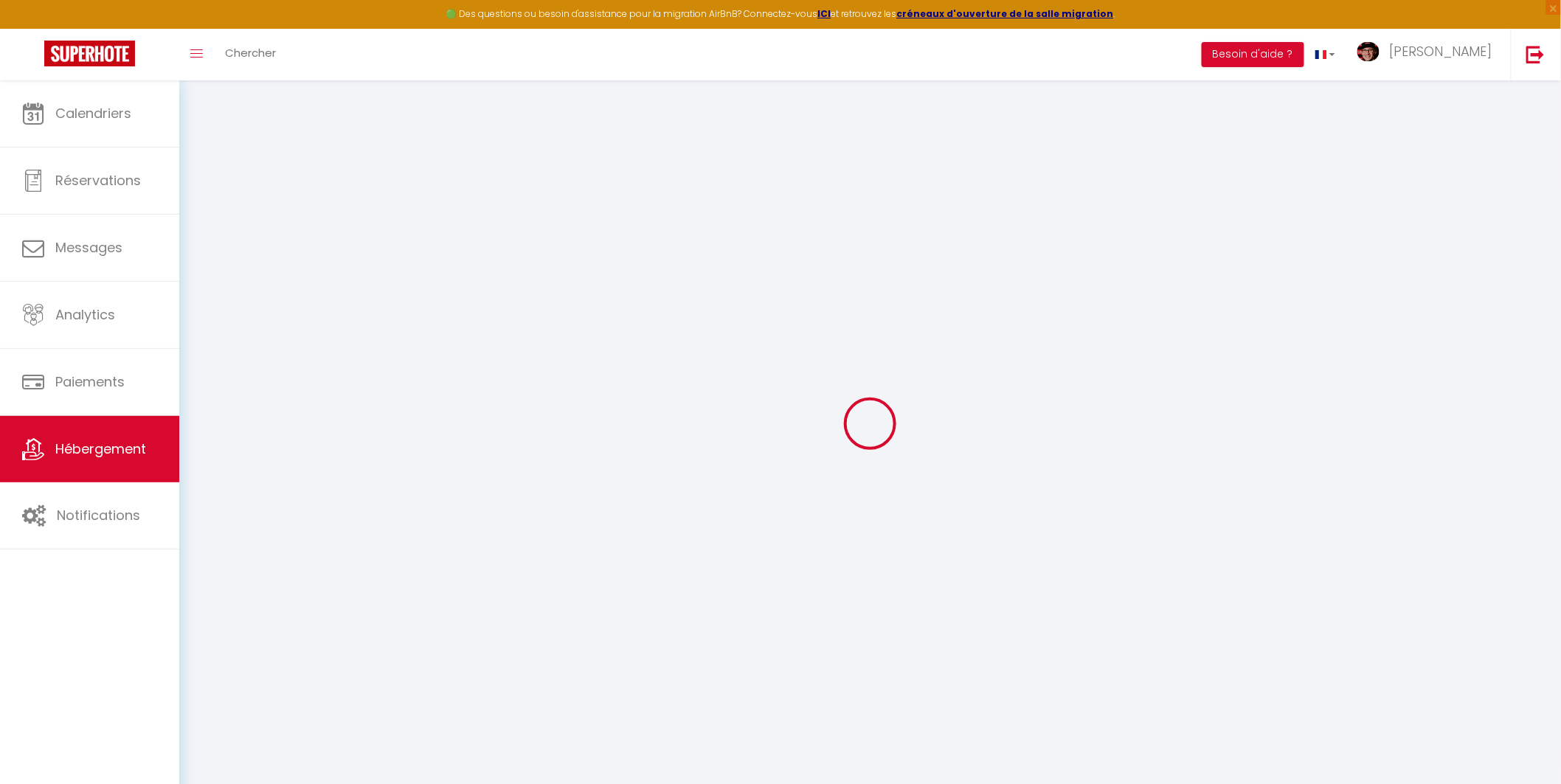
checkbox input "true"
checkbox input "false"
checkbox input "true"
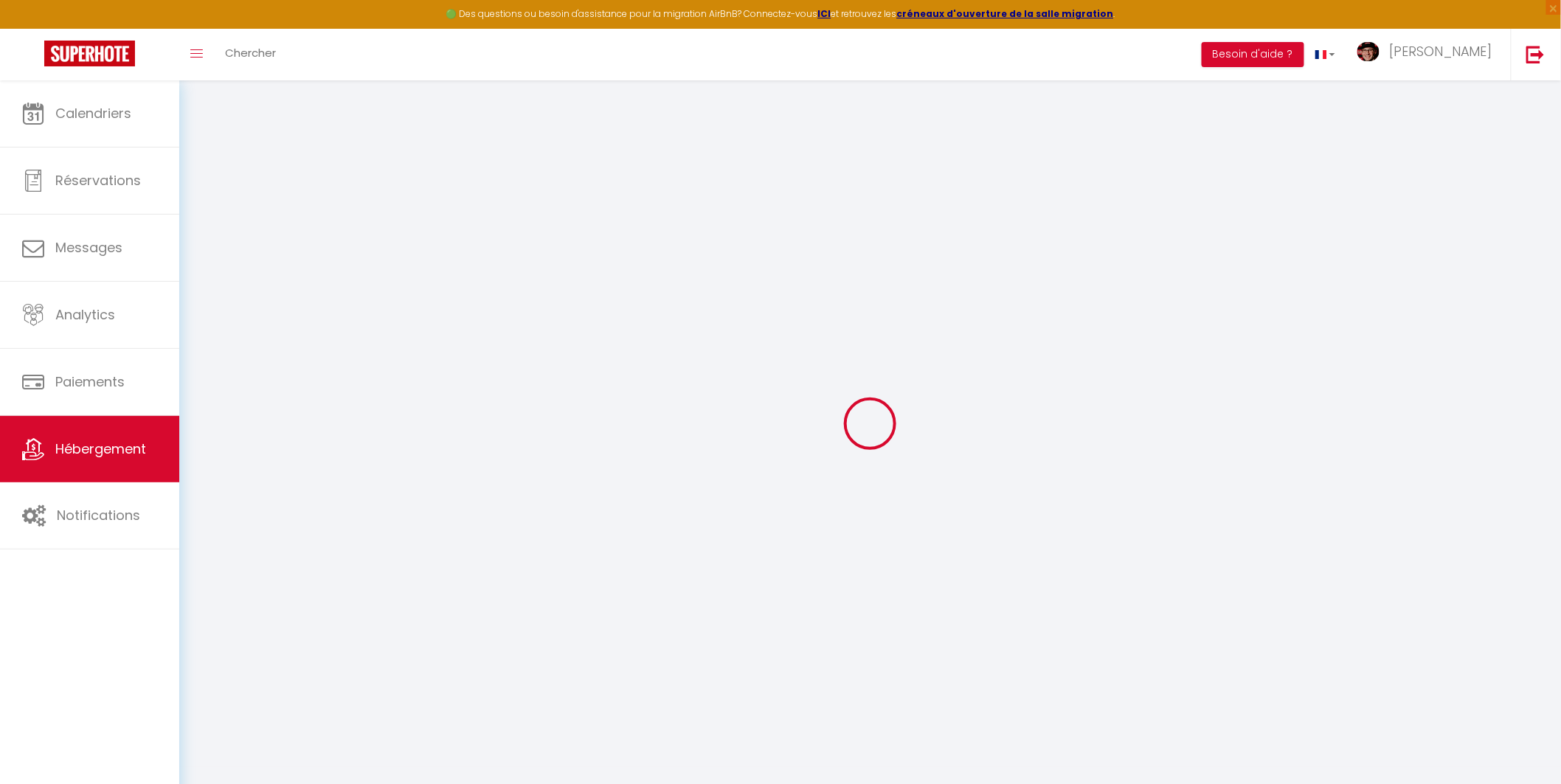
checkbox input "true"
checkbox input "false"
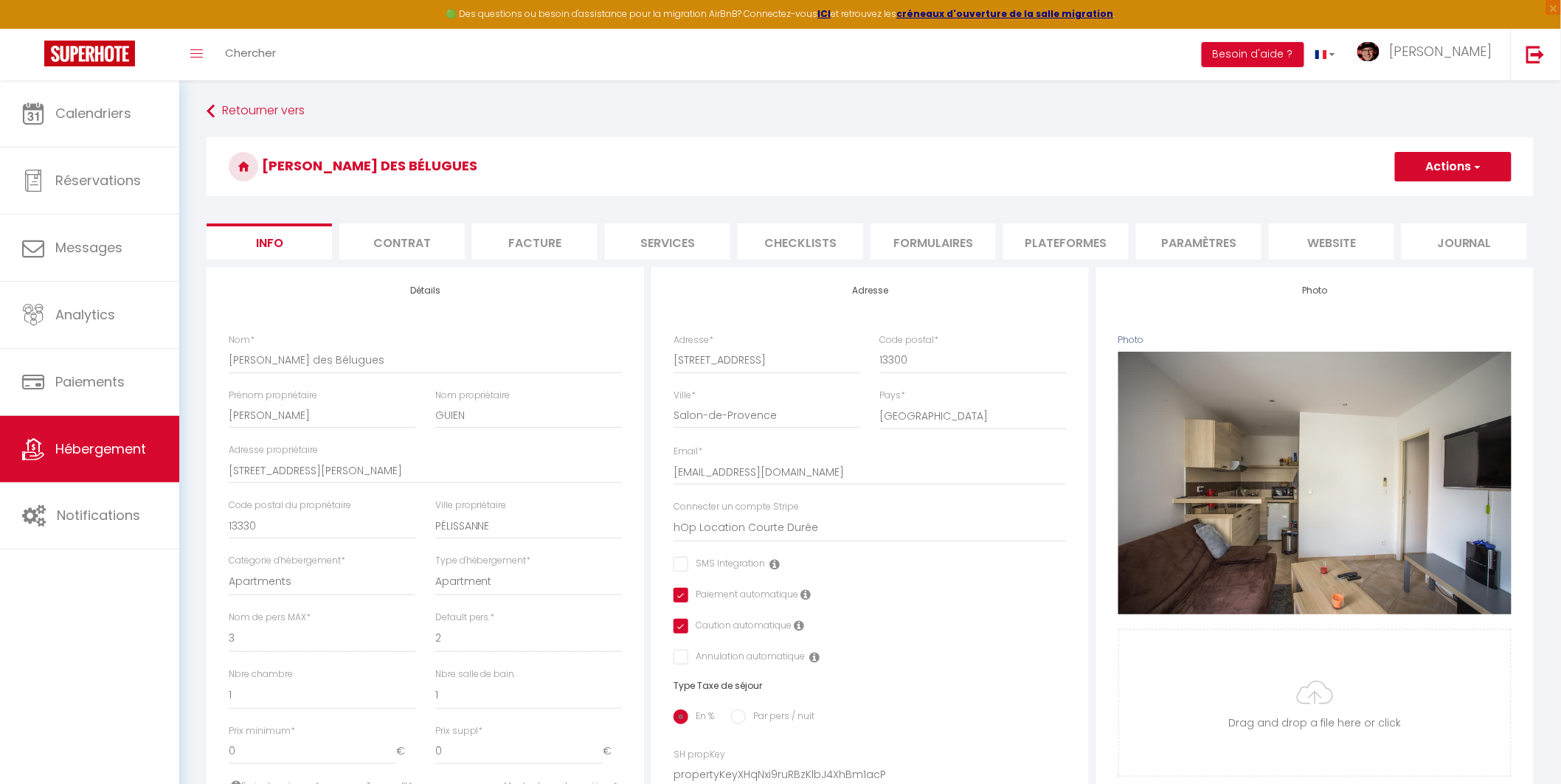
click at [658, 239] on li "Services" at bounding box center [667, 241] width 125 height 36
select select
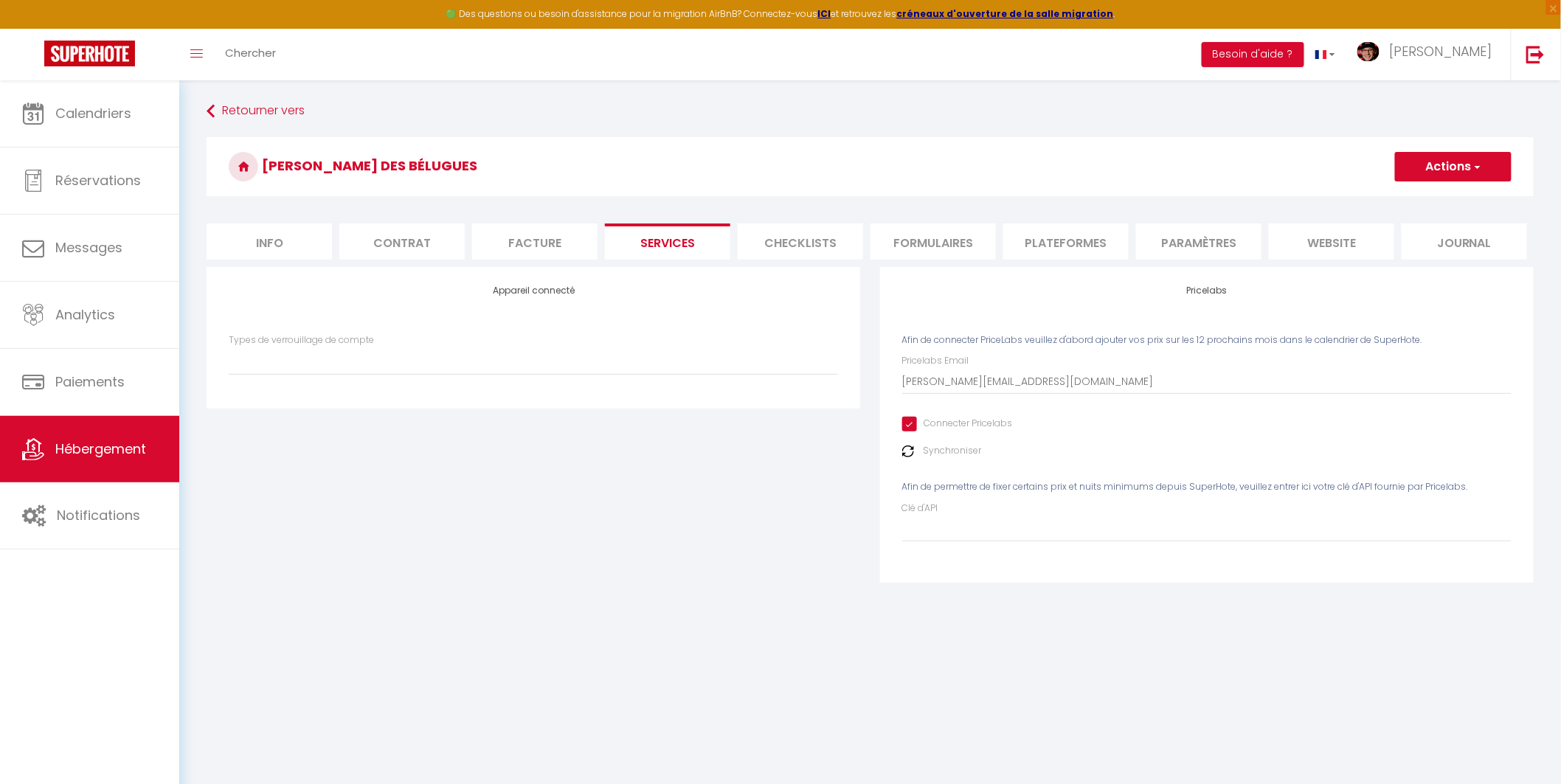
click at [912, 446] on img at bounding box center [907, 451] width 12 height 12
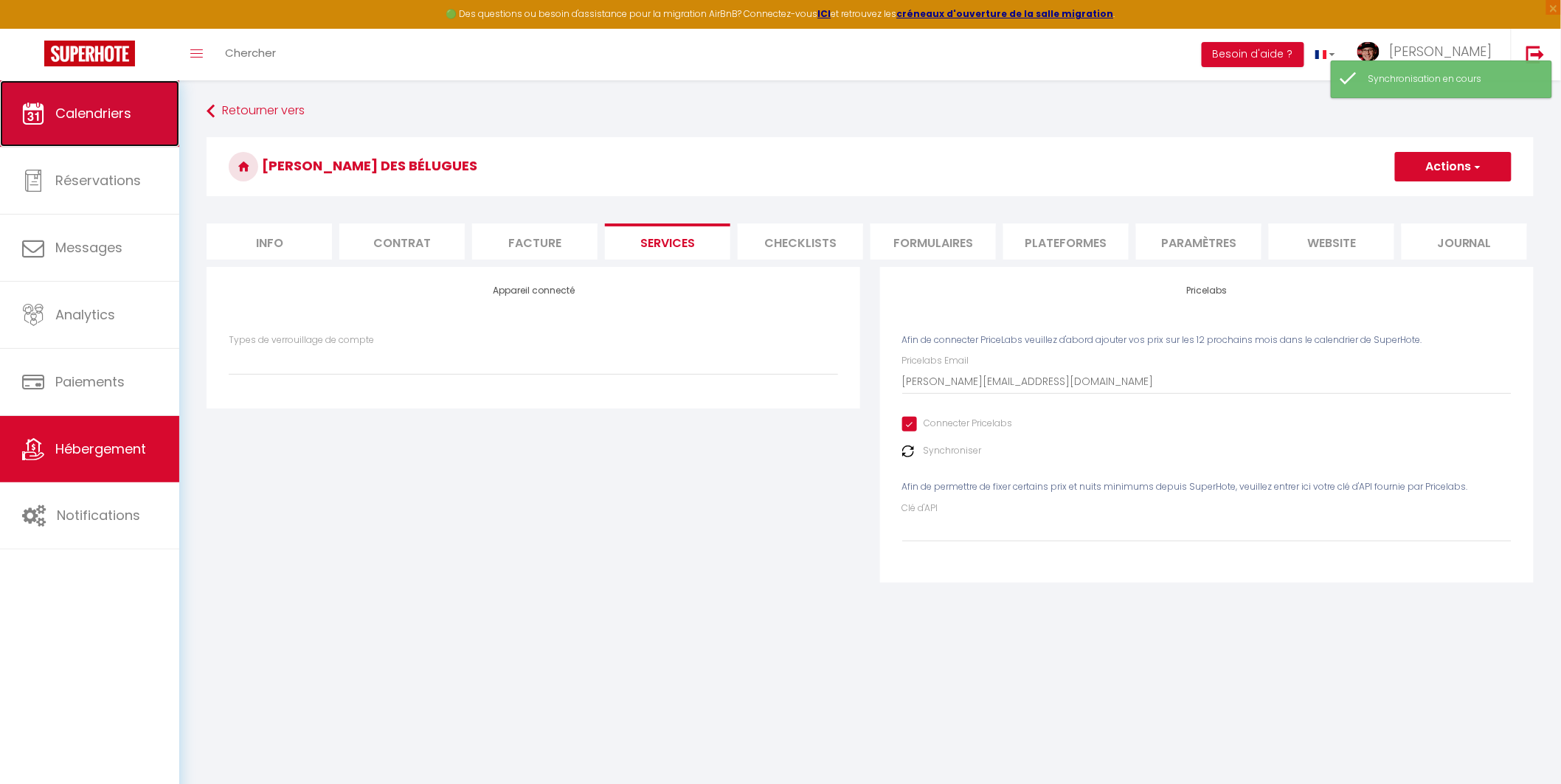
click at [77, 101] on link "Calendriers" at bounding box center [90, 114] width 180 height 67
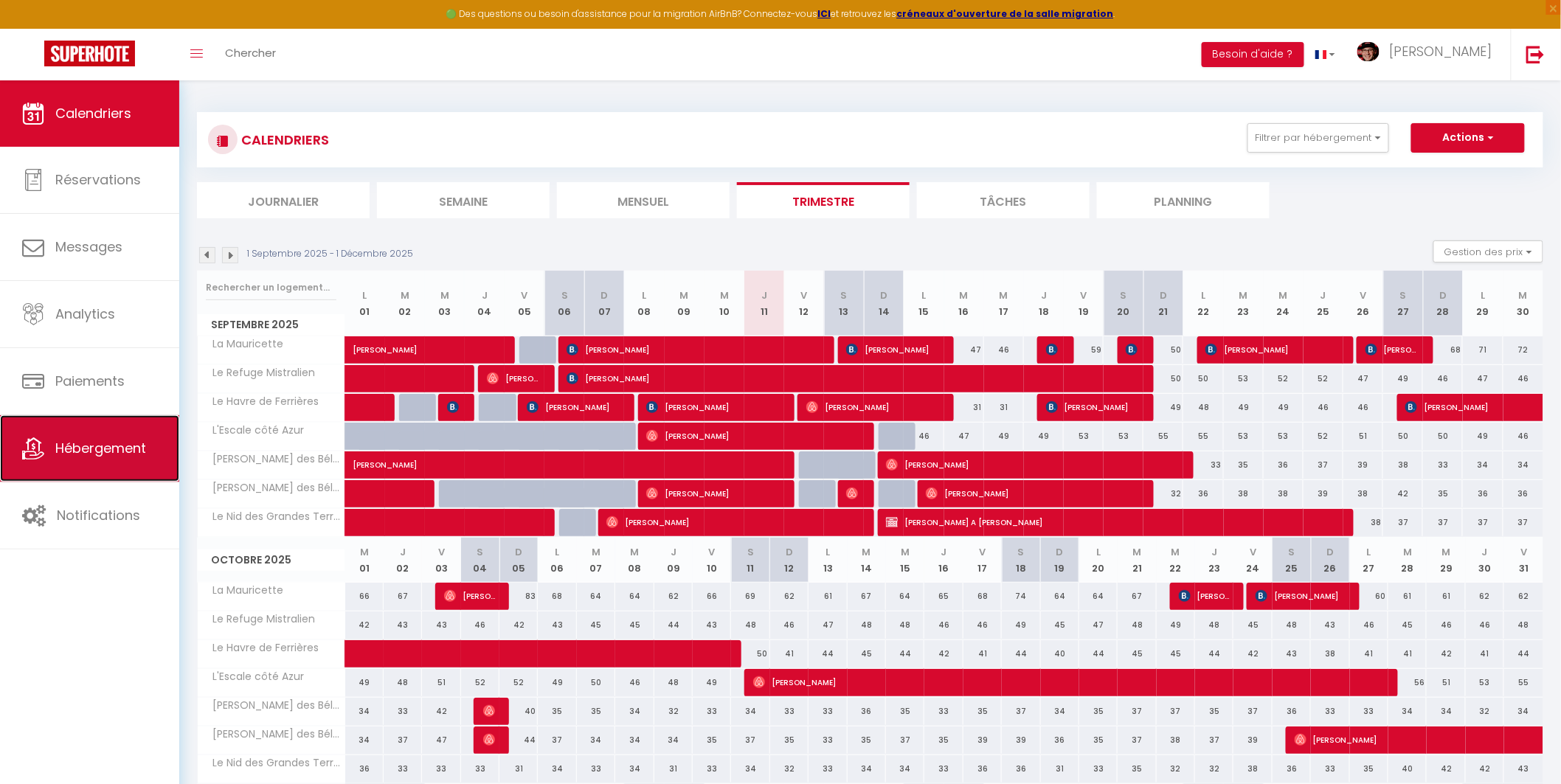
click at [61, 451] on span "Hébergement" at bounding box center [101, 448] width 91 height 18
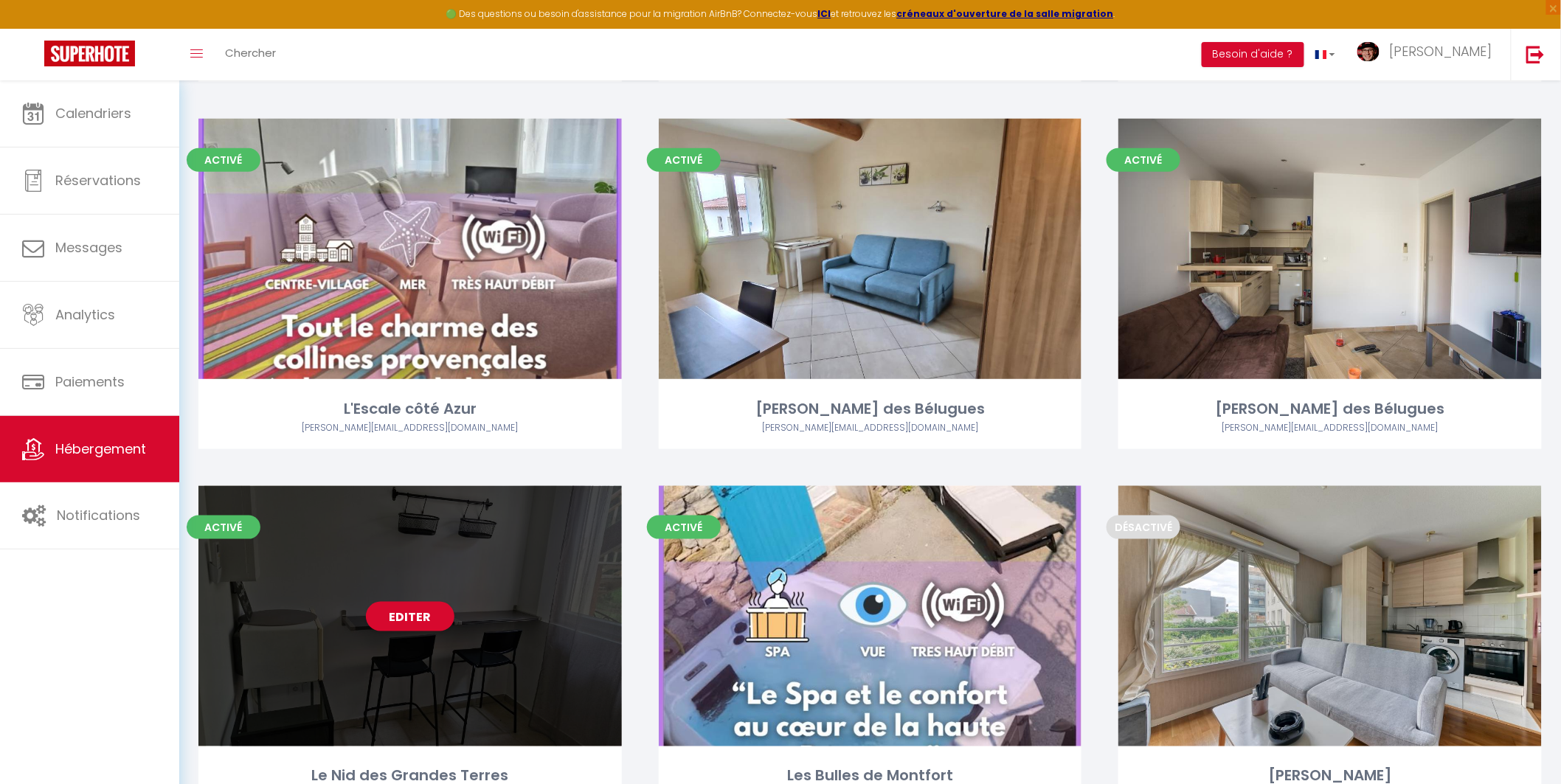
scroll to position [491, 0]
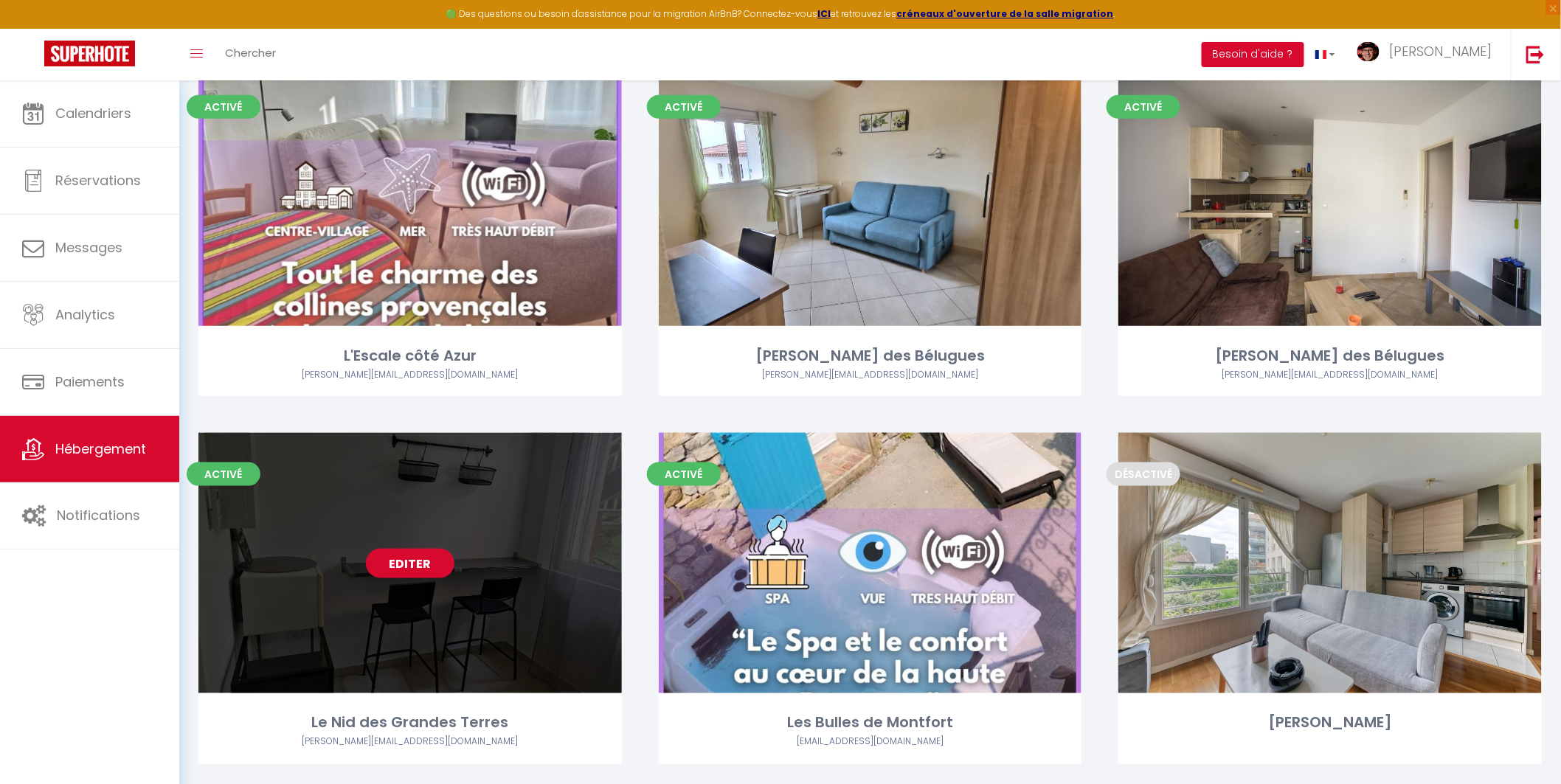
click at [414, 554] on link "Editer" at bounding box center [410, 563] width 88 height 29
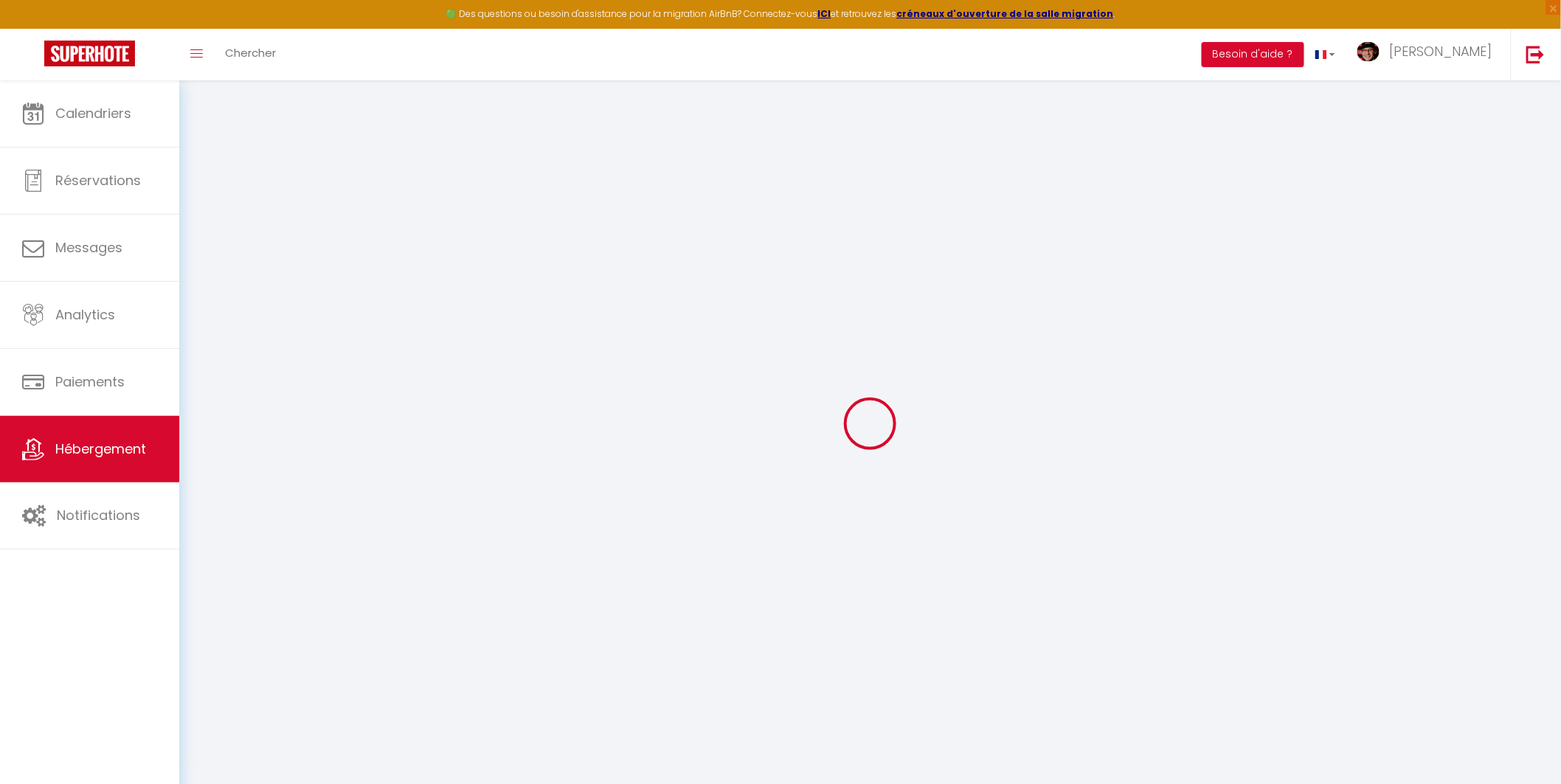
select select
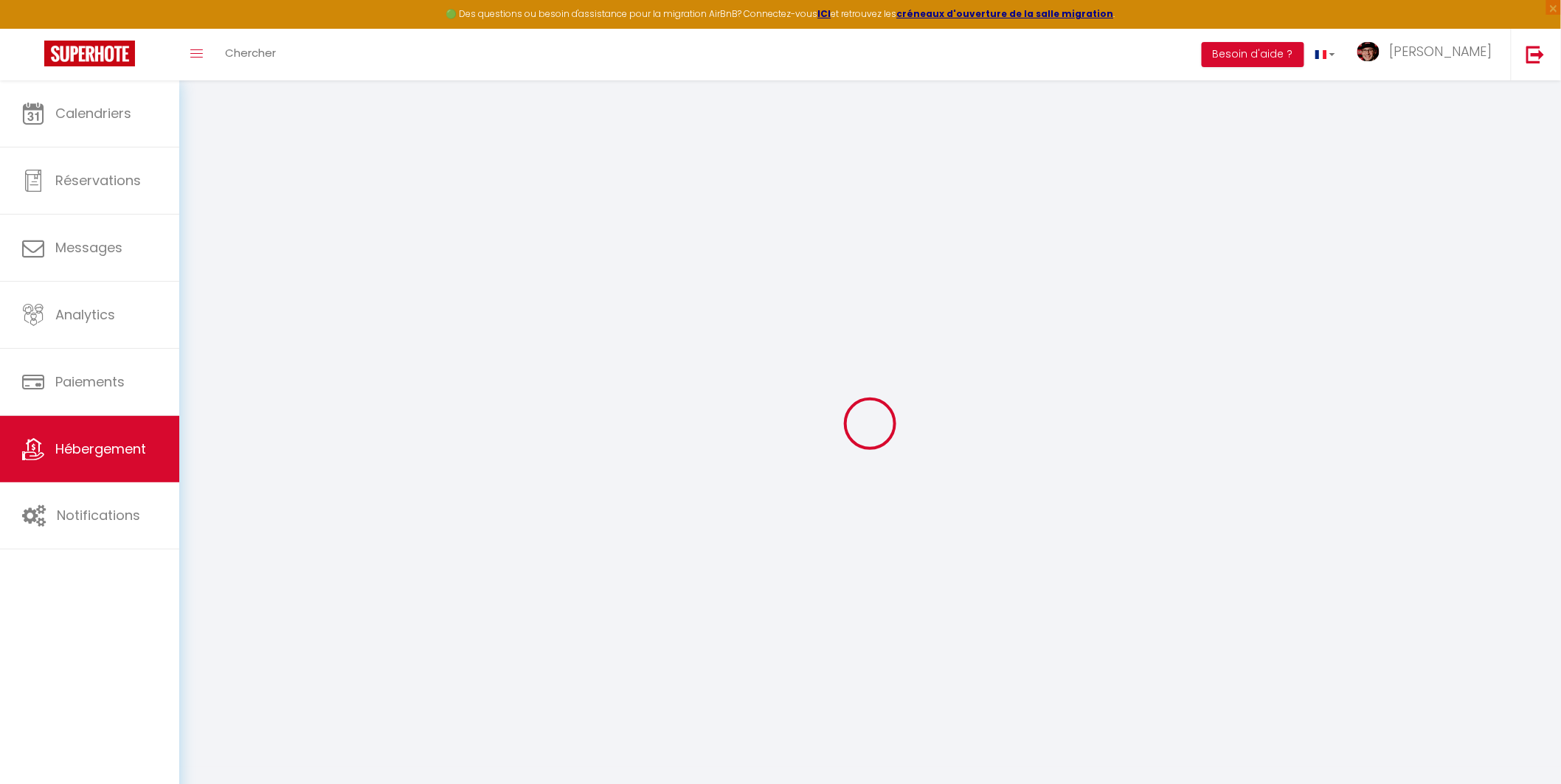
select select
checkbox input "false"
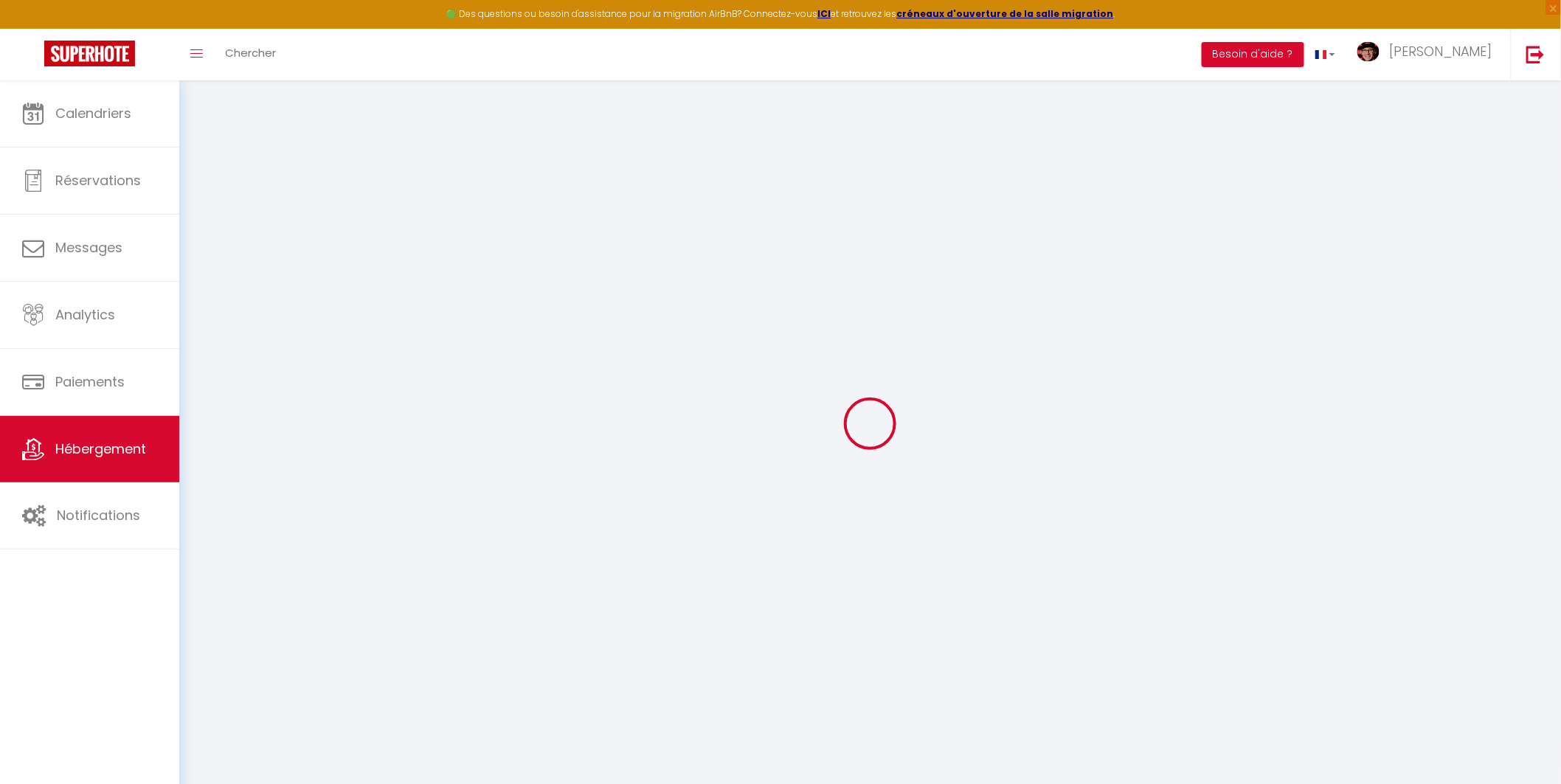
select select
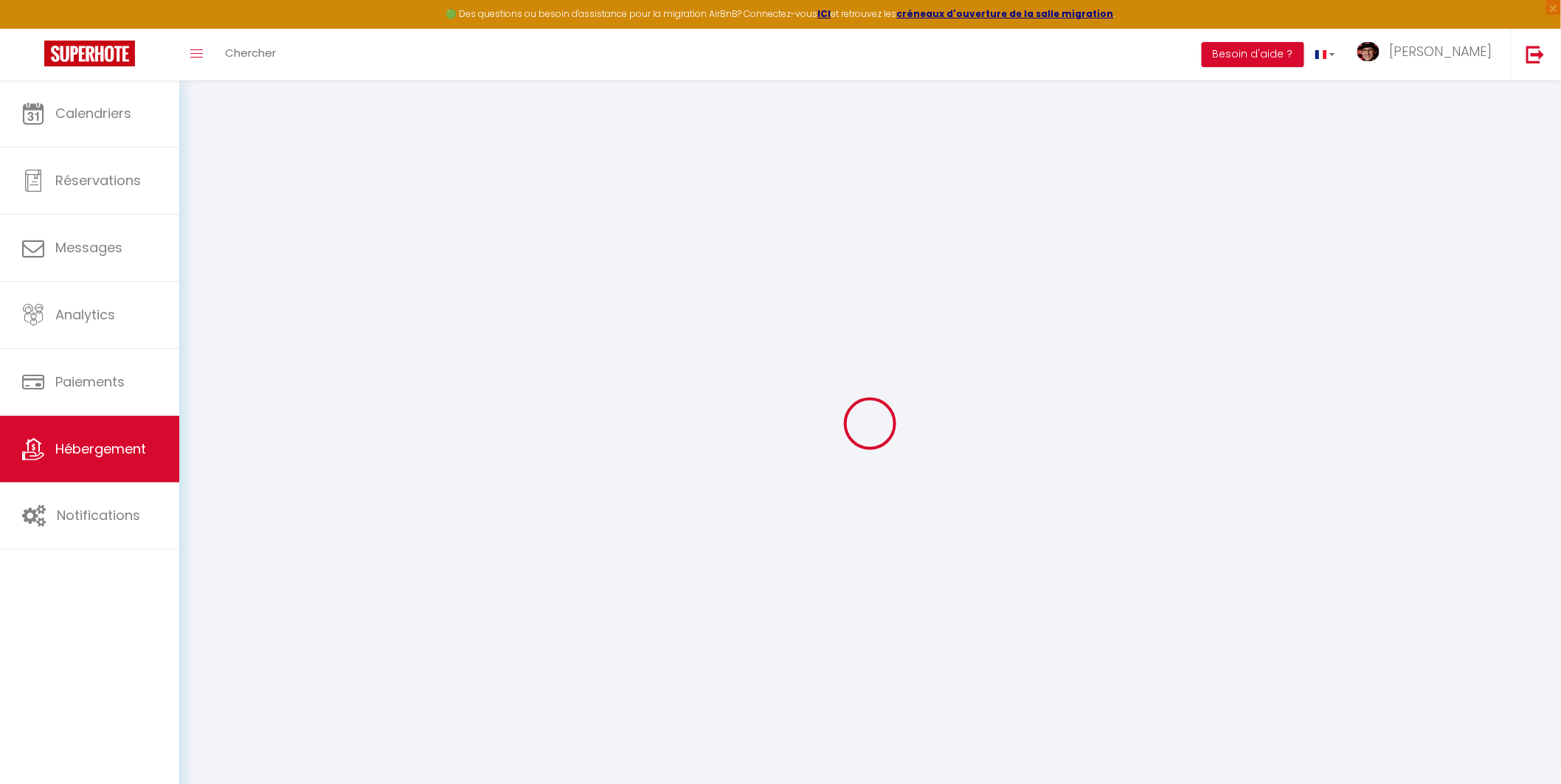
select select
checkbox input "false"
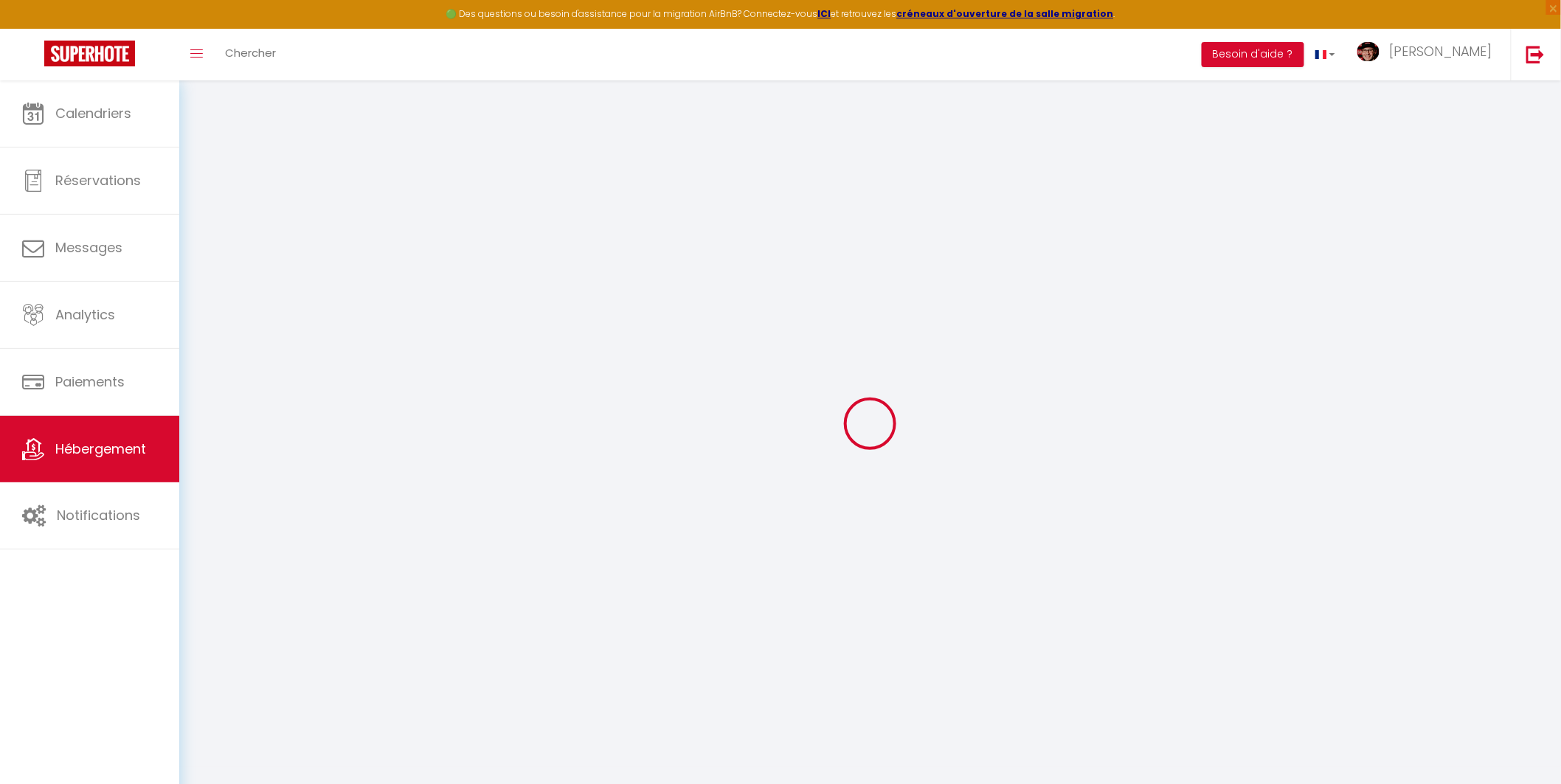
checkbox input "false"
select select
type input "Le Nid des Grandes Terres"
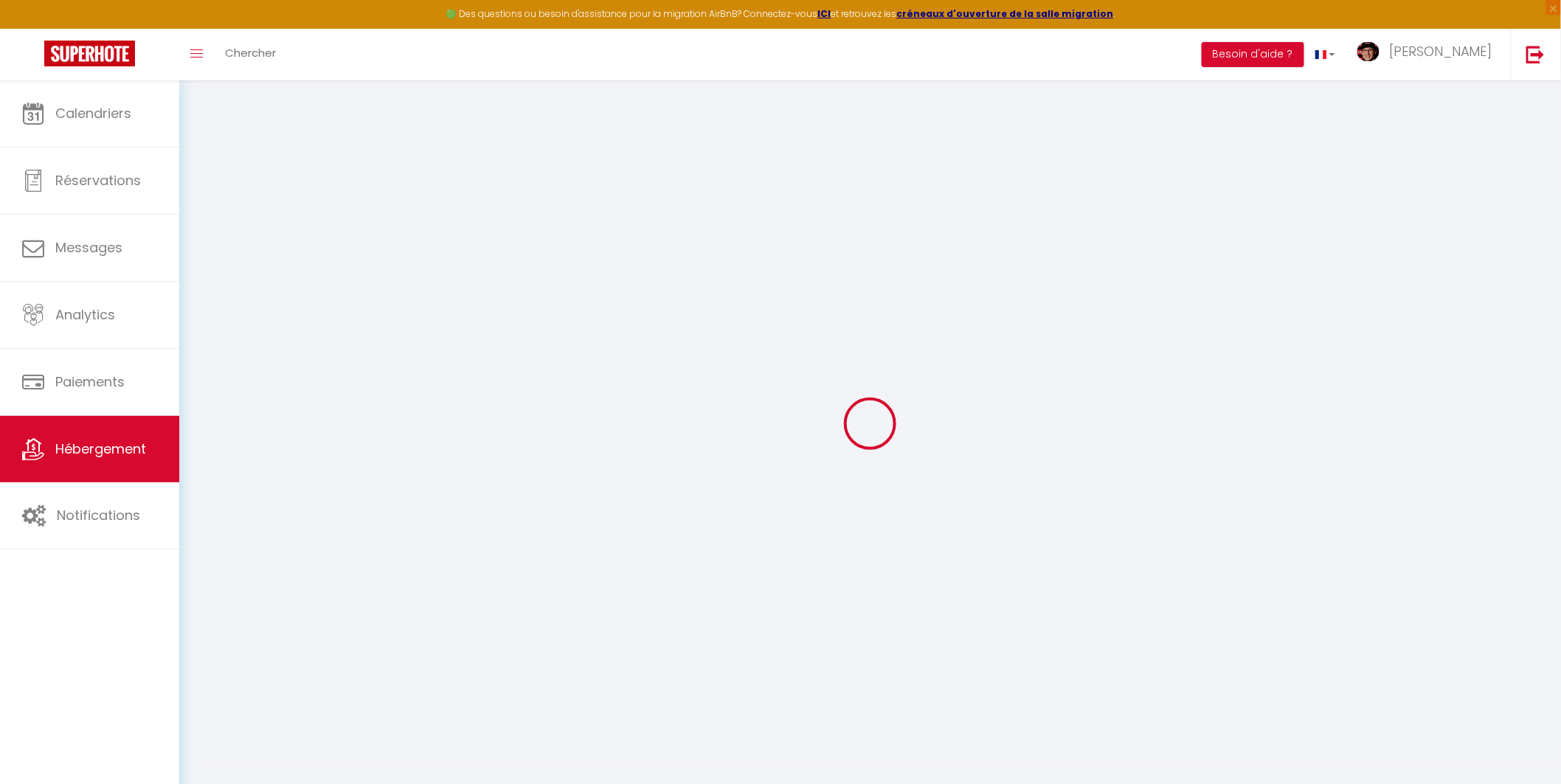
type input "[PERSON_NAME]"
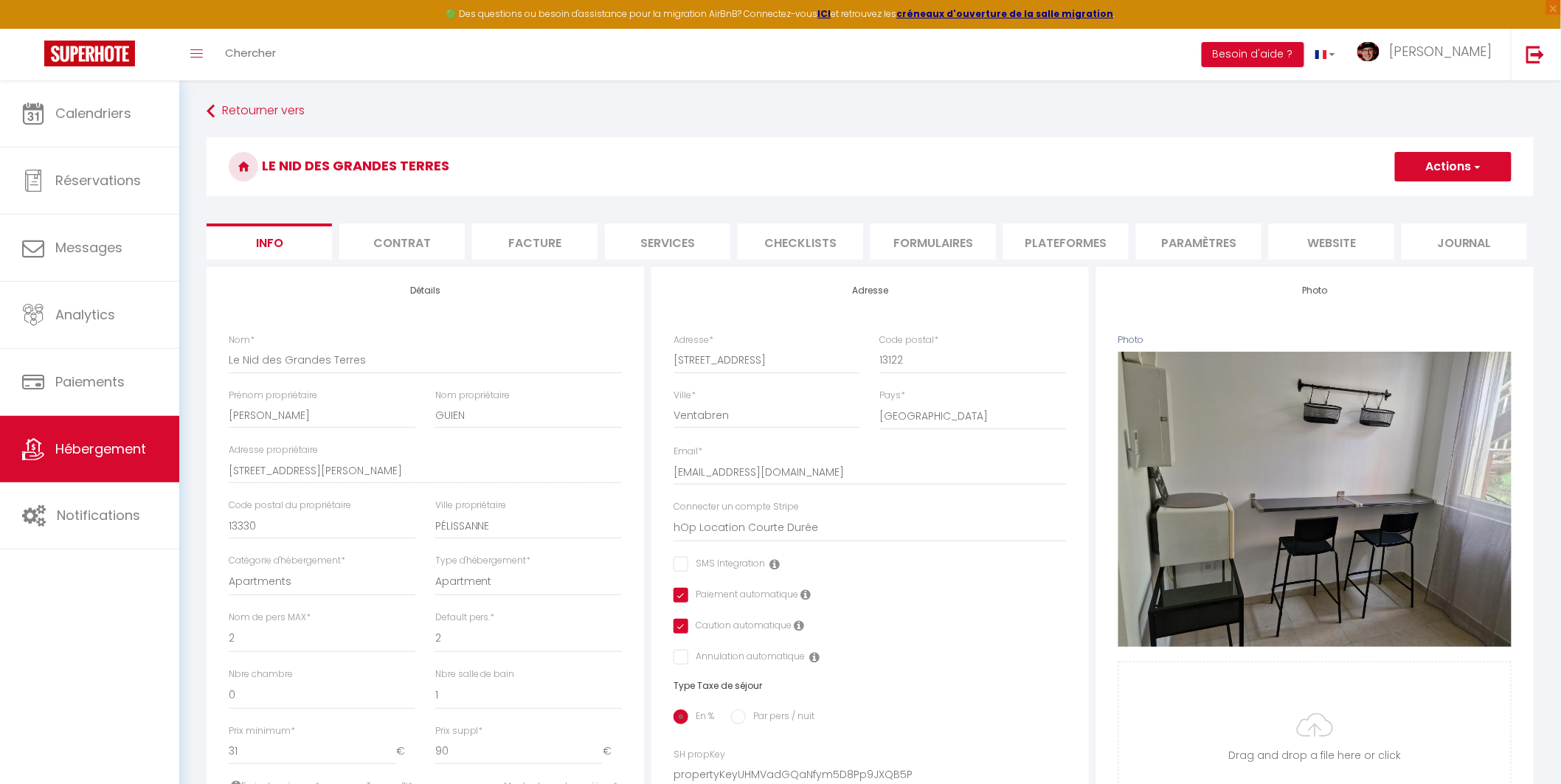
click at [661, 237] on li "Services" at bounding box center [667, 241] width 125 height 36
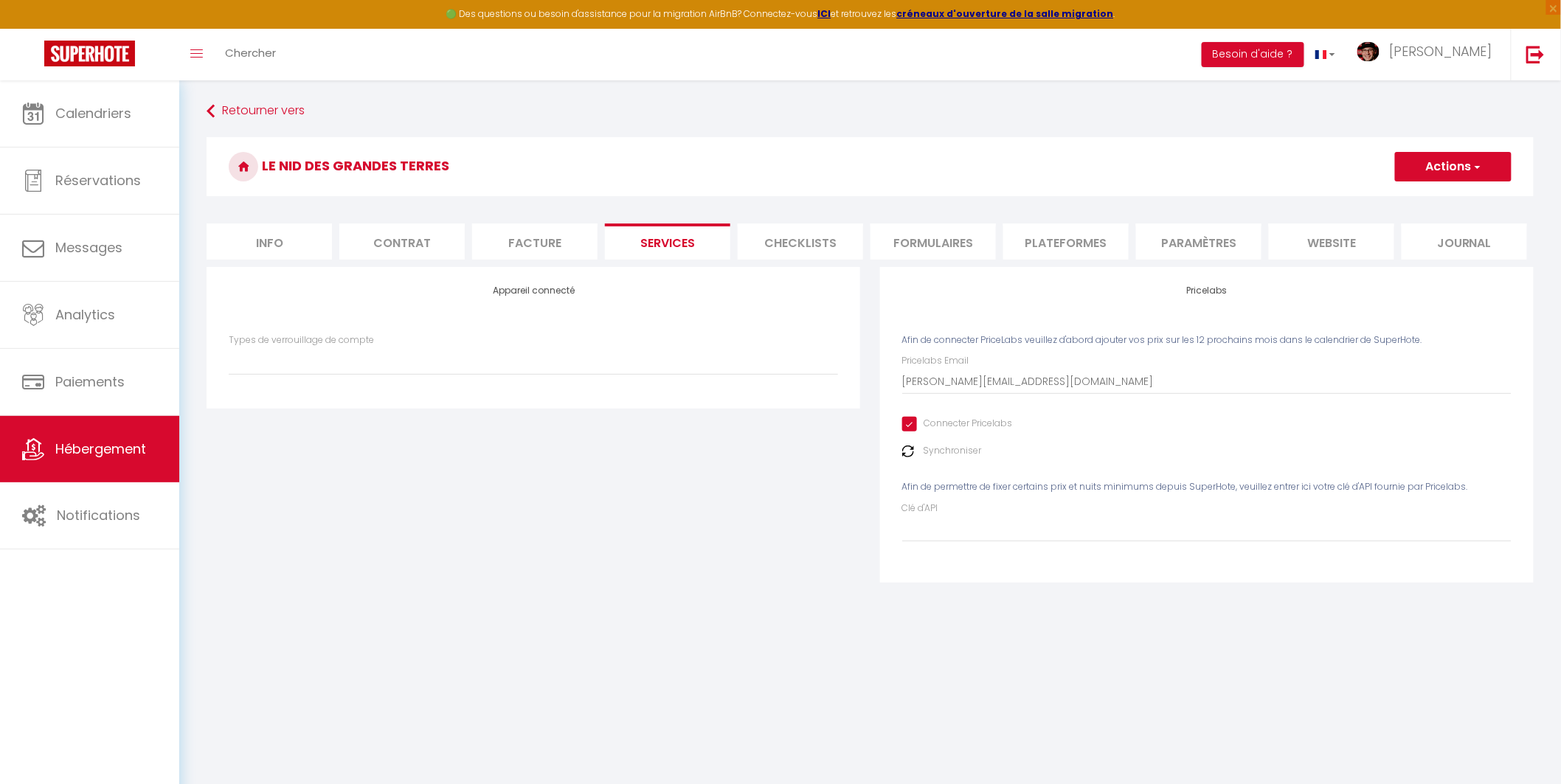
click at [905, 446] on img at bounding box center [907, 451] width 12 height 12
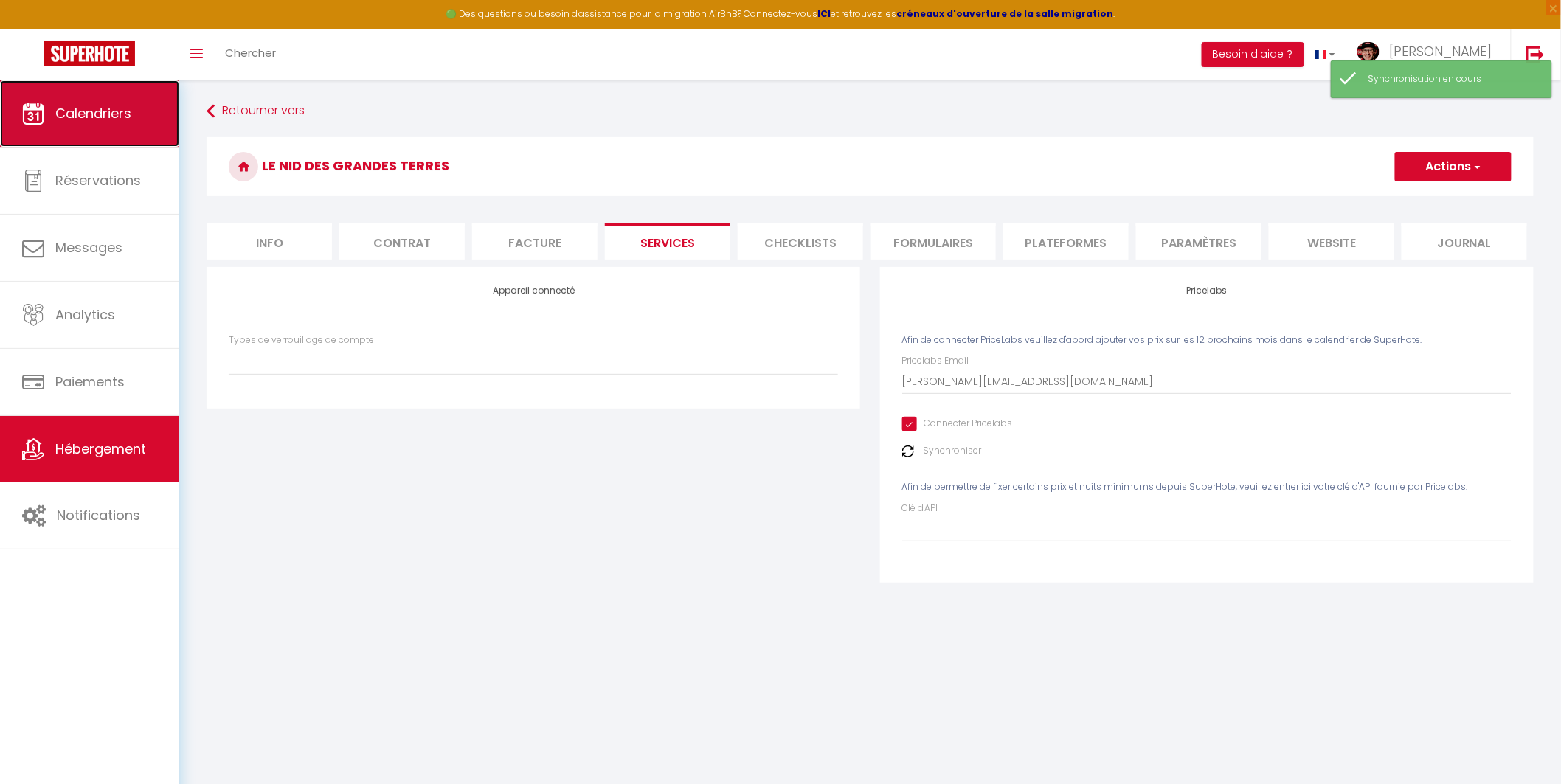
click at [111, 122] on span "Calendriers" at bounding box center [93, 114] width 76 height 18
